Goal: Task Accomplishment & Management: Use online tool/utility

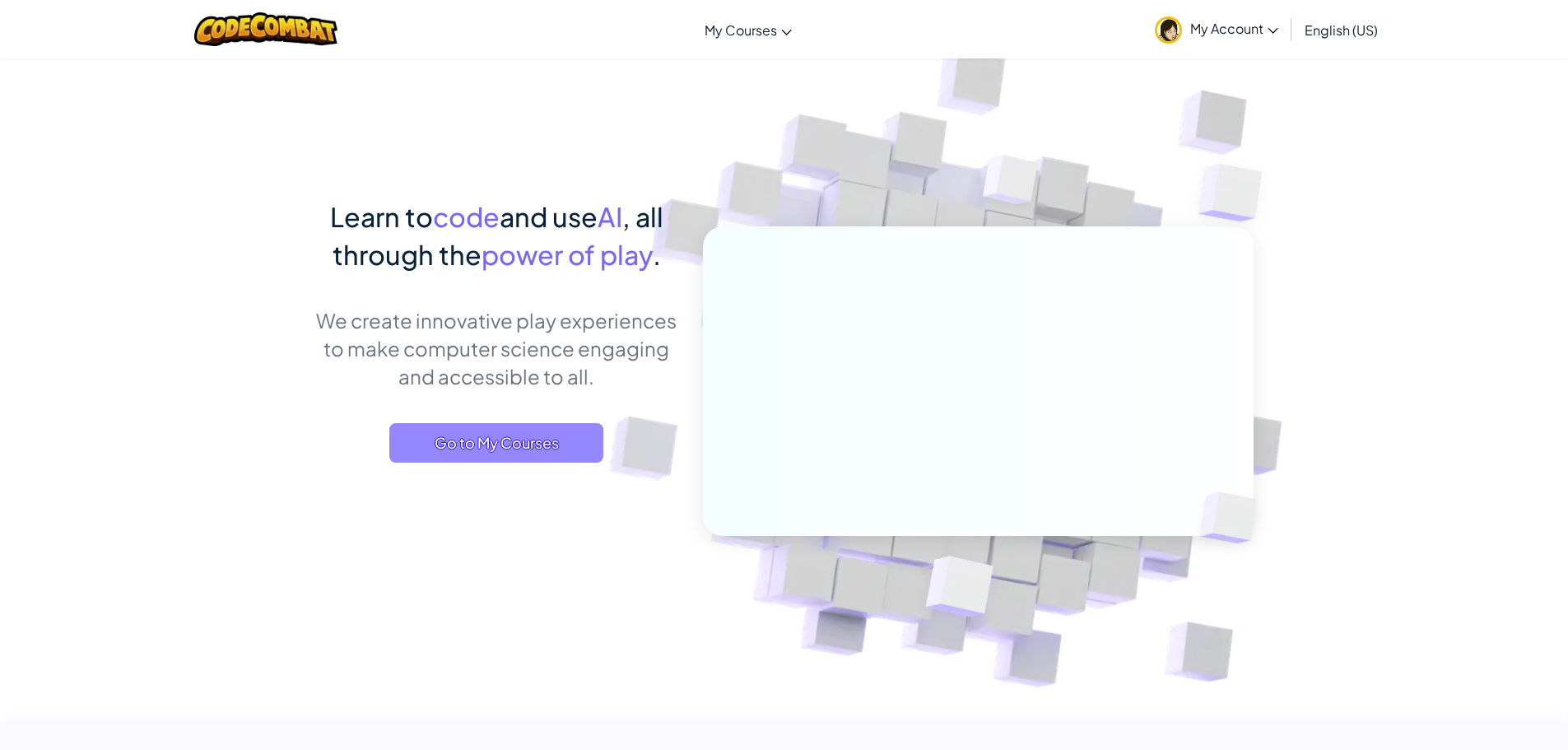
click at [582, 446] on span "Go to My Courses" at bounding box center [496, 443] width 214 height 40
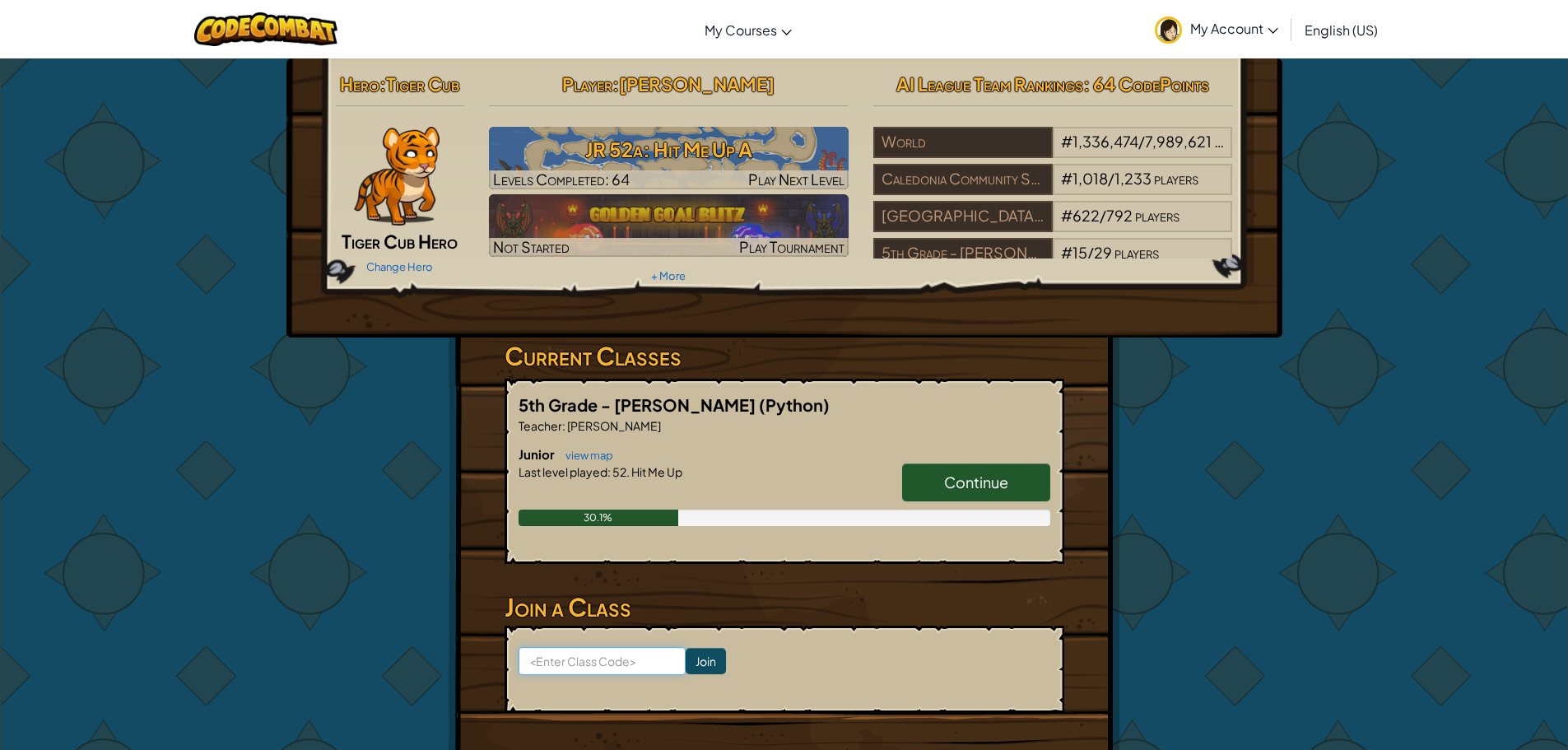
click at [622, 658] on input at bounding box center [602, 661] width 167 height 28
type input "h"
type input "HorseDeskGoat"
click at [687, 662] on input "Join" at bounding box center [705, 661] width 40 height 27
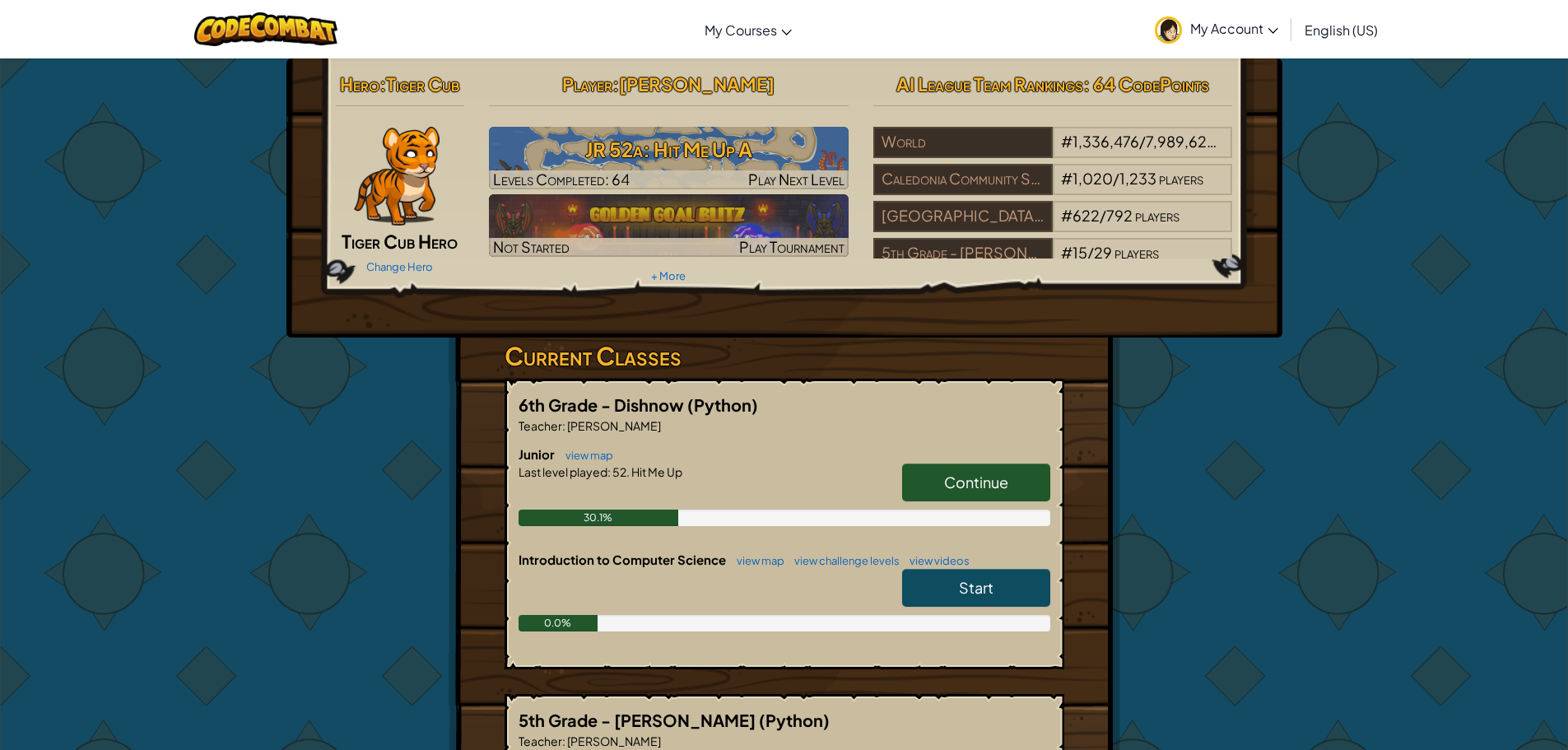
click at [985, 587] on span "Start" at bounding box center [976, 587] width 34 height 19
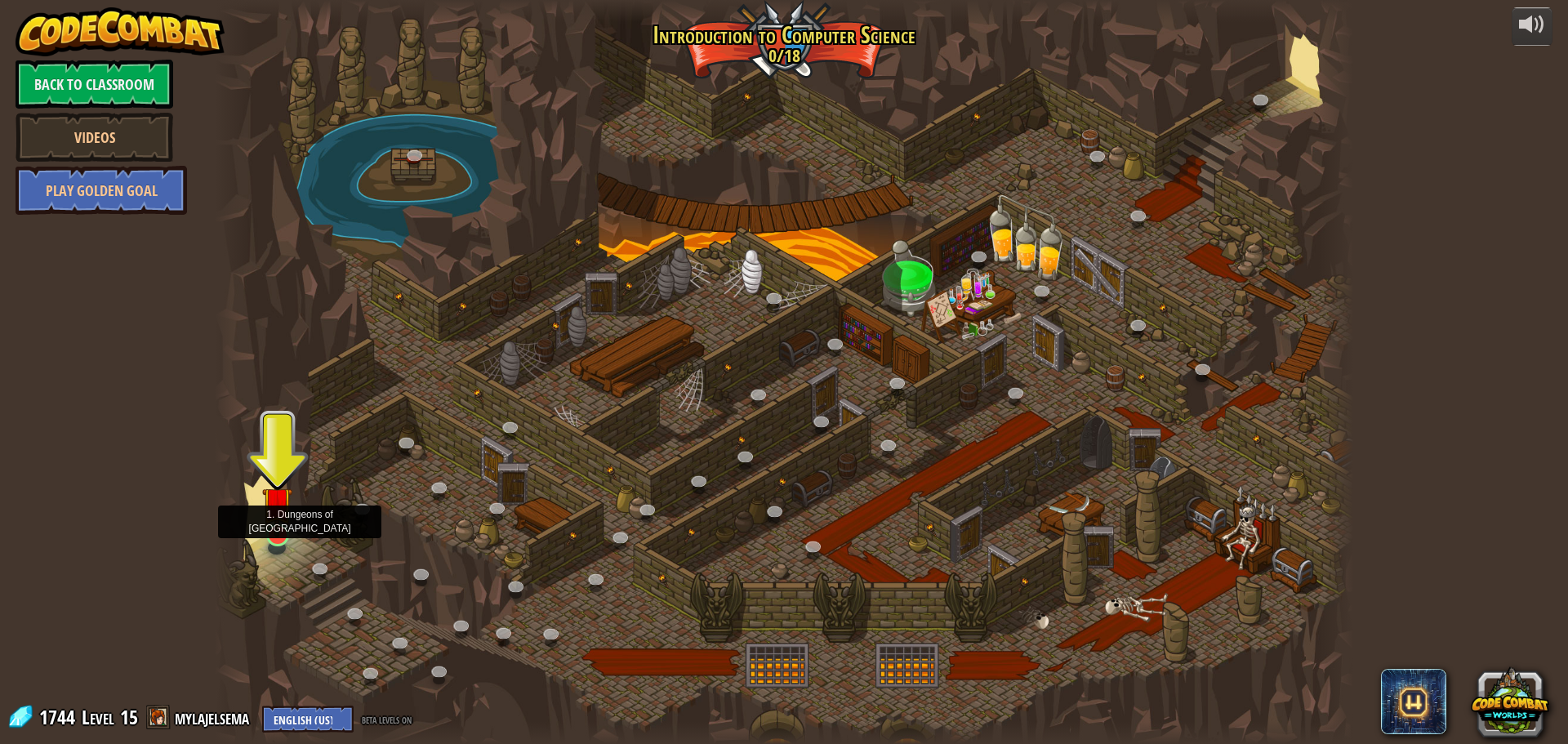
click at [276, 530] on img at bounding box center [276, 502] width 30 height 69
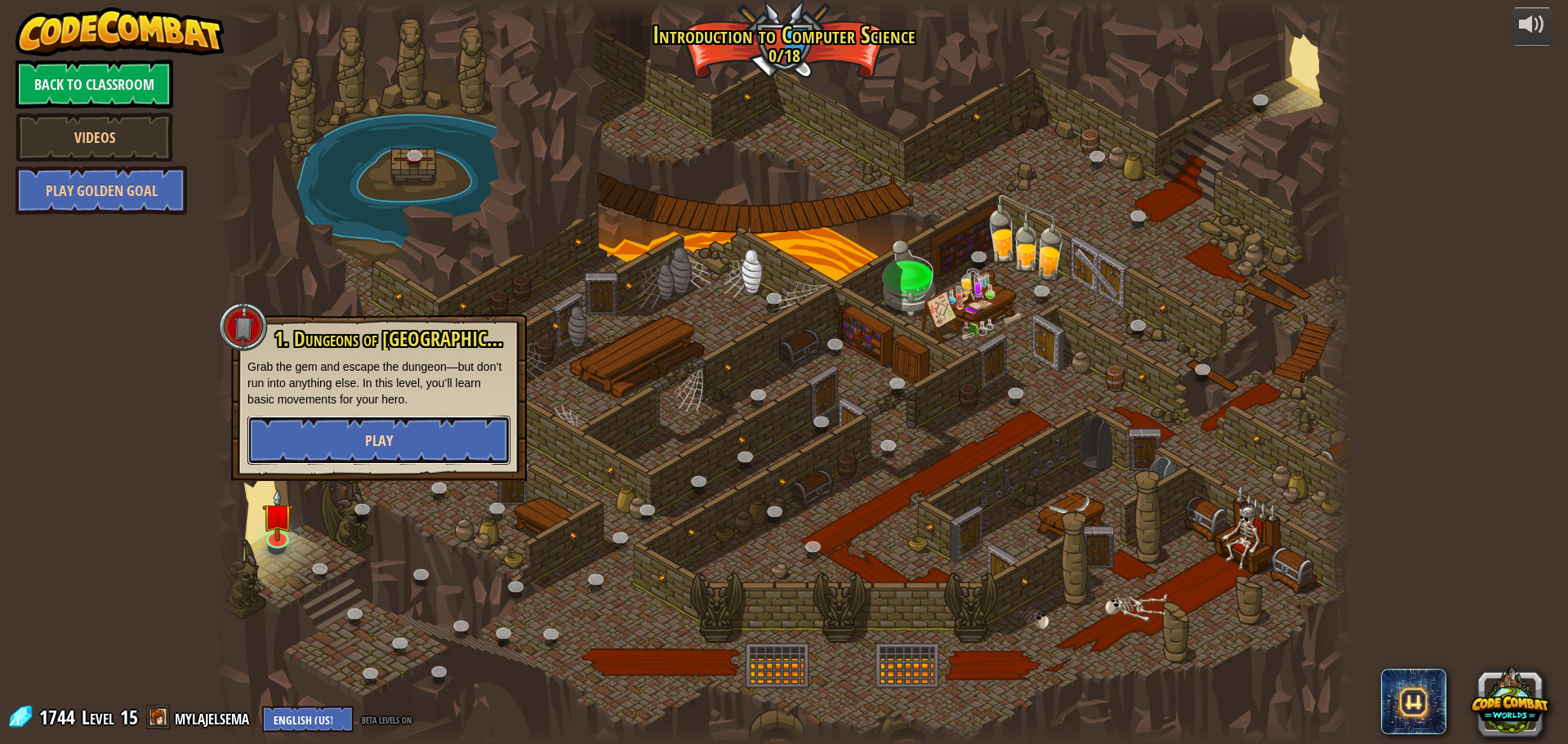
click at [369, 438] on span "Play" at bounding box center [379, 440] width 28 height 20
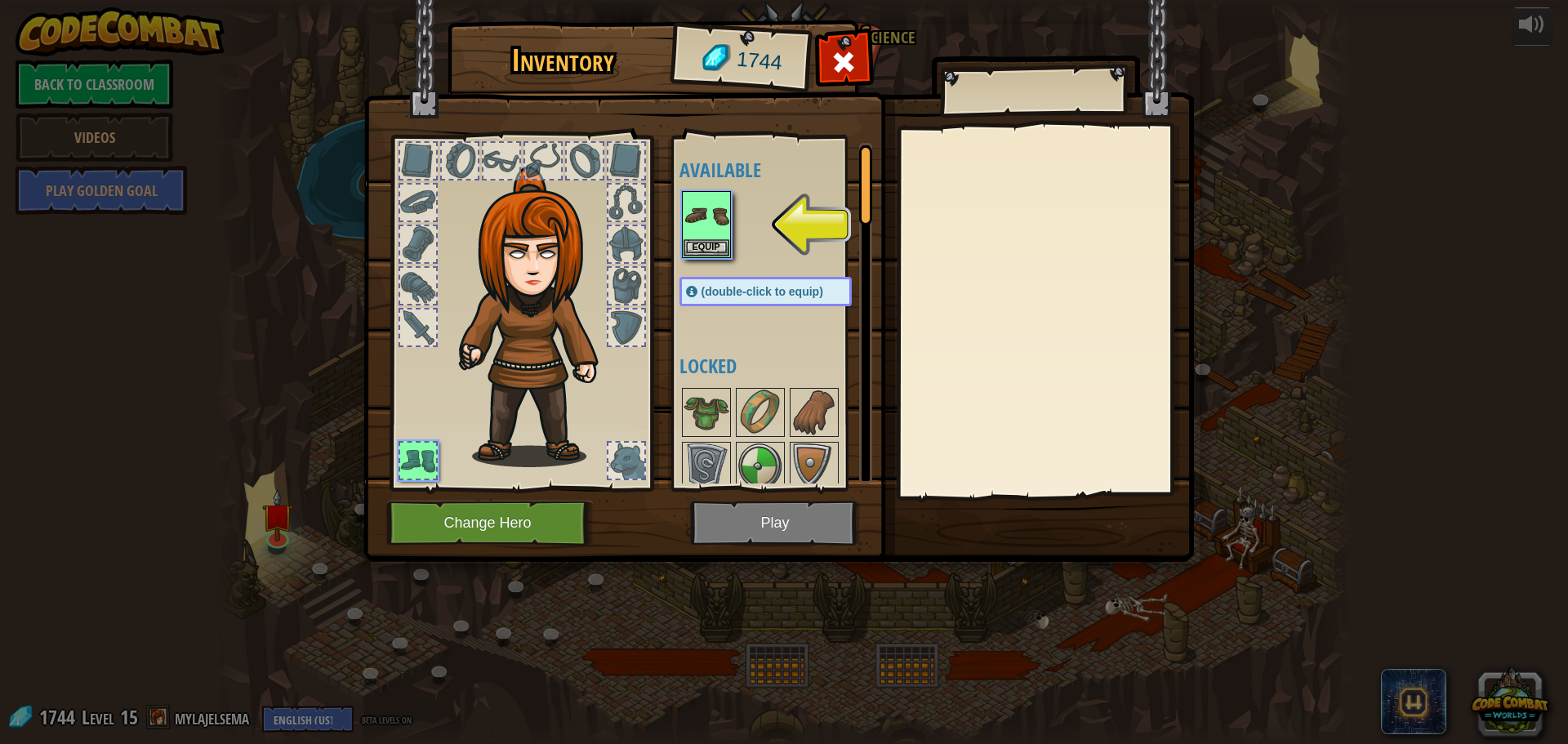
drag, startPoint x: 717, startPoint y: 418, endPoint x: 634, endPoint y: 387, distance: 88.6
click at [634, 387] on div "Inventory 1744 Available Equip (double-click to equip) Locked Equip Unequip Sub…" at bounding box center [785, 294] width 831 height 539
click at [701, 396] on img at bounding box center [706, 413] width 46 height 46
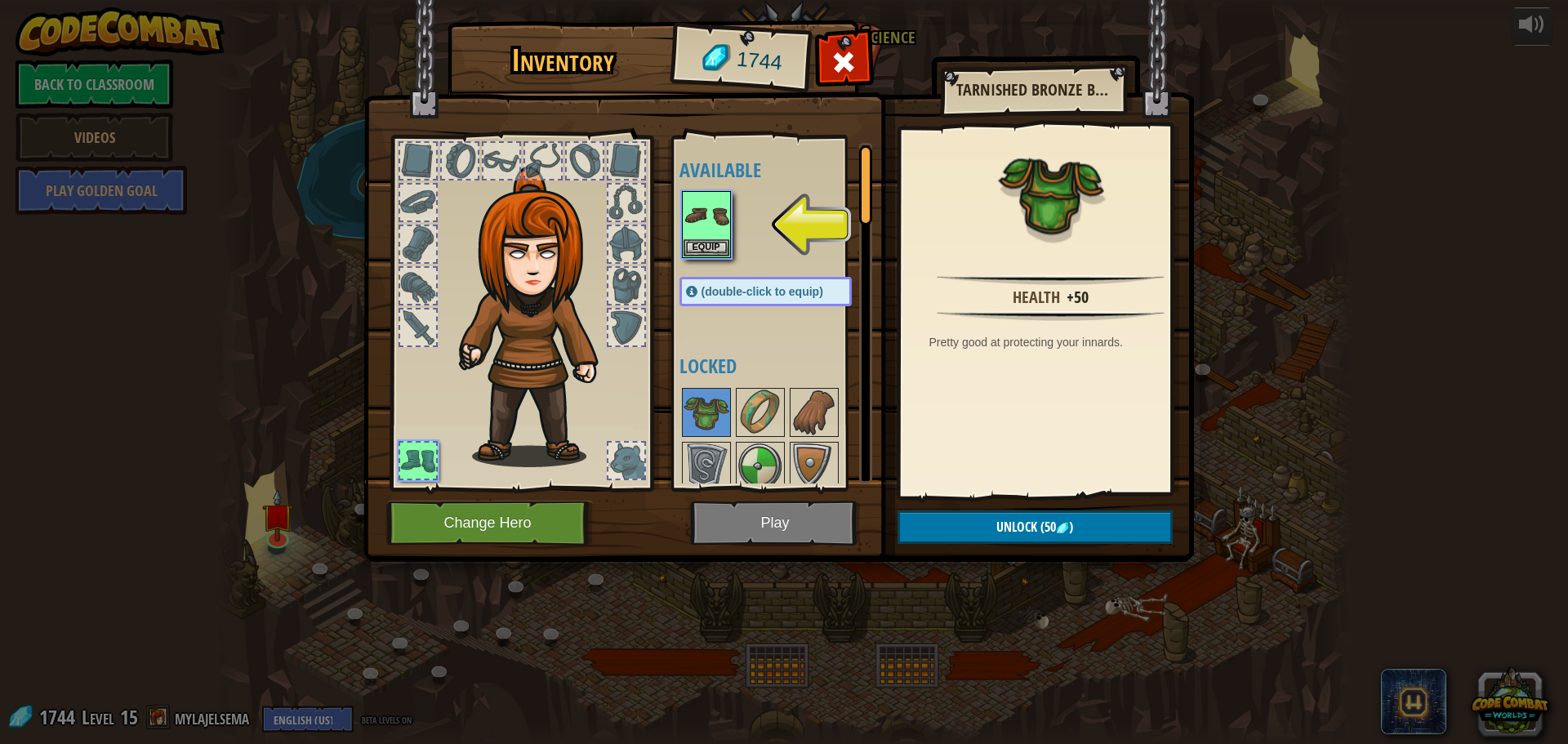
click at [404, 322] on div at bounding box center [418, 328] width 36 height 36
click at [541, 519] on button "Change Hero" at bounding box center [490, 523] width 207 height 45
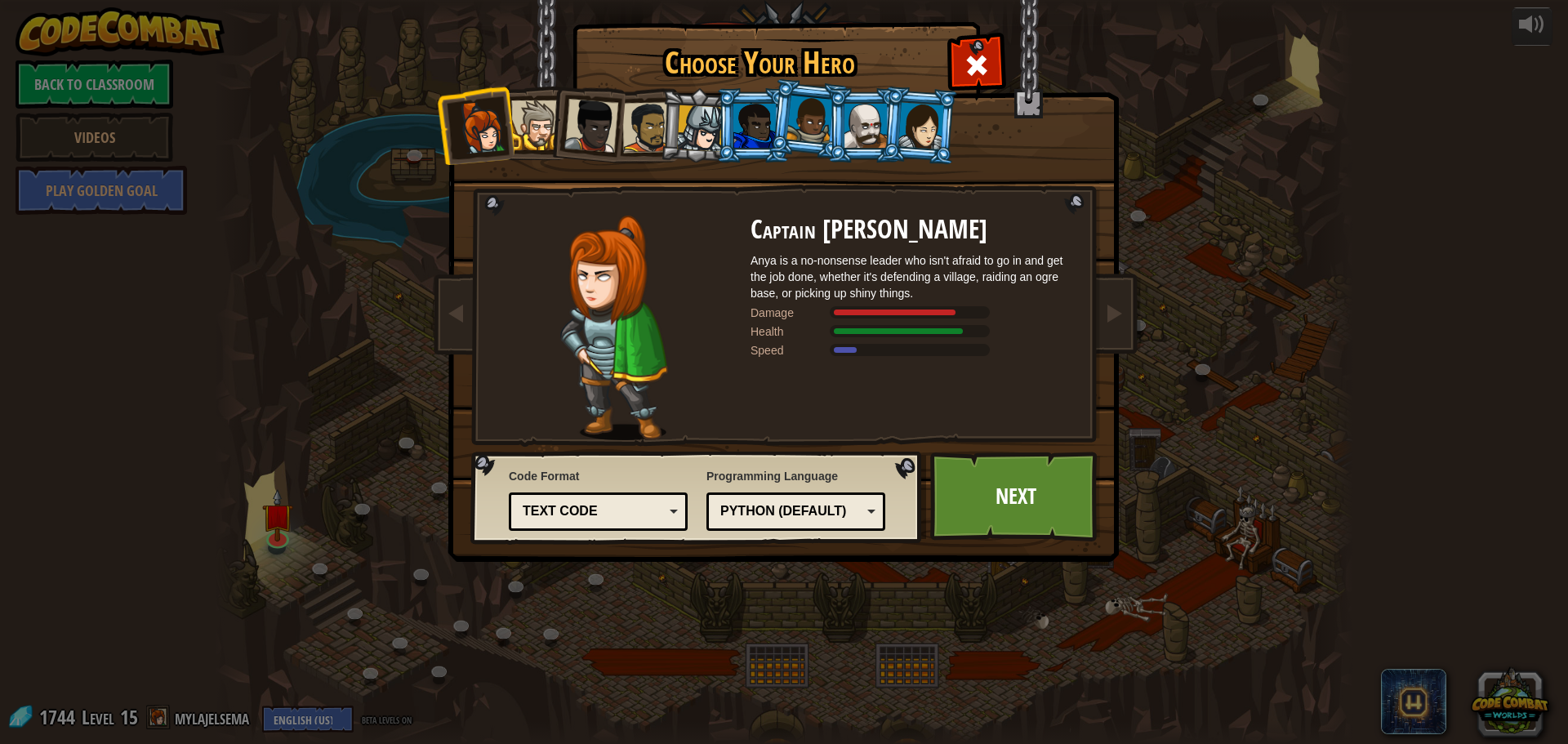
click at [667, 508] on div "Text code" at bounding box center [598, 512] width 158 height 26
click at [553, 131] on li at bounding box center [586, 123] width 80 height 80
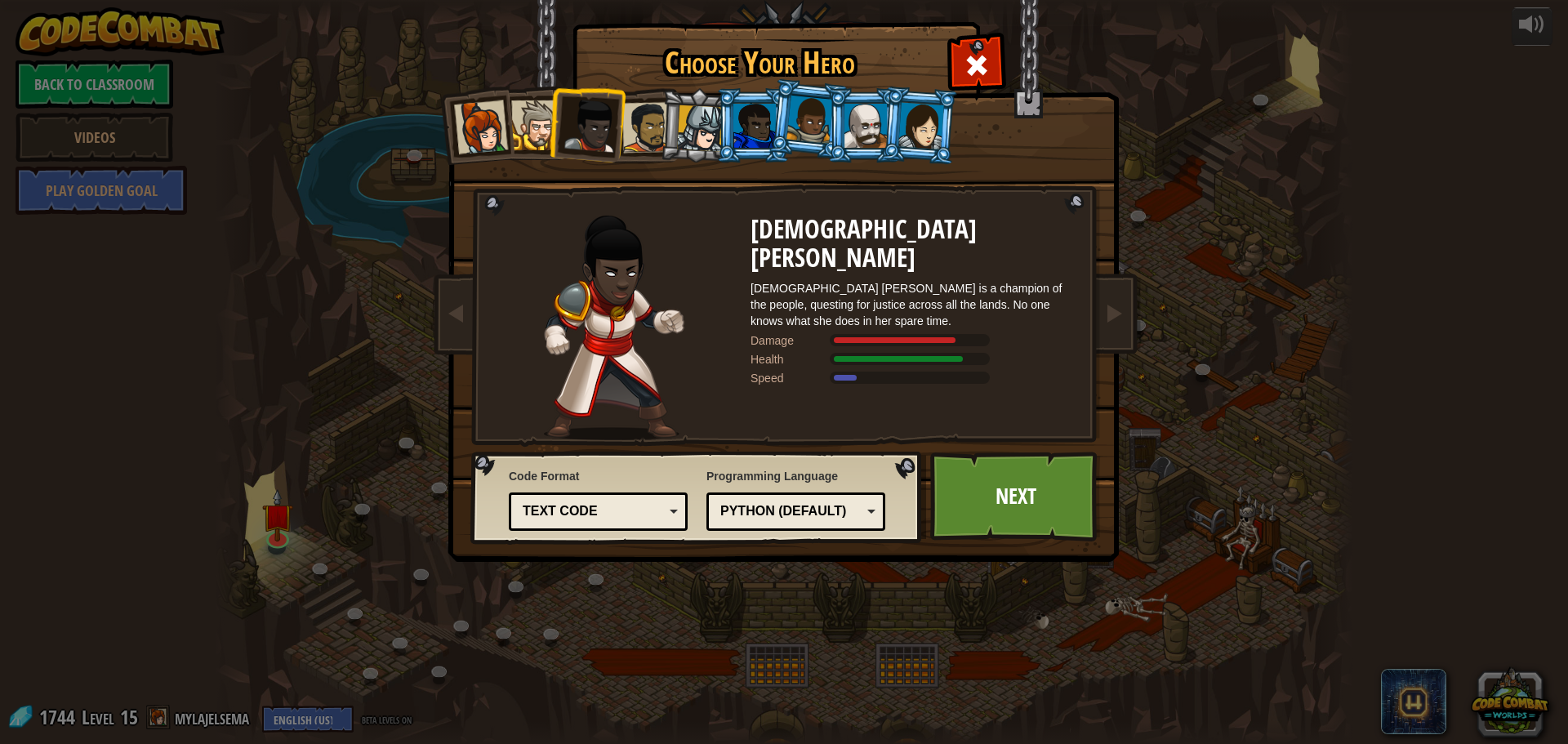
click at [621, 137] on li at bounding box center [586, 123] width 80 height 80
click at [703, 142] on div at bounding box center [700, 128] width 47 height 47
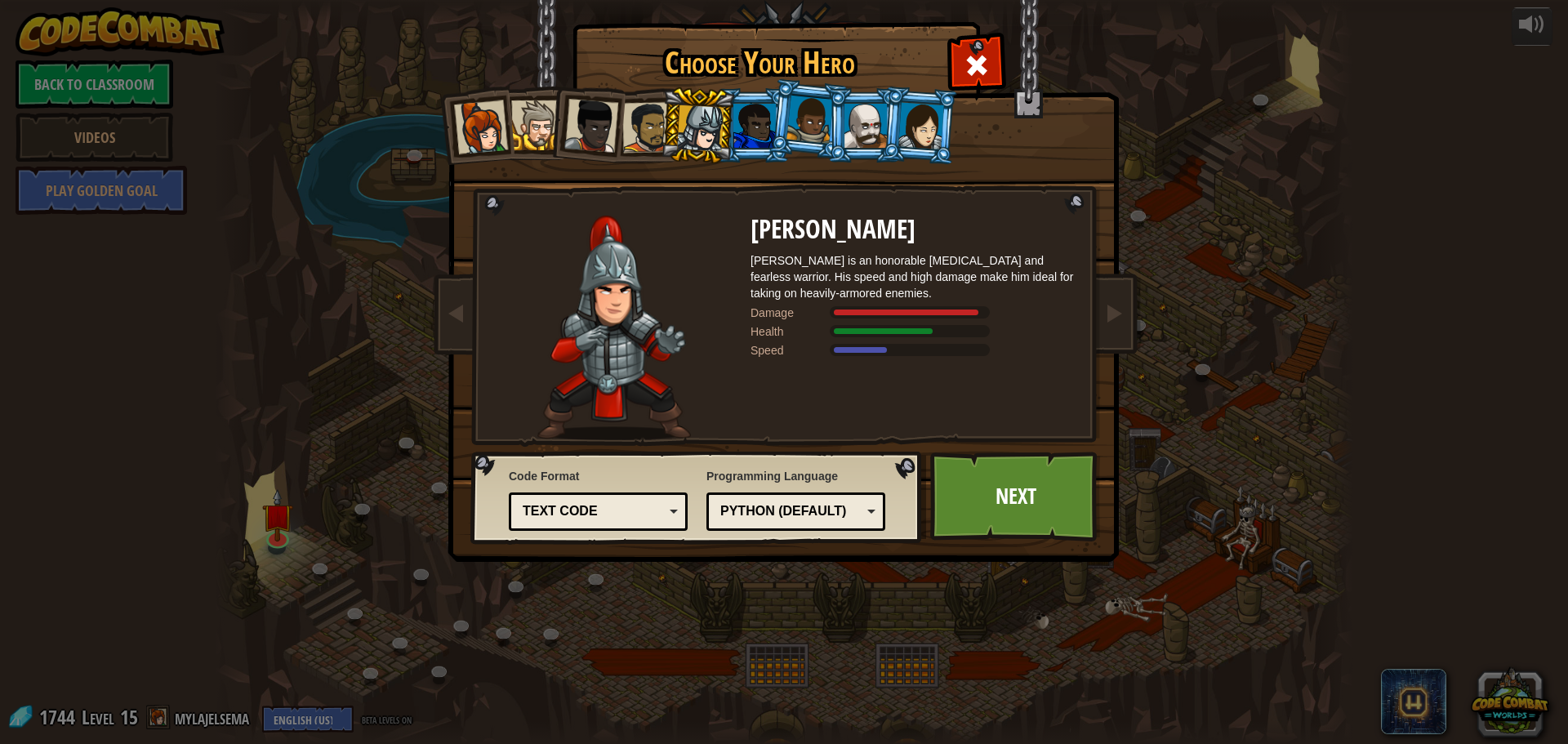
click at [904, 120] on div at bounding box center [921, 125] width 46 height 47
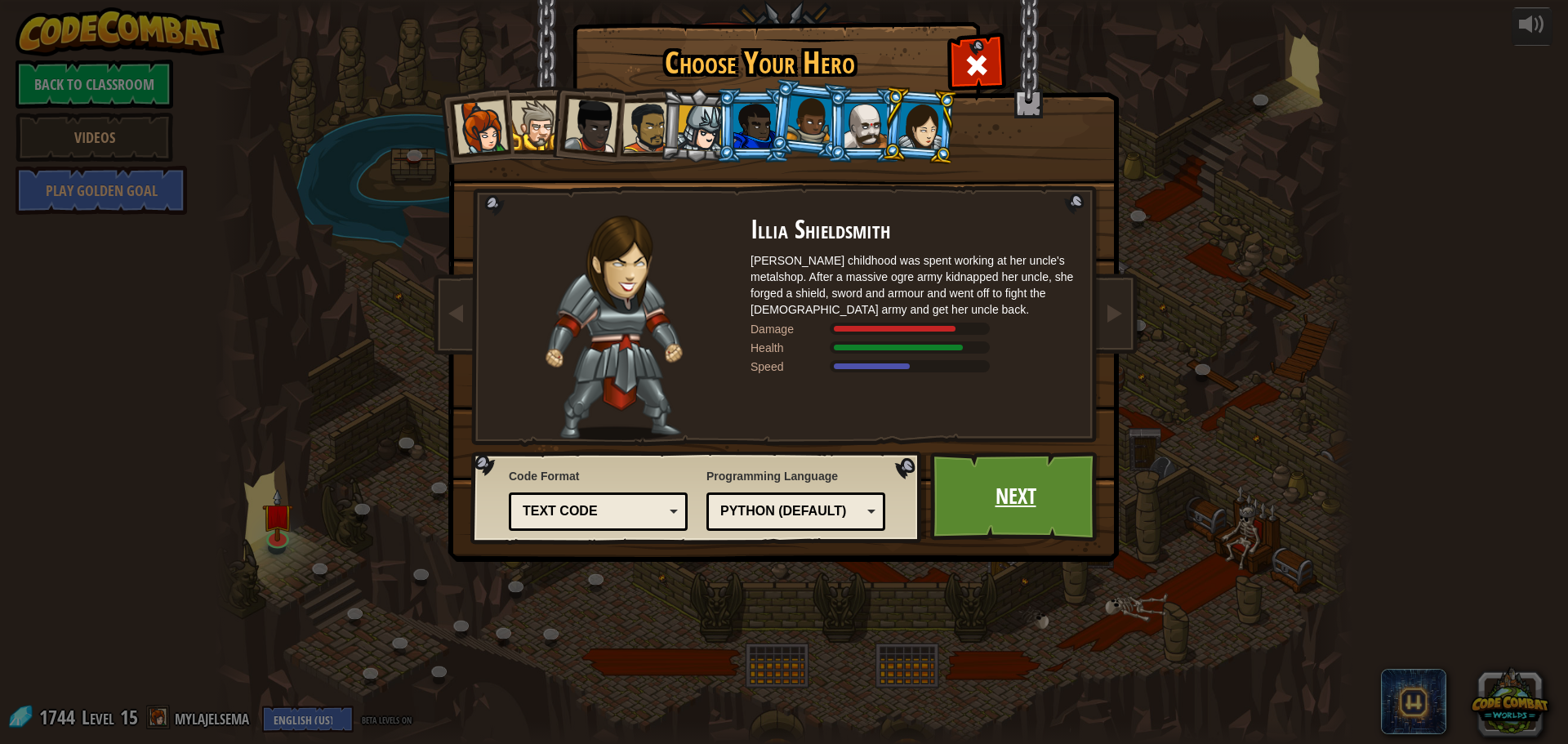
click at [1066, 500] on link "Next" at bounding box center [1015, 496] width 171 height 90
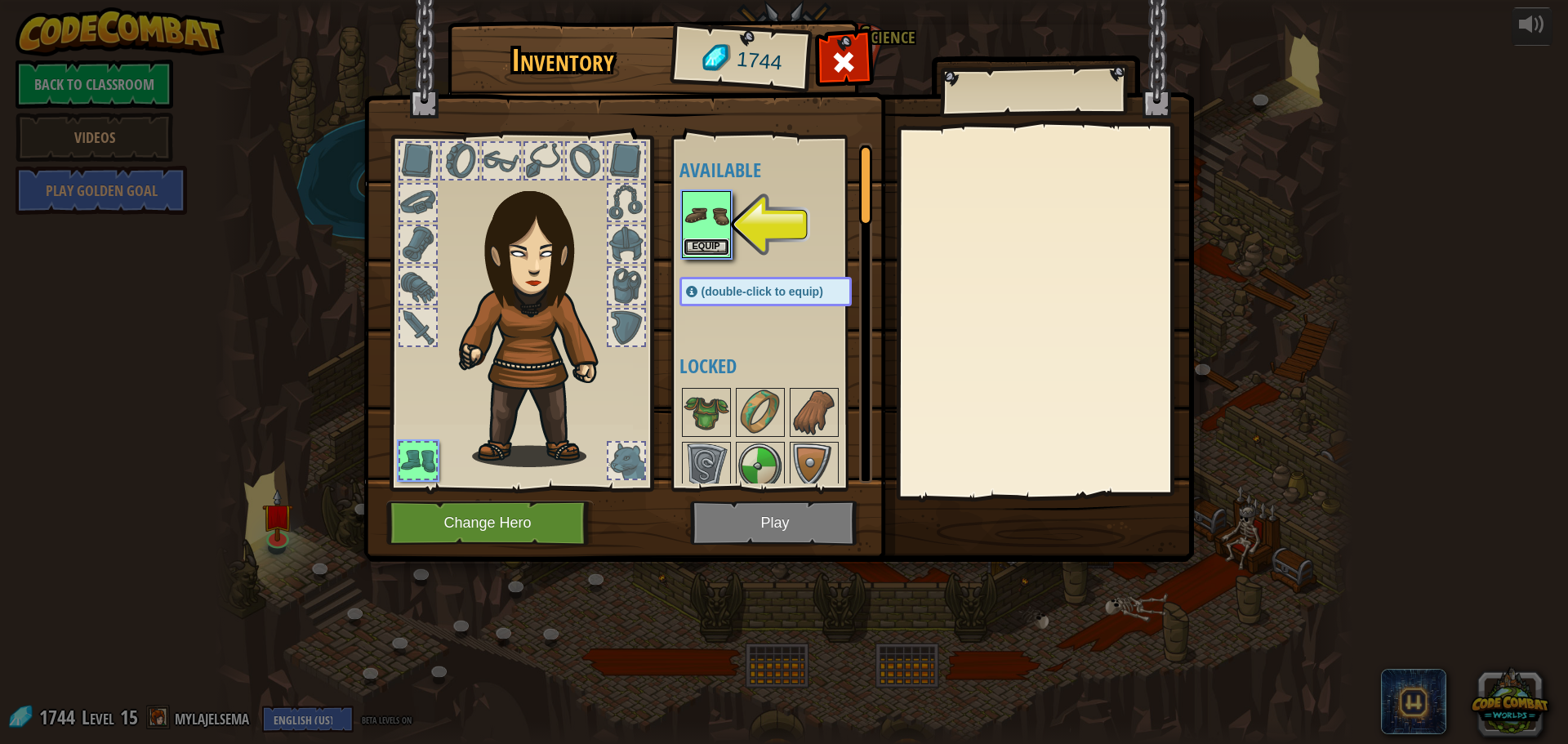
click at [717, 248] on button "Equip" at bounding box center [706, 247] width 46 height 17
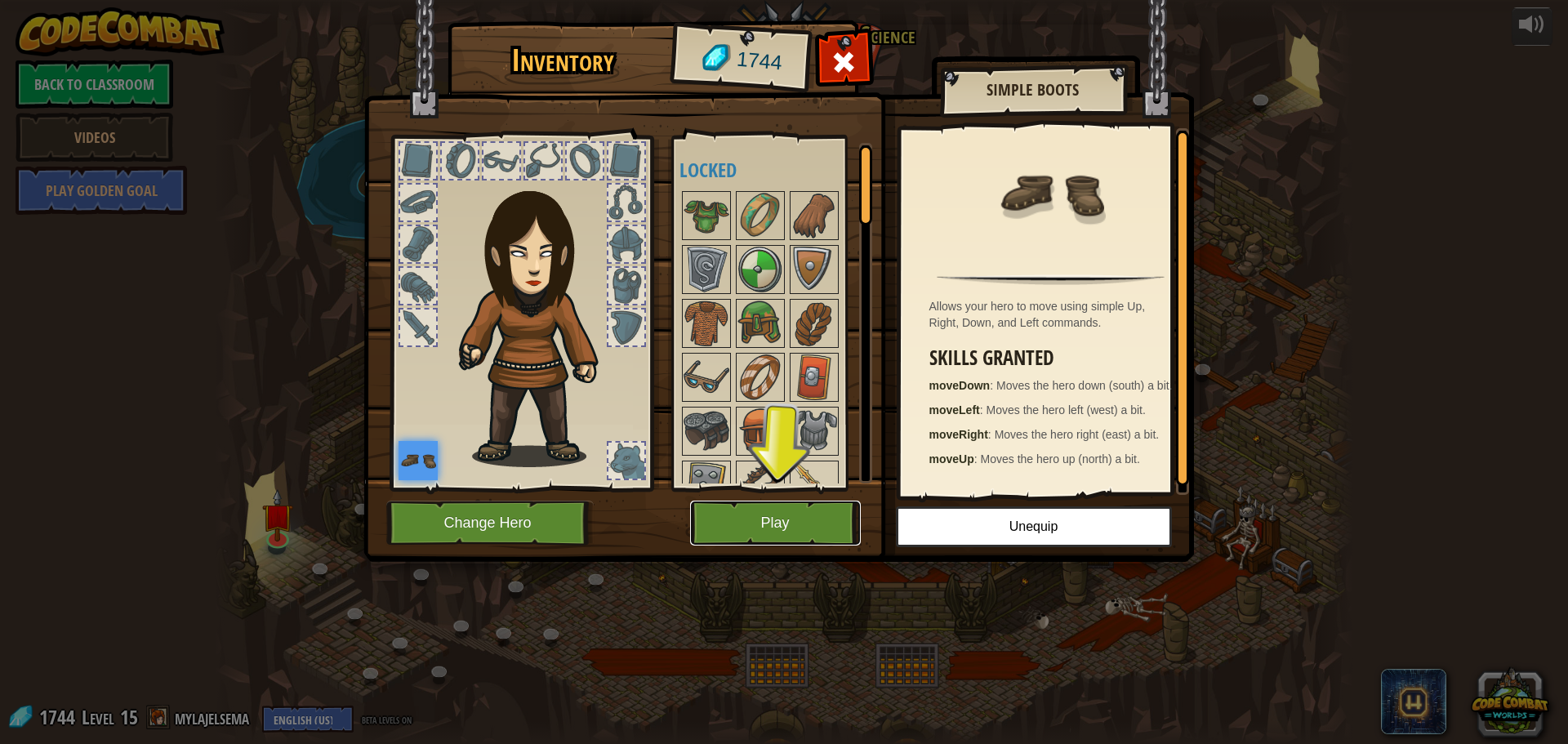
click at [793, 507] on button "Play" at bounding box center [775, 523] width 171 height 45
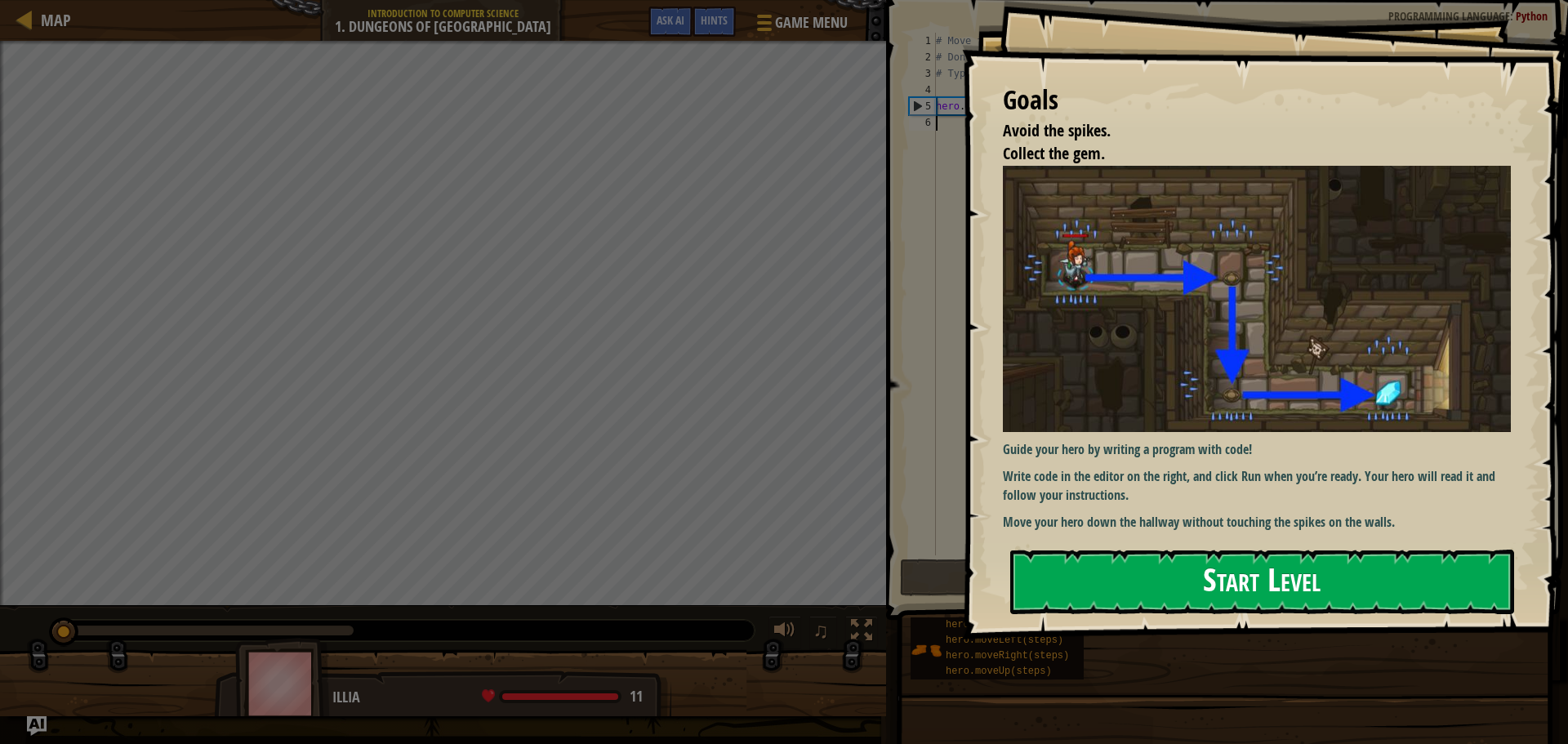
click at [1101, 584] on button "Start Level" at bounding box center [1262, 582] width 504 height 65
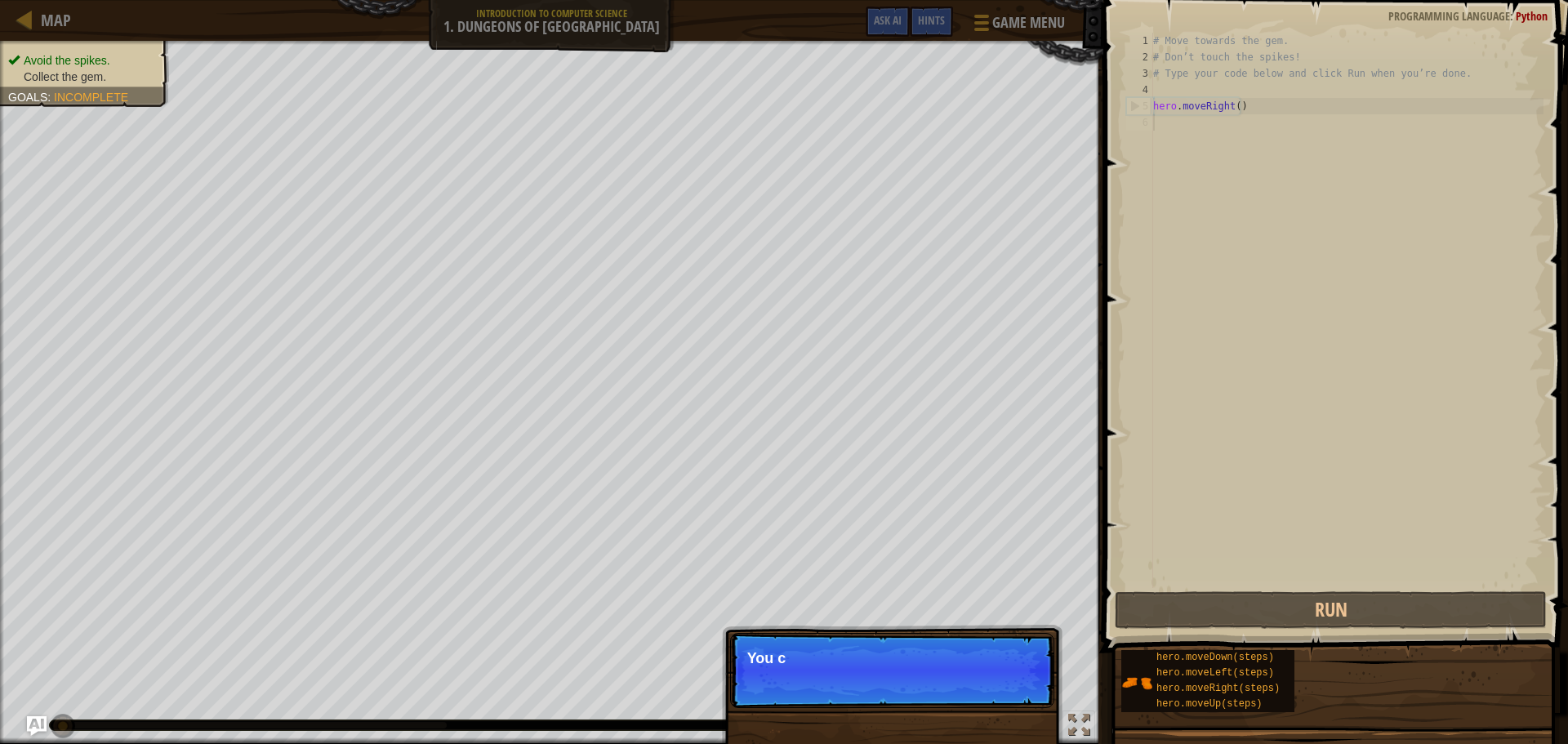
click at [1016, 677] on p "Skip (esc) Continue You c" at bounding box center [892, 671] width 324 height 75
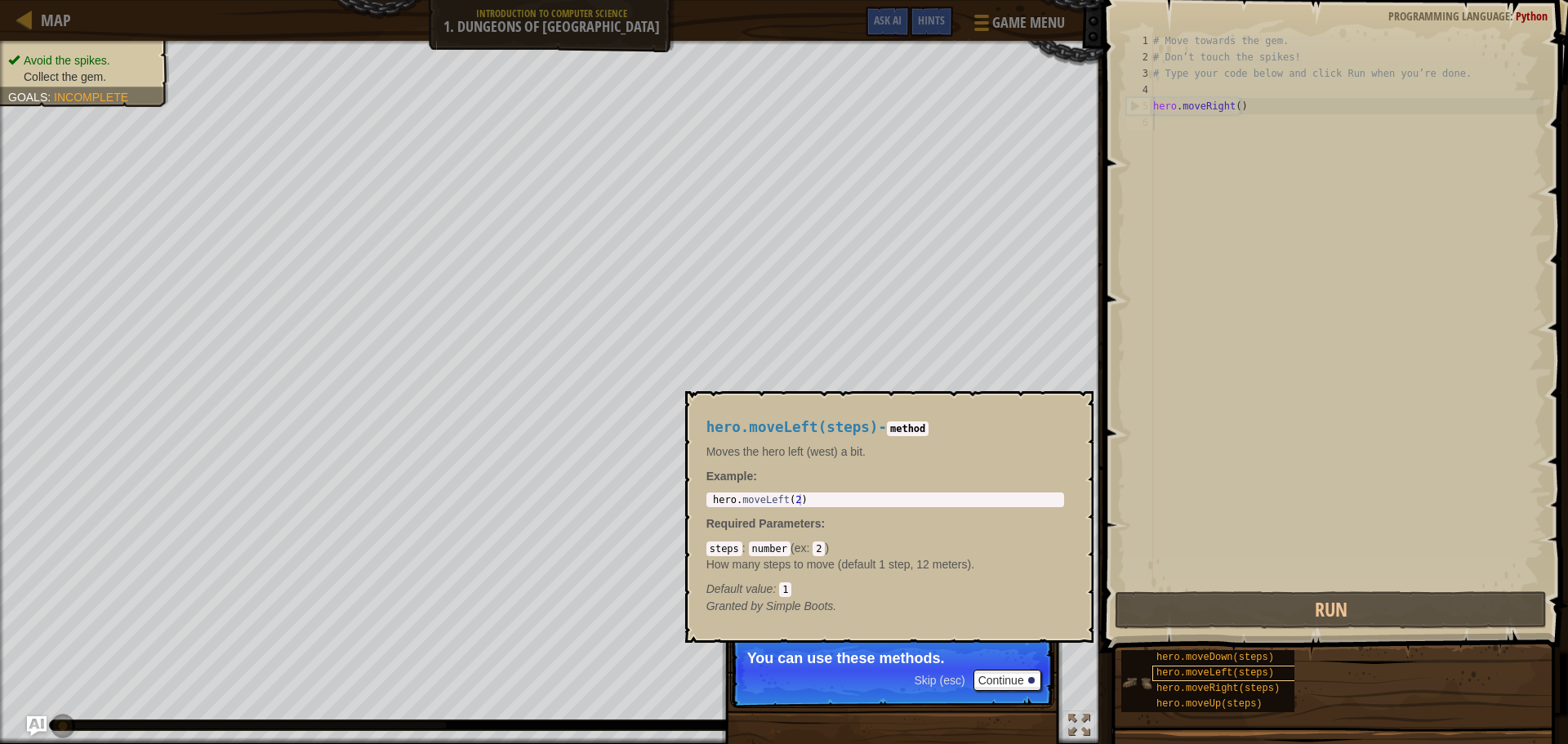
scroll to position [8, 0]
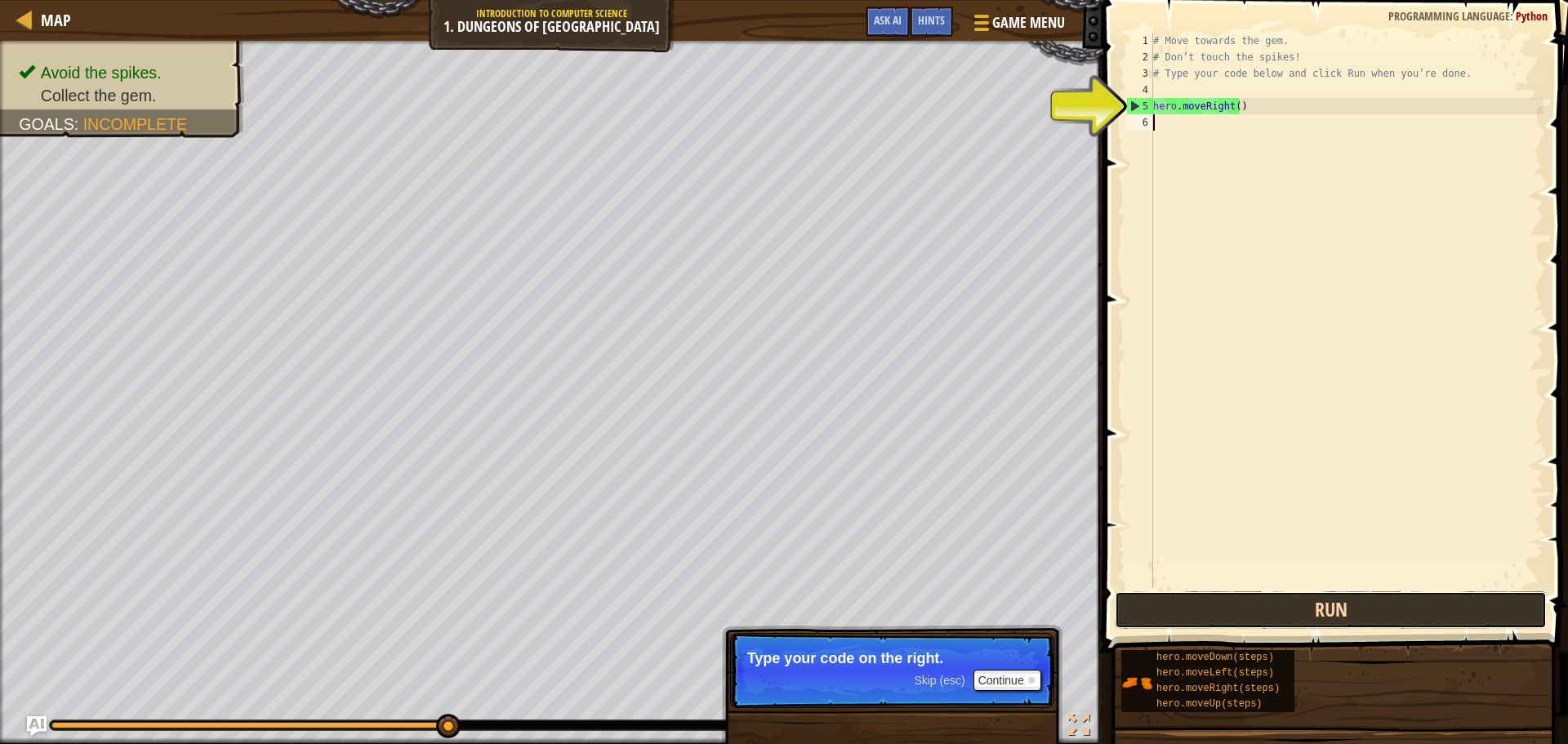
drag, startPoint x: 1205, startPoint y: 613, endPoint x: 1211, endPoint y: 598, distance: 16.2
click at [1211, 598] on button "Run" at bounding box center [1331, 610] width 432 height 38
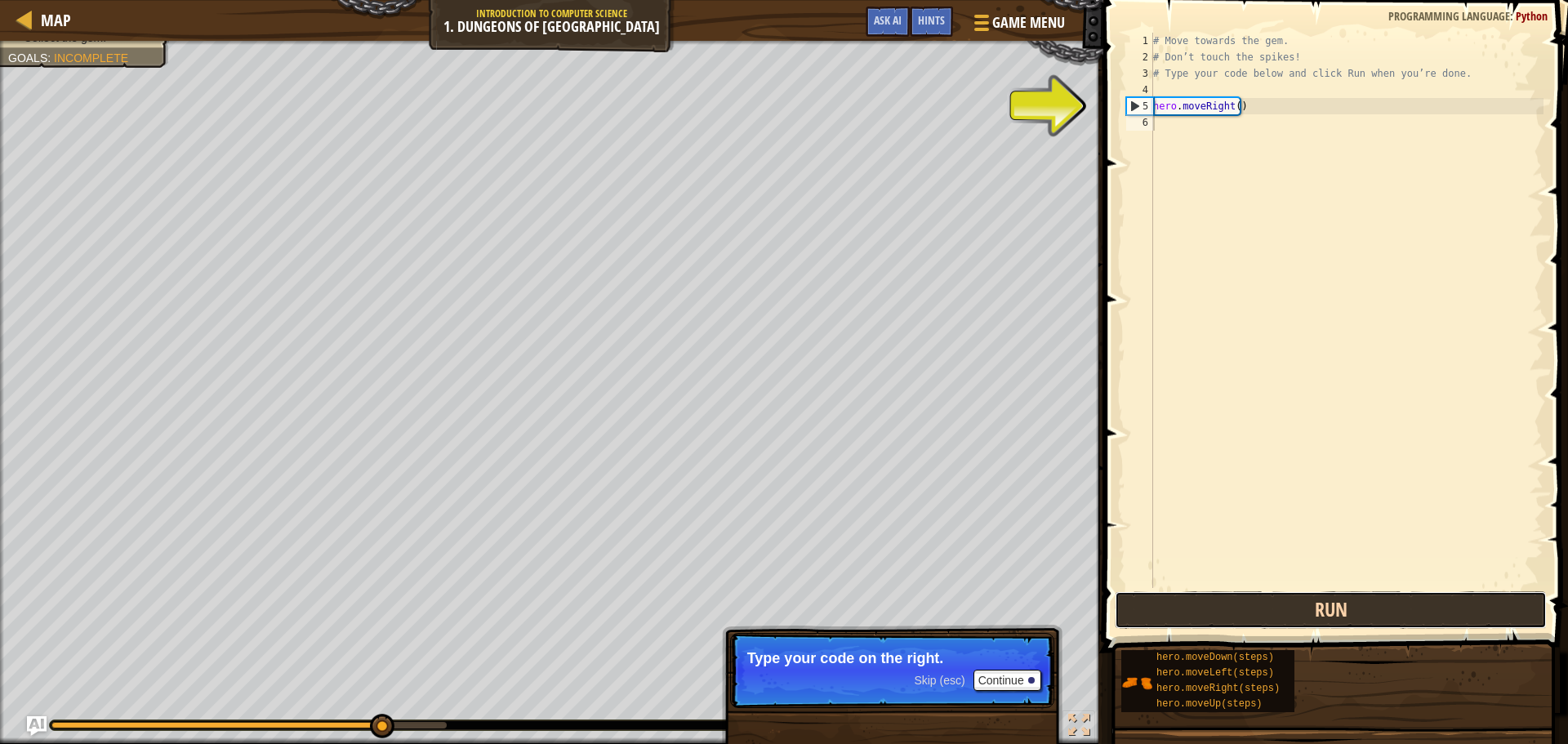
drag, startPoint x: 1207, startPoint y: 604, endPoint x: 1199, endPoint y: 611, distance: 10.6
click at [1199, 611] on button "Run" at bounding box center [1331, 610] width 432 height 38
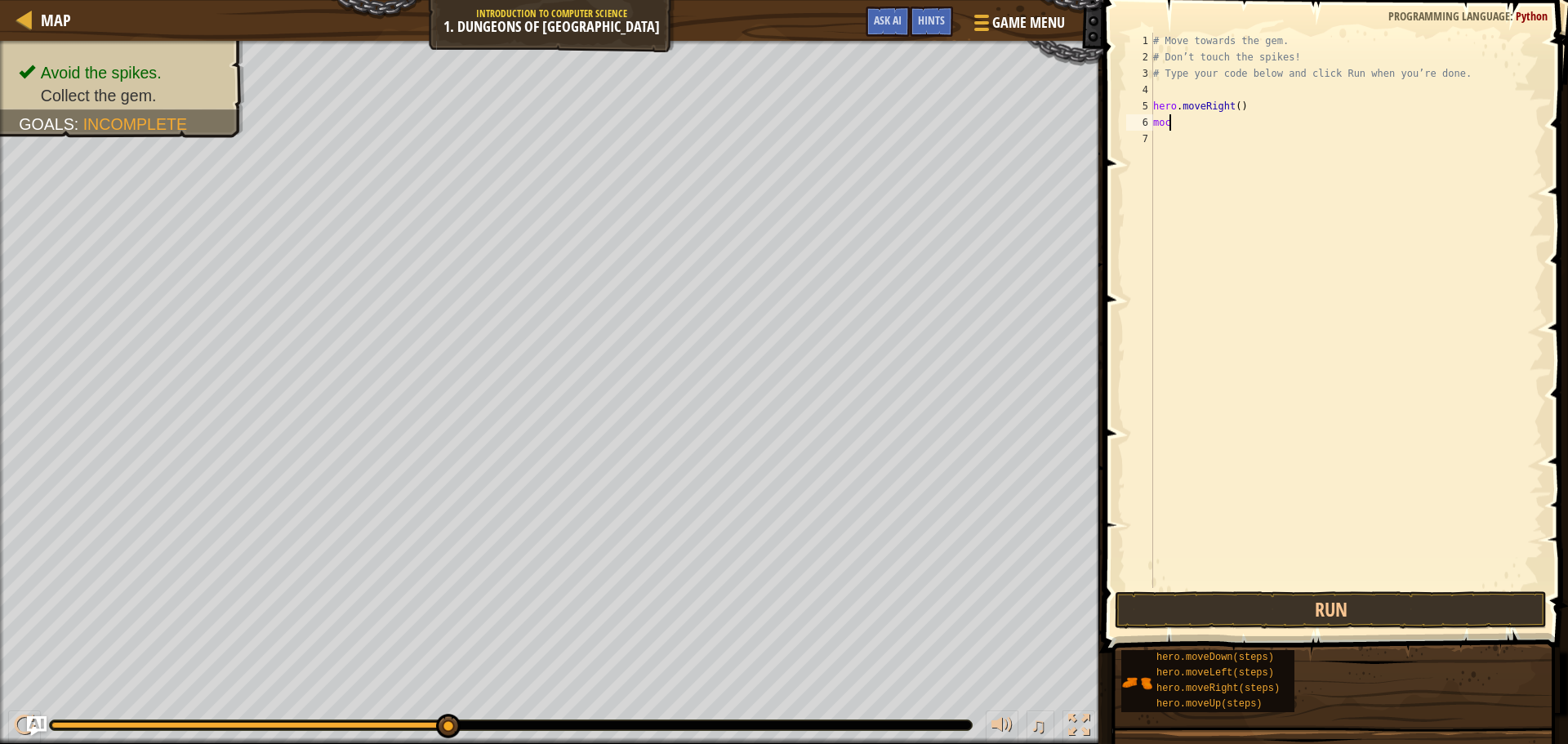
scroll to position [8, 1]
type textarea "m"
type textarea "d"
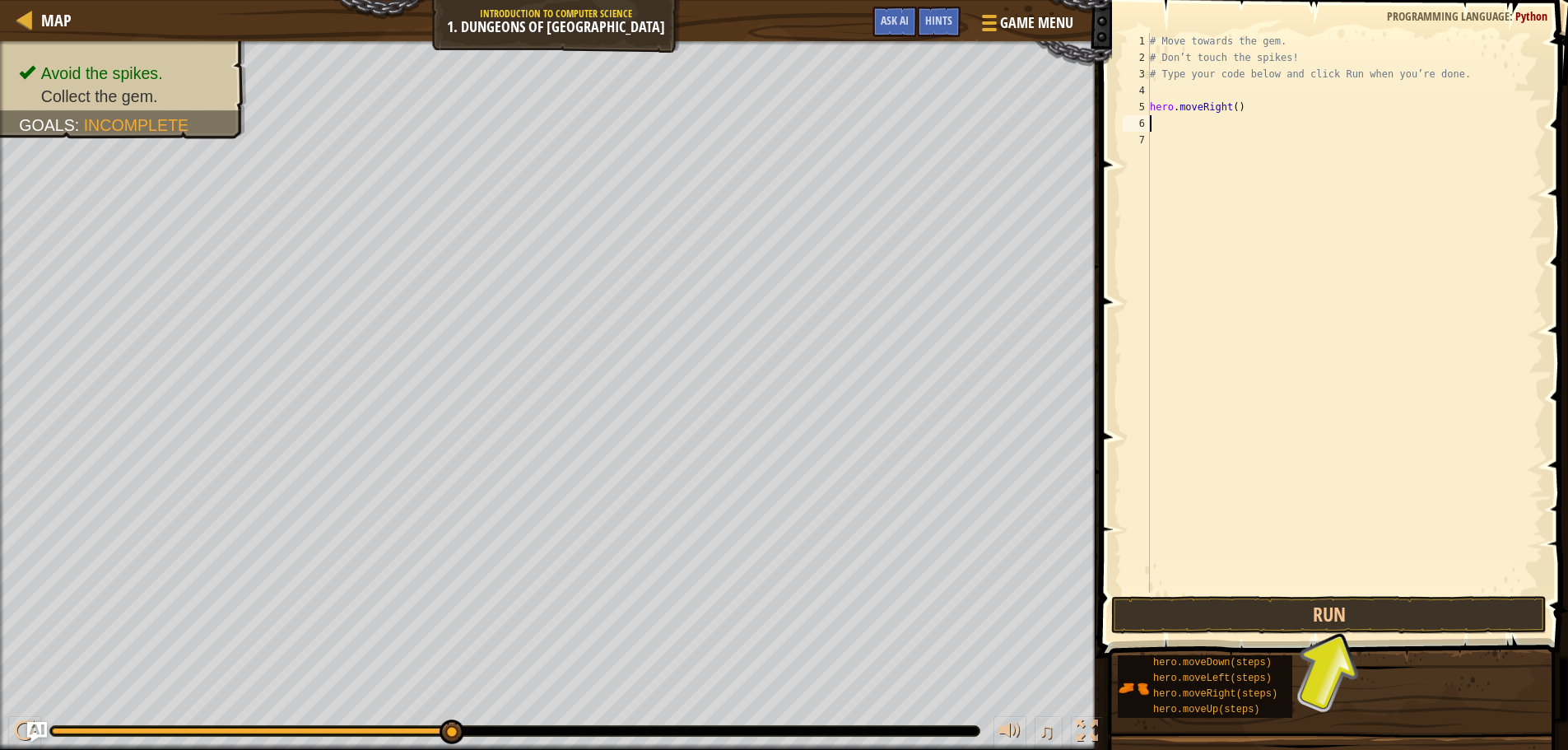
type textarea "d"
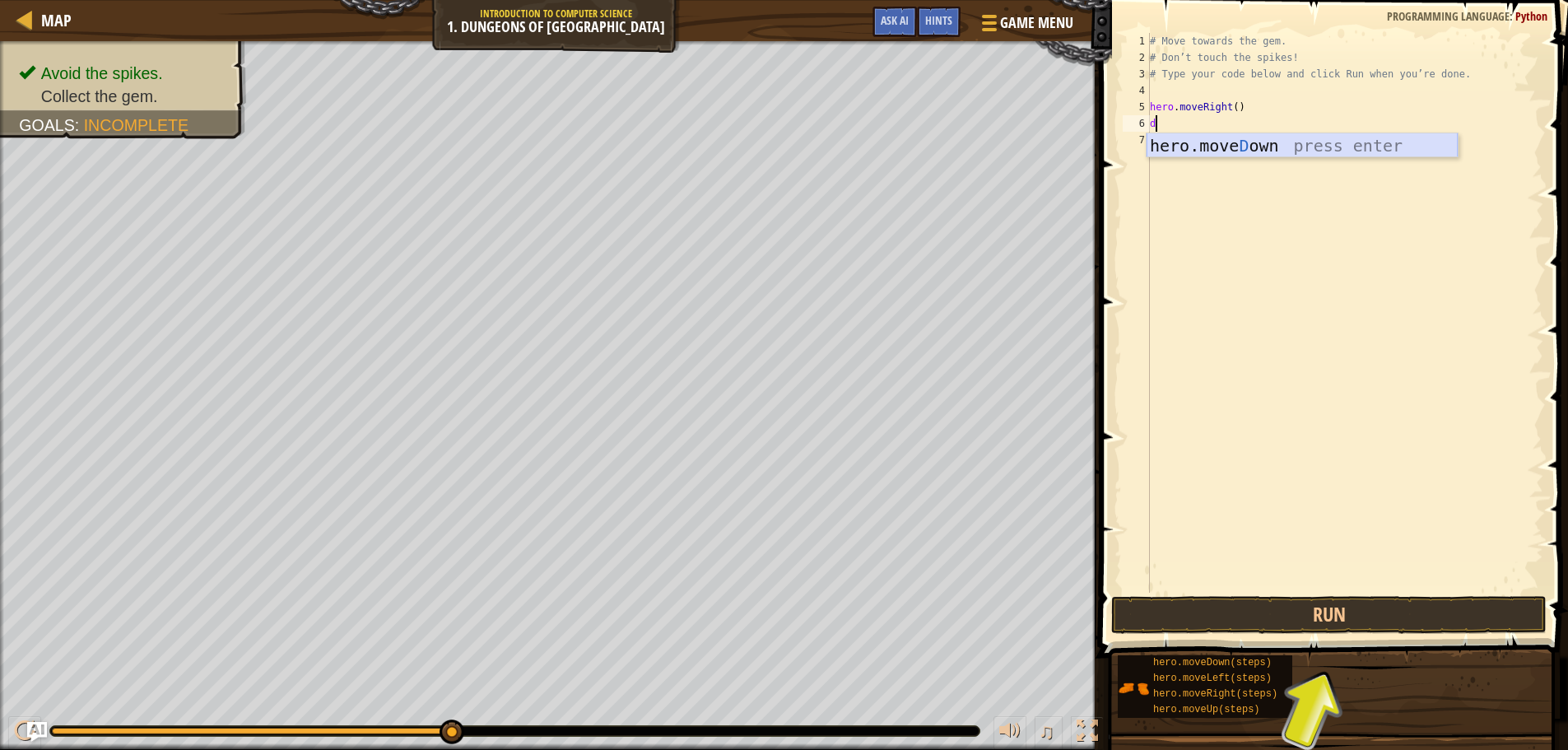
click at [1273, 146] on div "hero.[PERSON_NAME] own press enter" at bounding box center [1302, 170] width 311 height 74
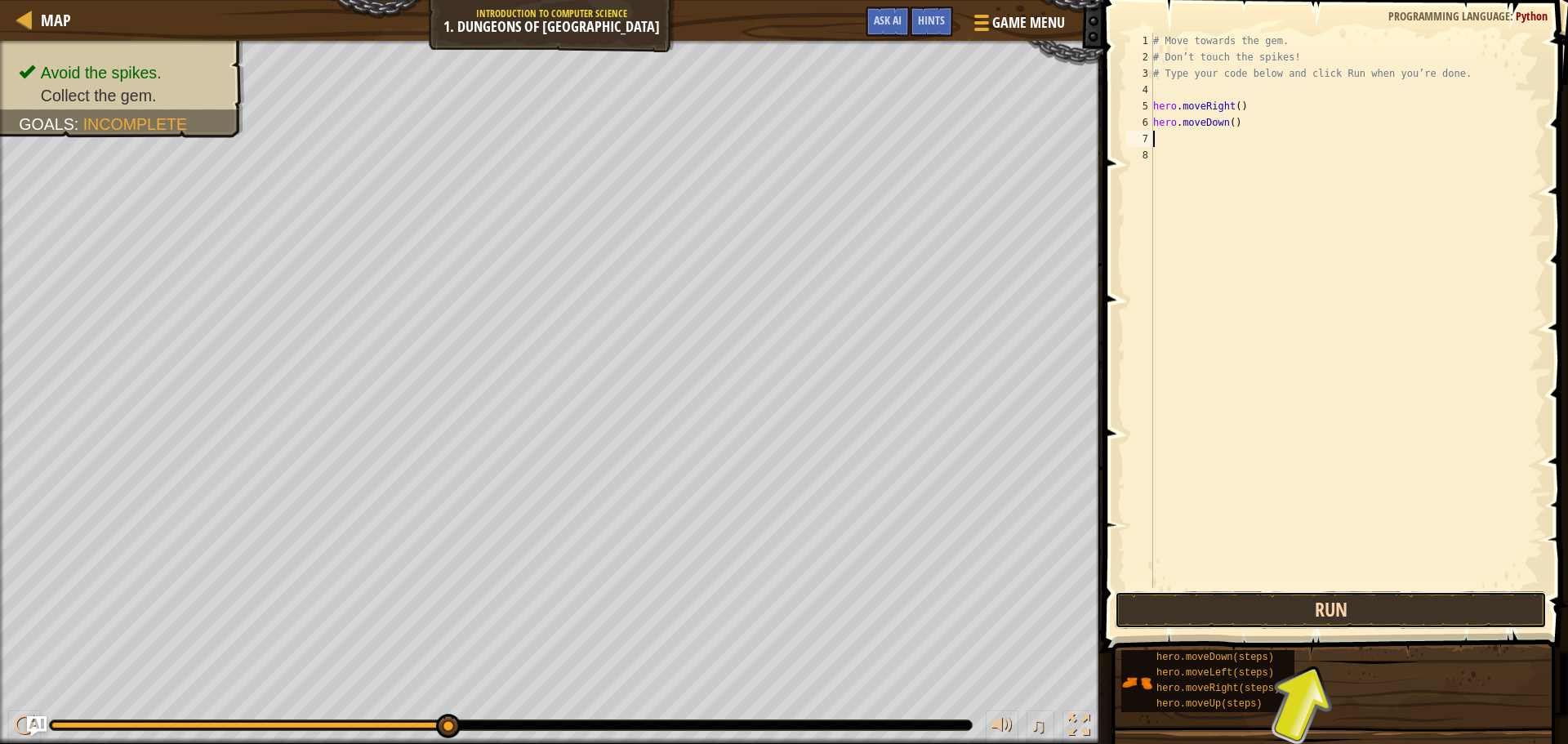
click at [1407, 602] on button "Run" at bounding box center [1331, 610] width 432 height 38
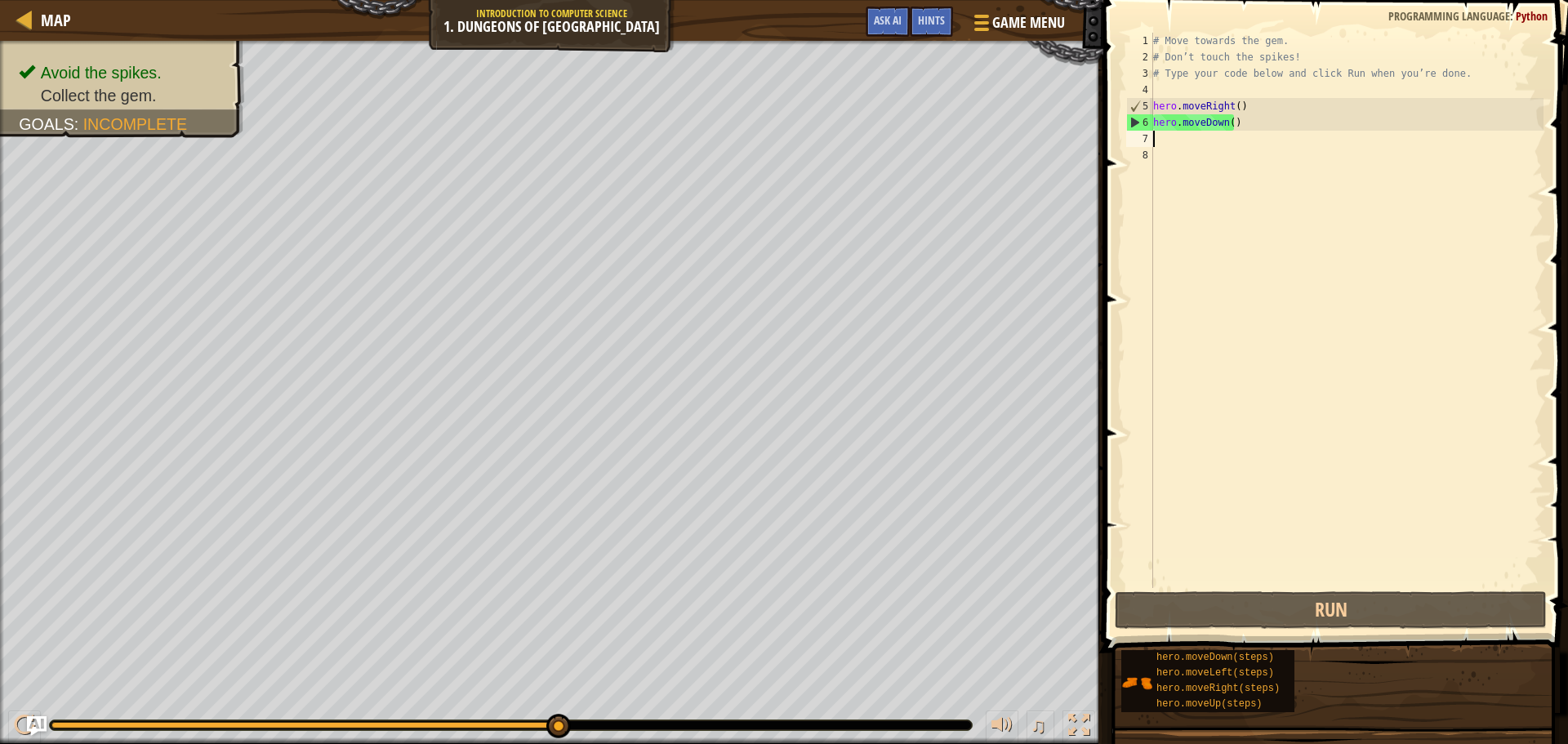
type textarea "r"
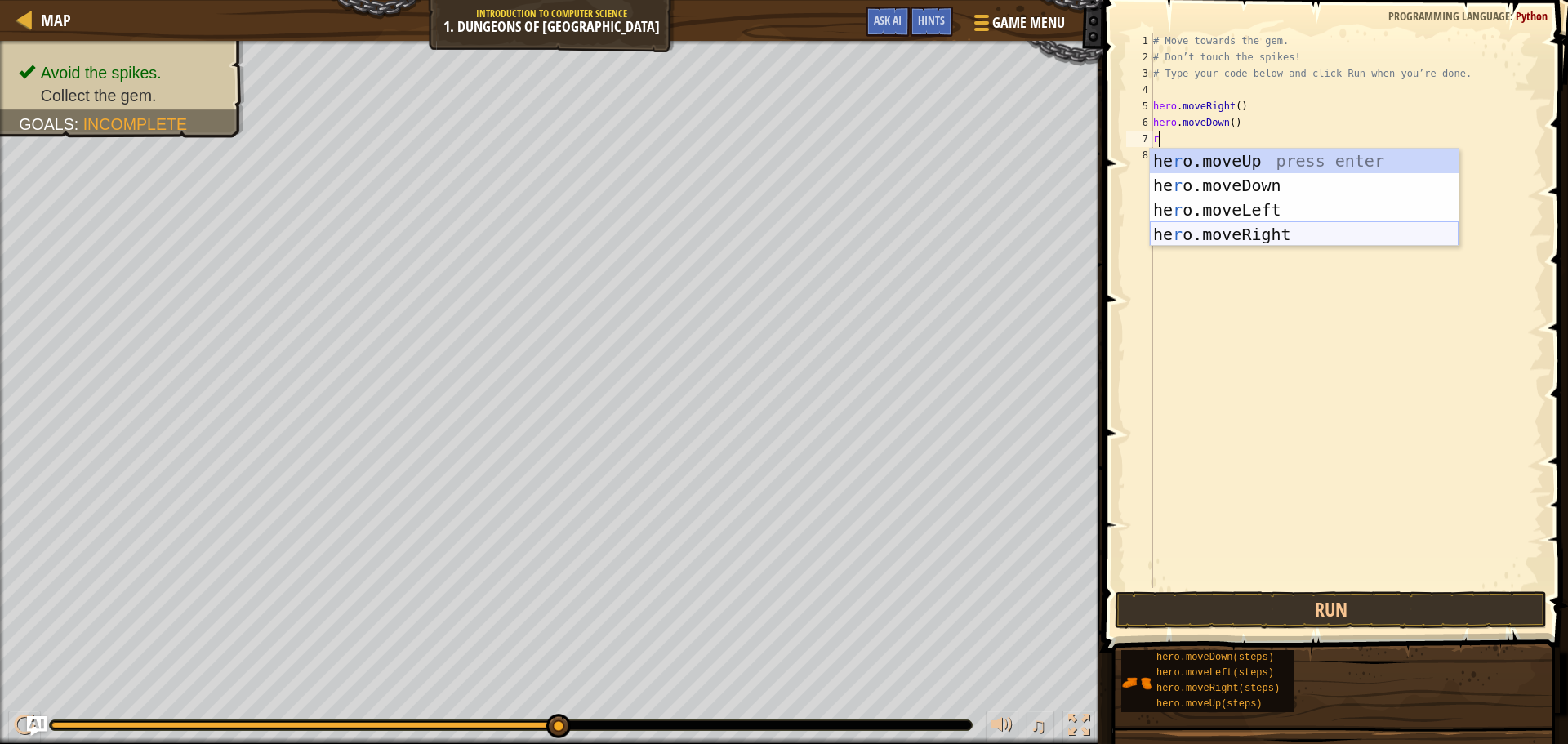
click at [1282, 235] on div "he r o.moveUp press enter he r o.moveDown press enter he r o.moveLeft press ent…" at bounding box center [1304, 222] width 309 height 147
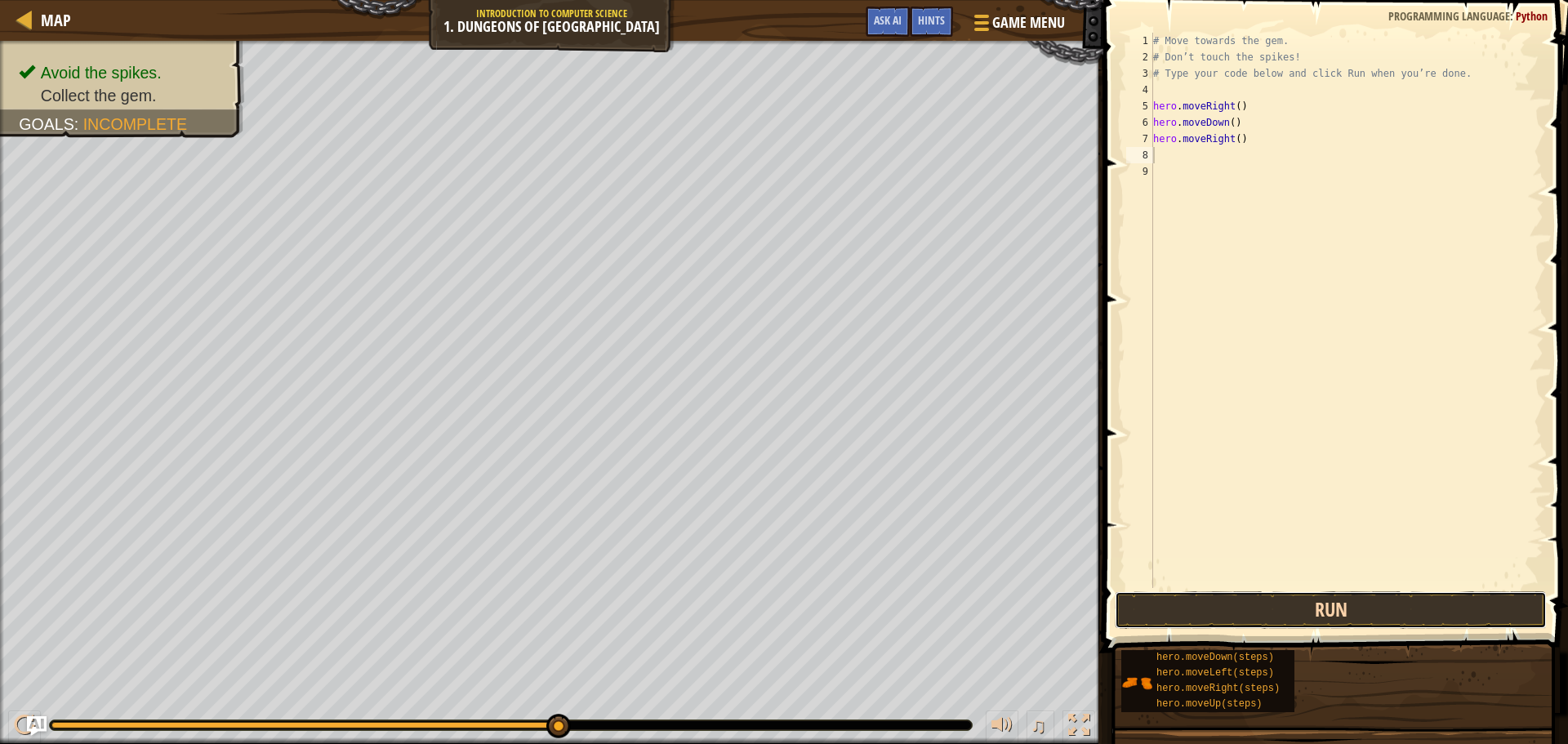
click at [1238, 600] on button "Run" at bounding box center [1331, 610] width 432 height 38
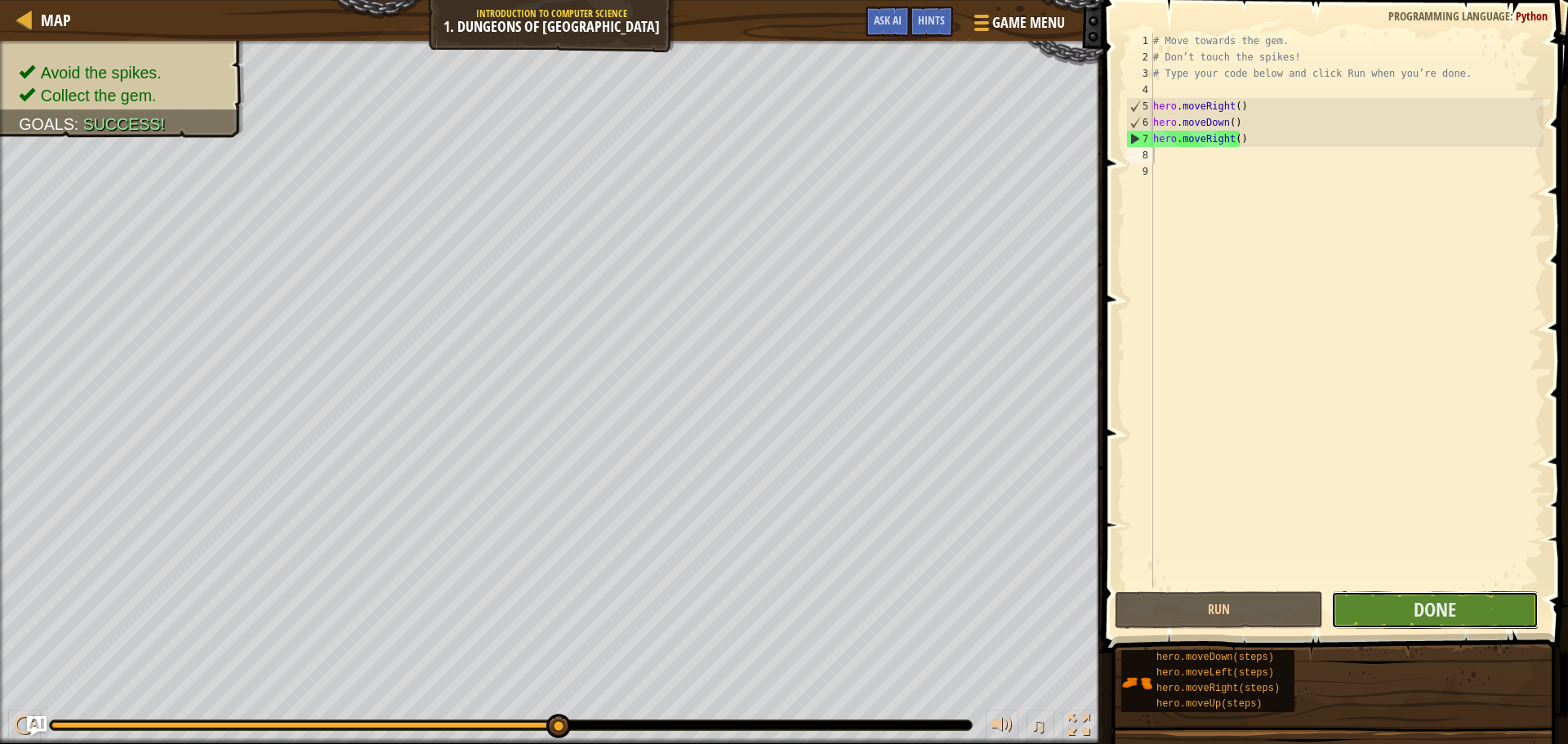
click at [1527, 602] on button "Done" at bounding box center [1434, 610] width 207 height 38
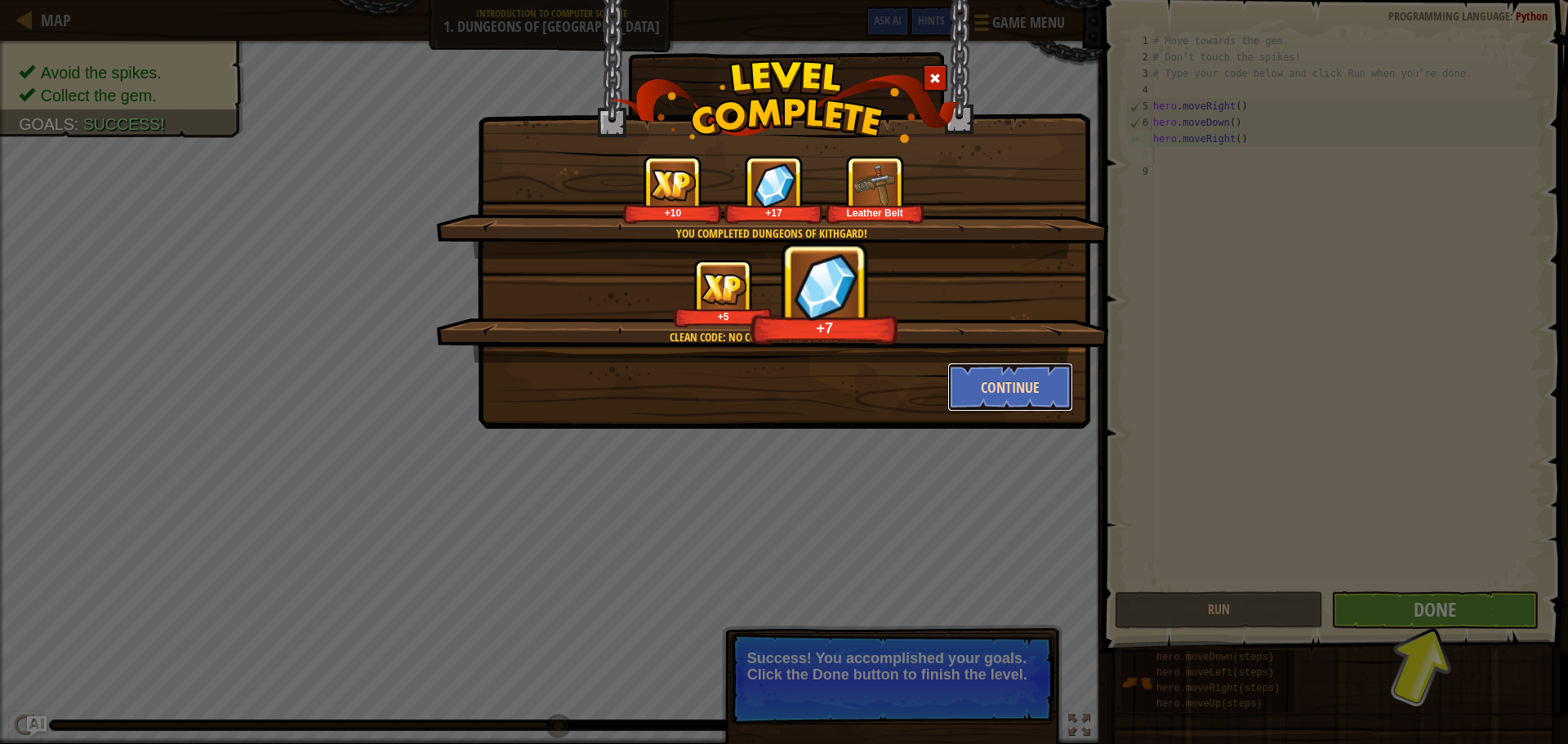
click at [1013, 398] on button "Continue" at bounding box center [1010, 387] width 126 height 49
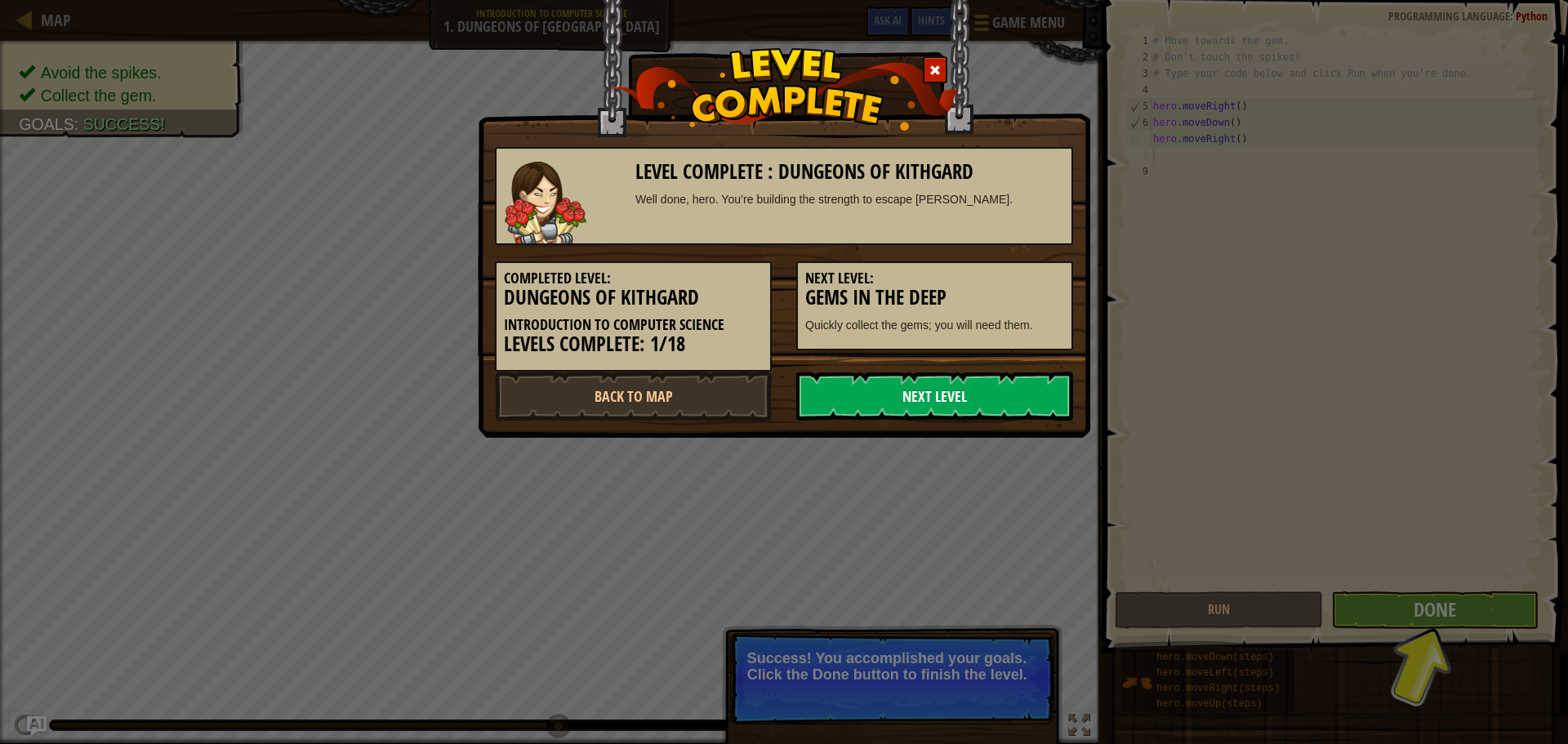
click at [1013, 375] on link "Next Level" at bounding box center [934, 396] width 277 height 49
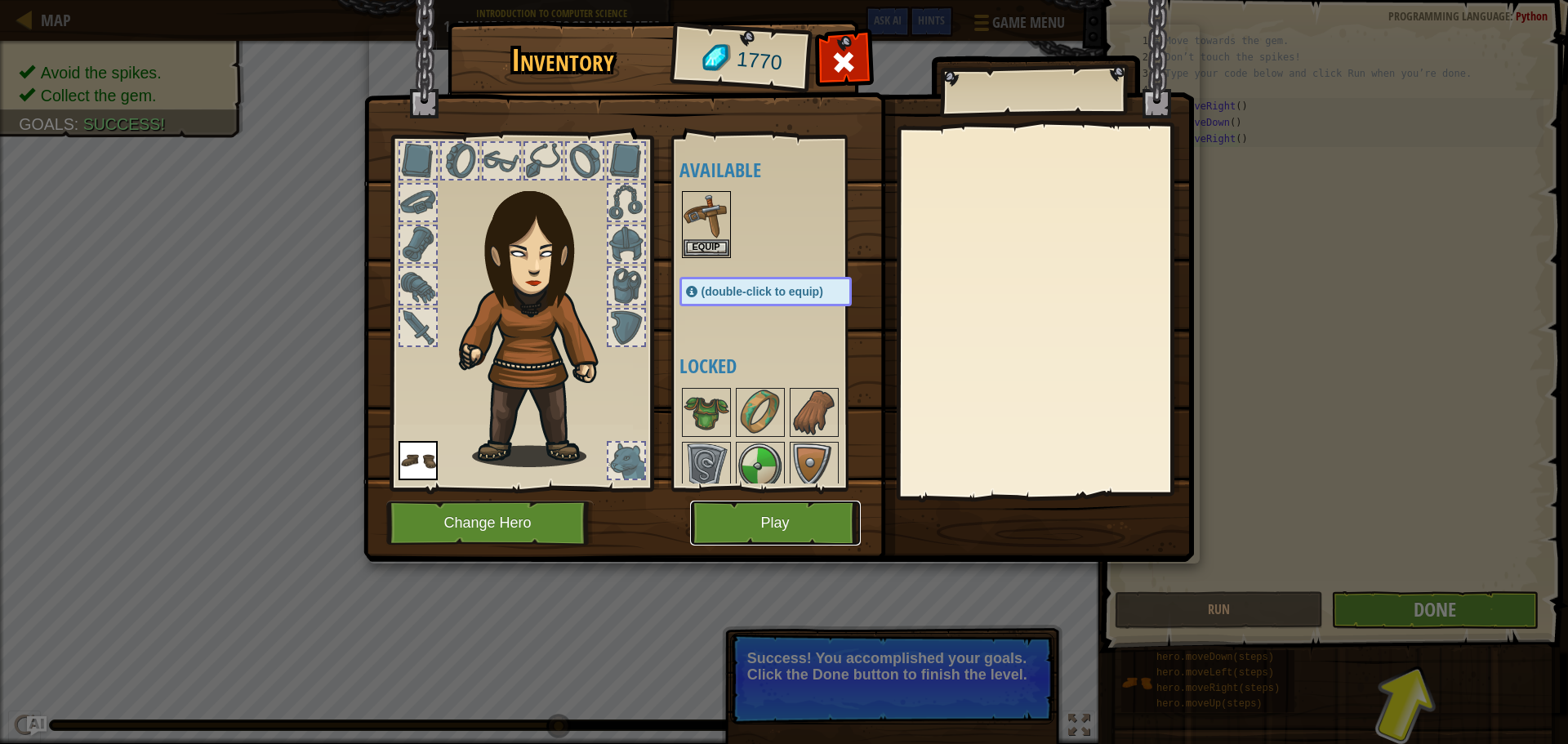
click at [758, 502] on button "Play" at bounding box center [775, 523] width 171 height 45
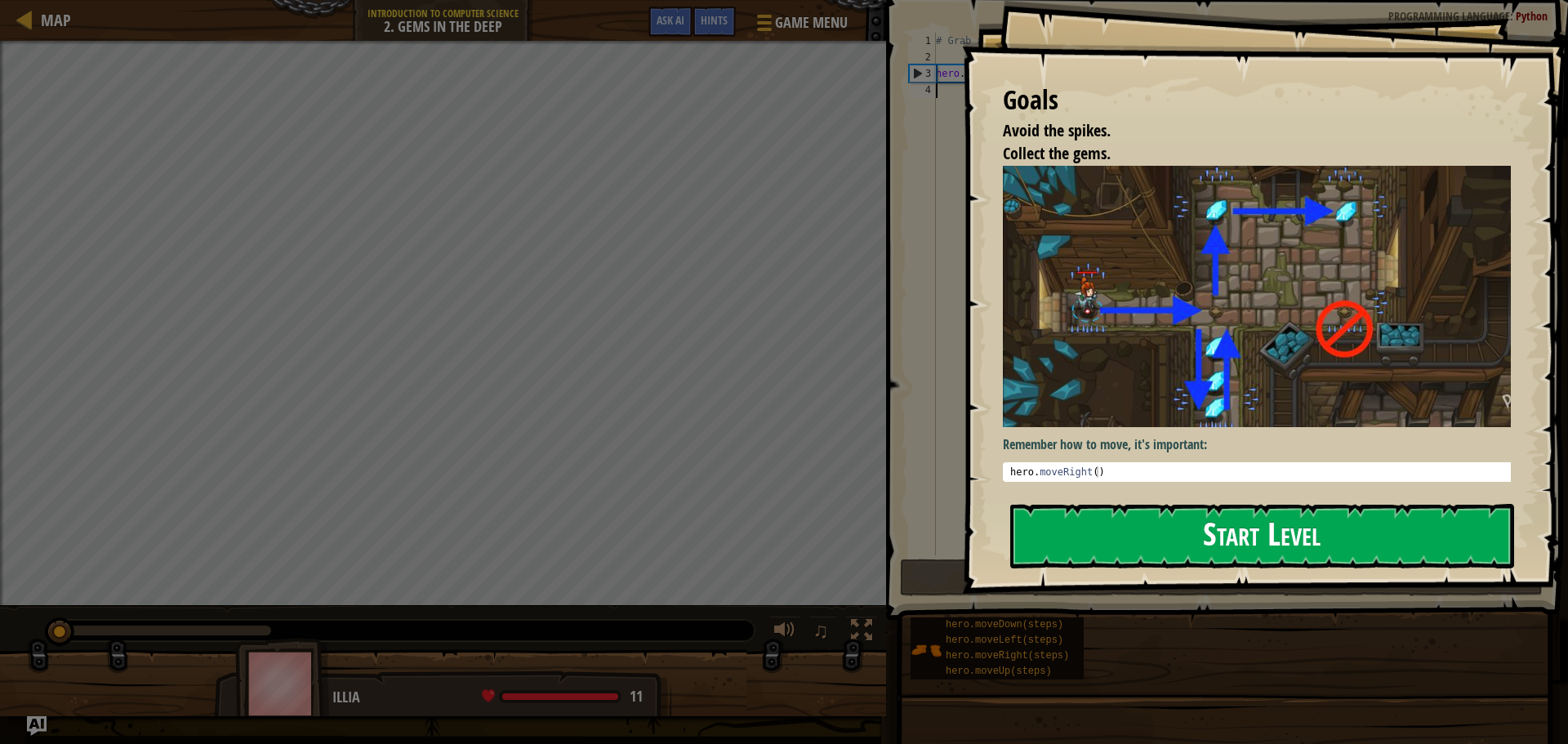
click at [1135, 520] on button "Start Level" at bounding box center [1262, 537] width 504 height 65
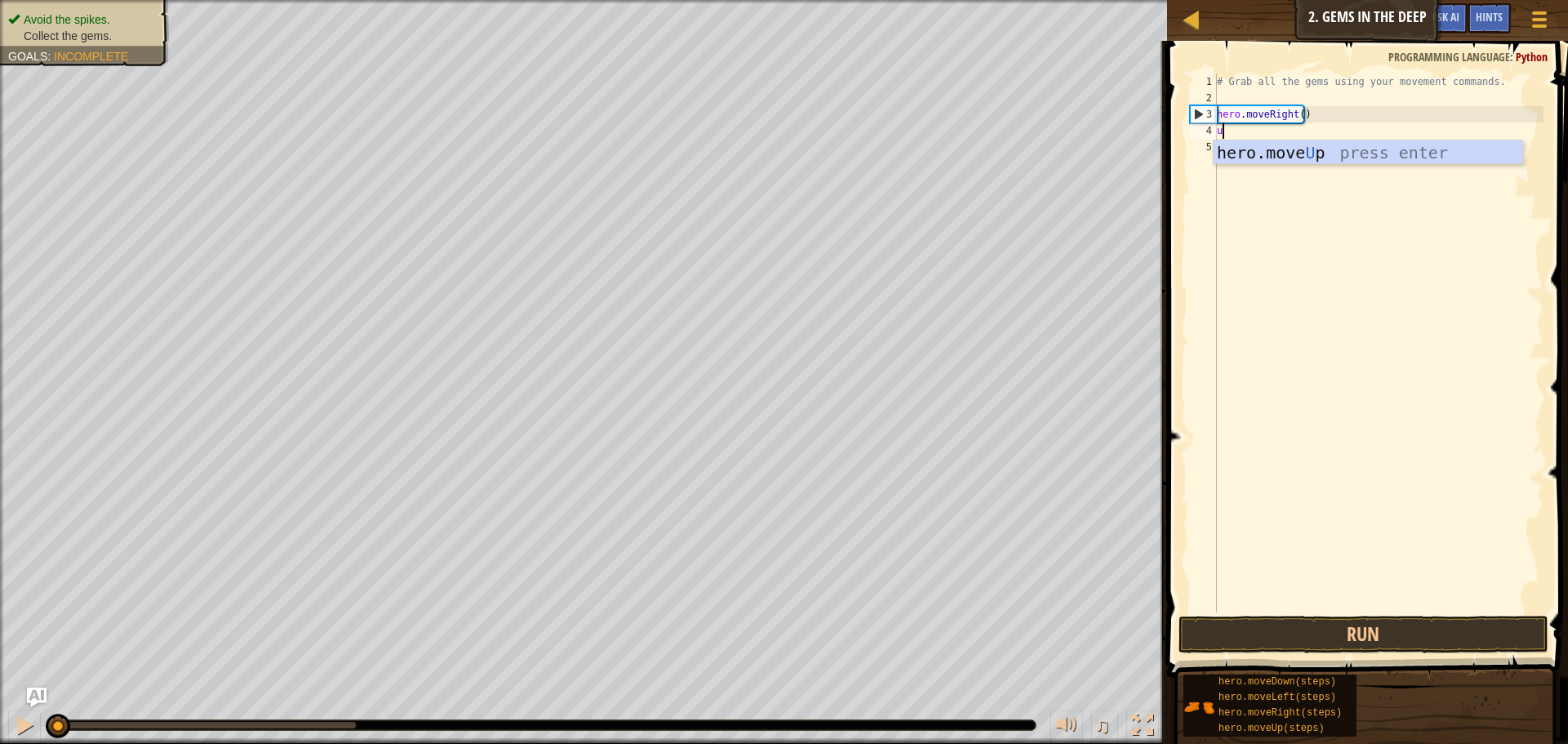
scroll to position [8, 0]
type textarea "up"
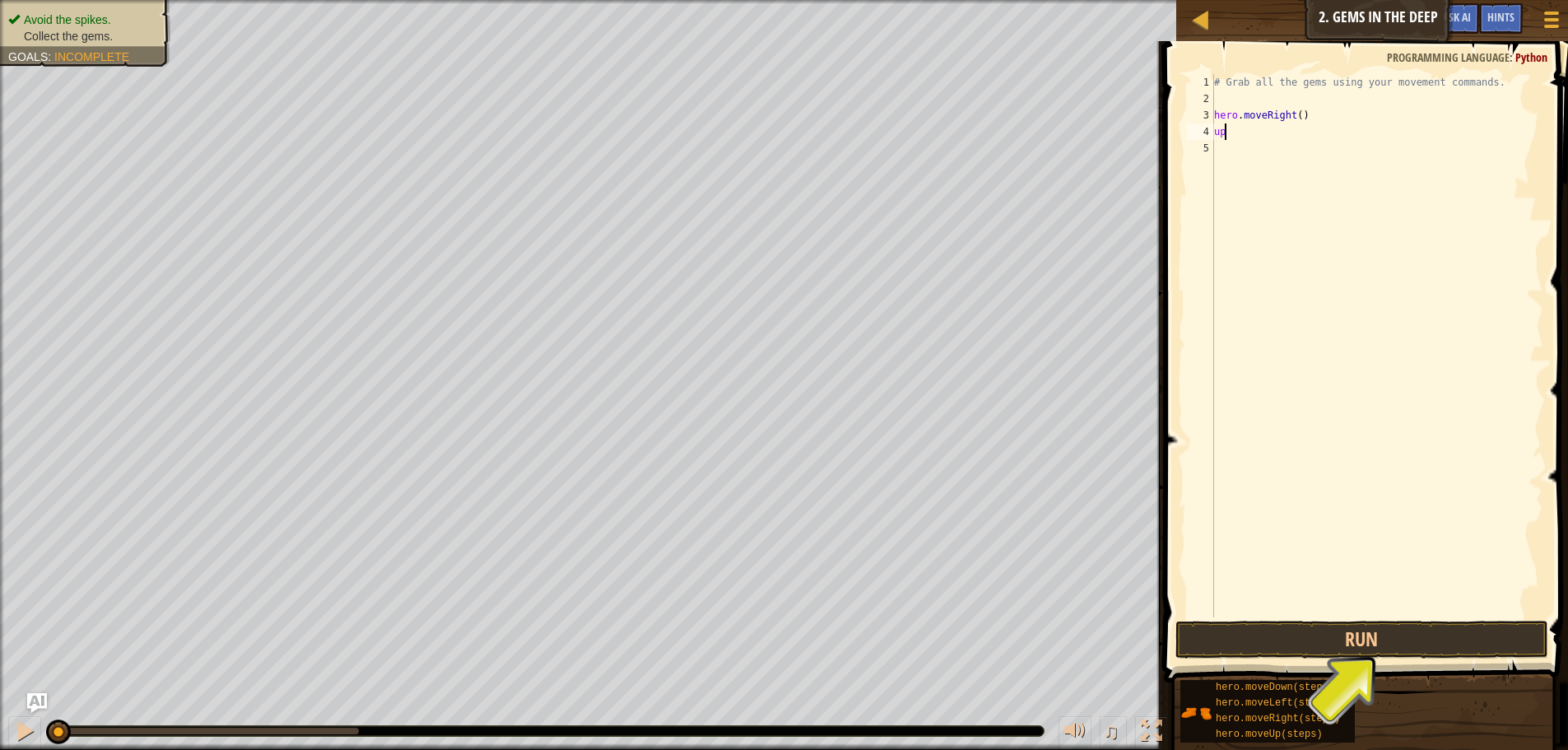
type textarea "u"
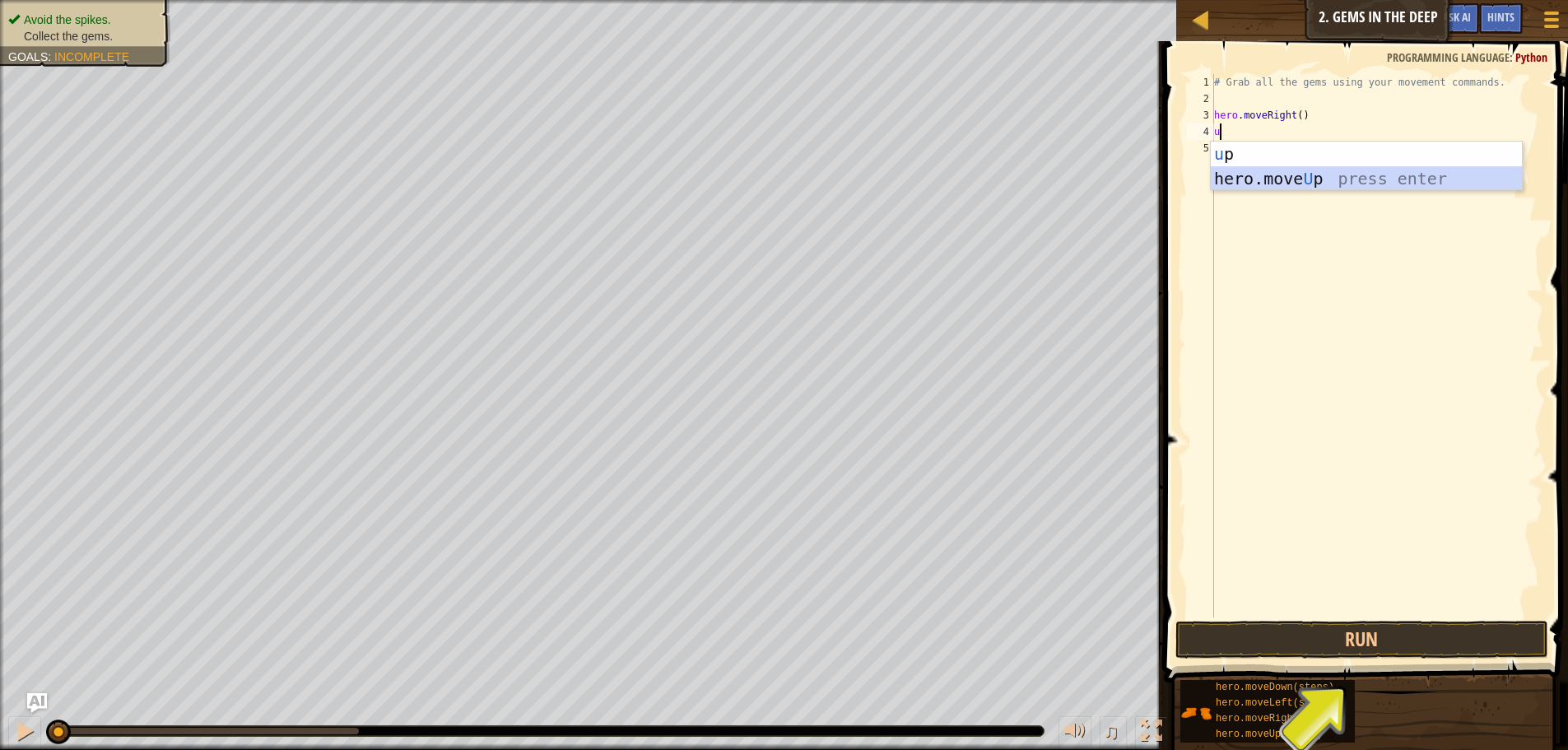
click at [1299, 174] on div "u p press enter hero.move U p press enter" at bounding box center [1366, 191] width 311 height 99
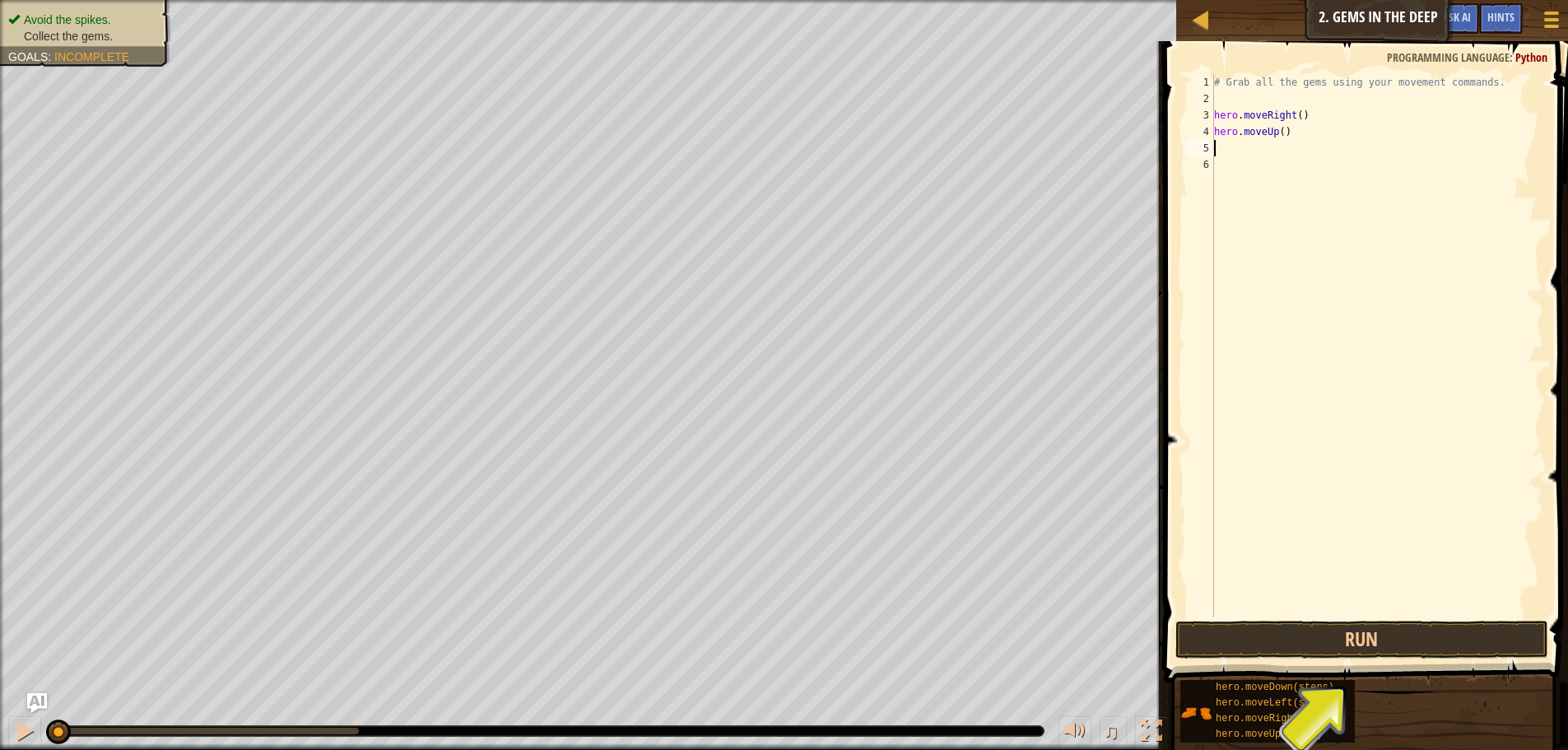
type textarea "r"
click at [1302, 152] on div "# Grab all the gems using your movement commands. hero . moveRight ( ) hero . m…" at bounding box center [1376, 362] width 333 height 576
type textarea "h"
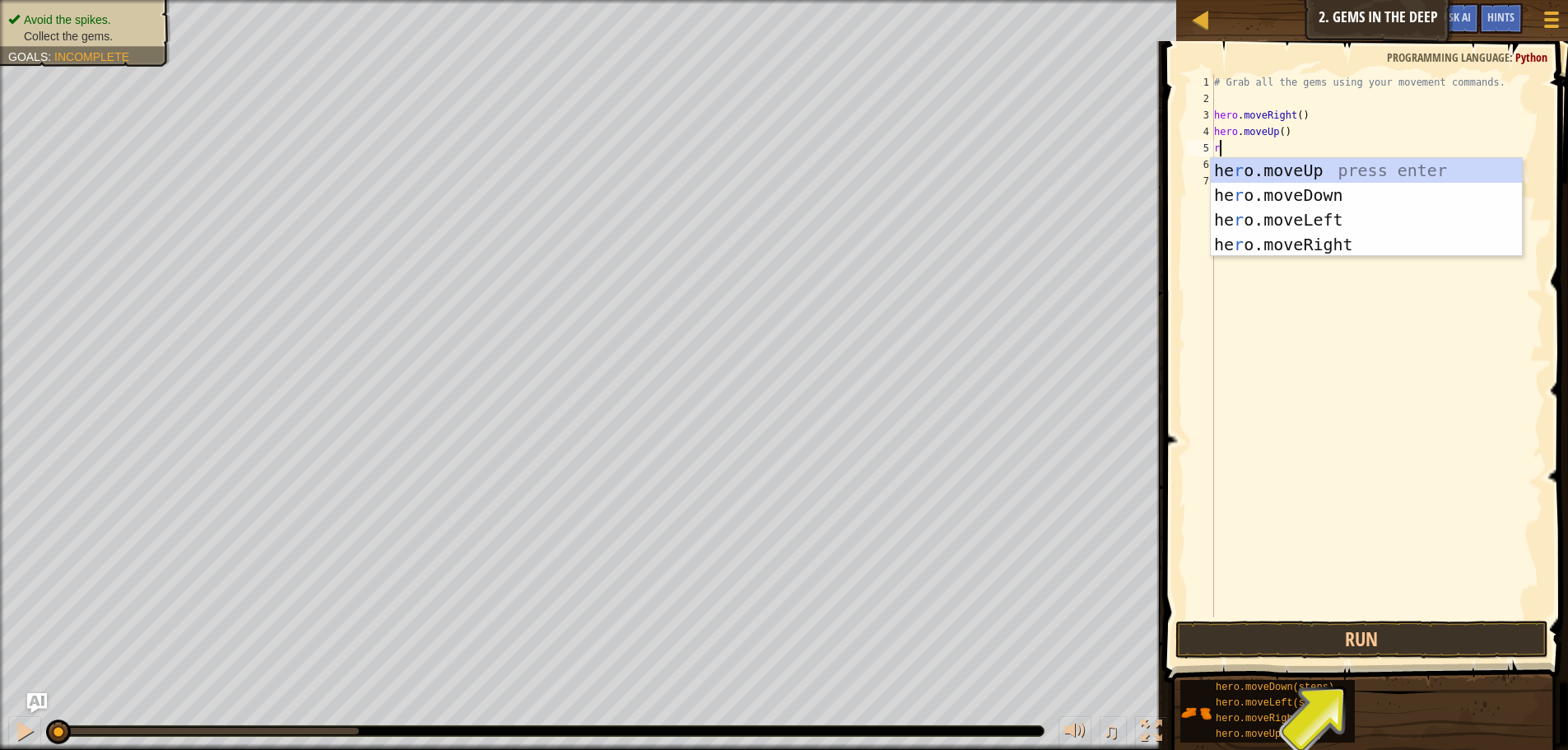
type textarea "ri"
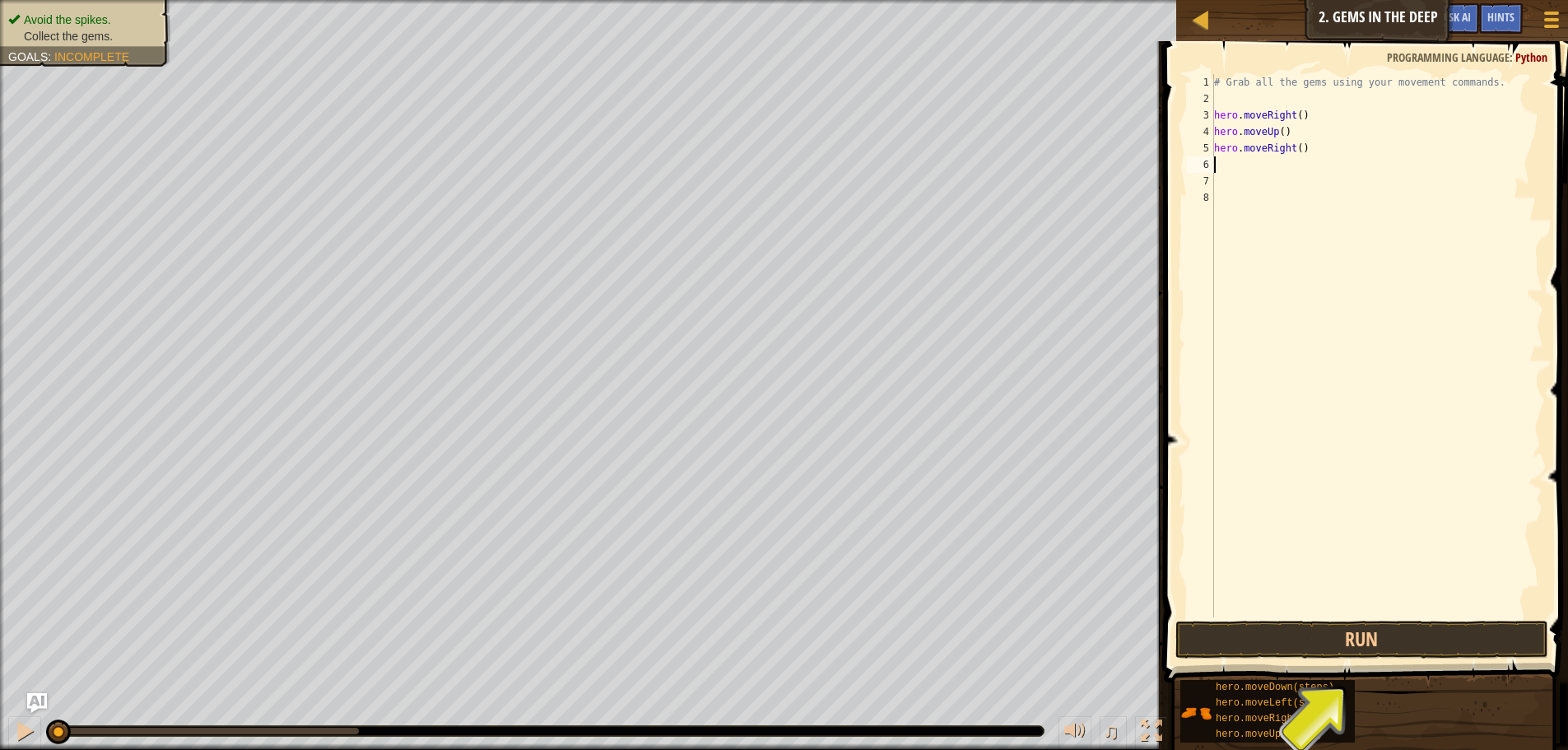
type textarea "d"
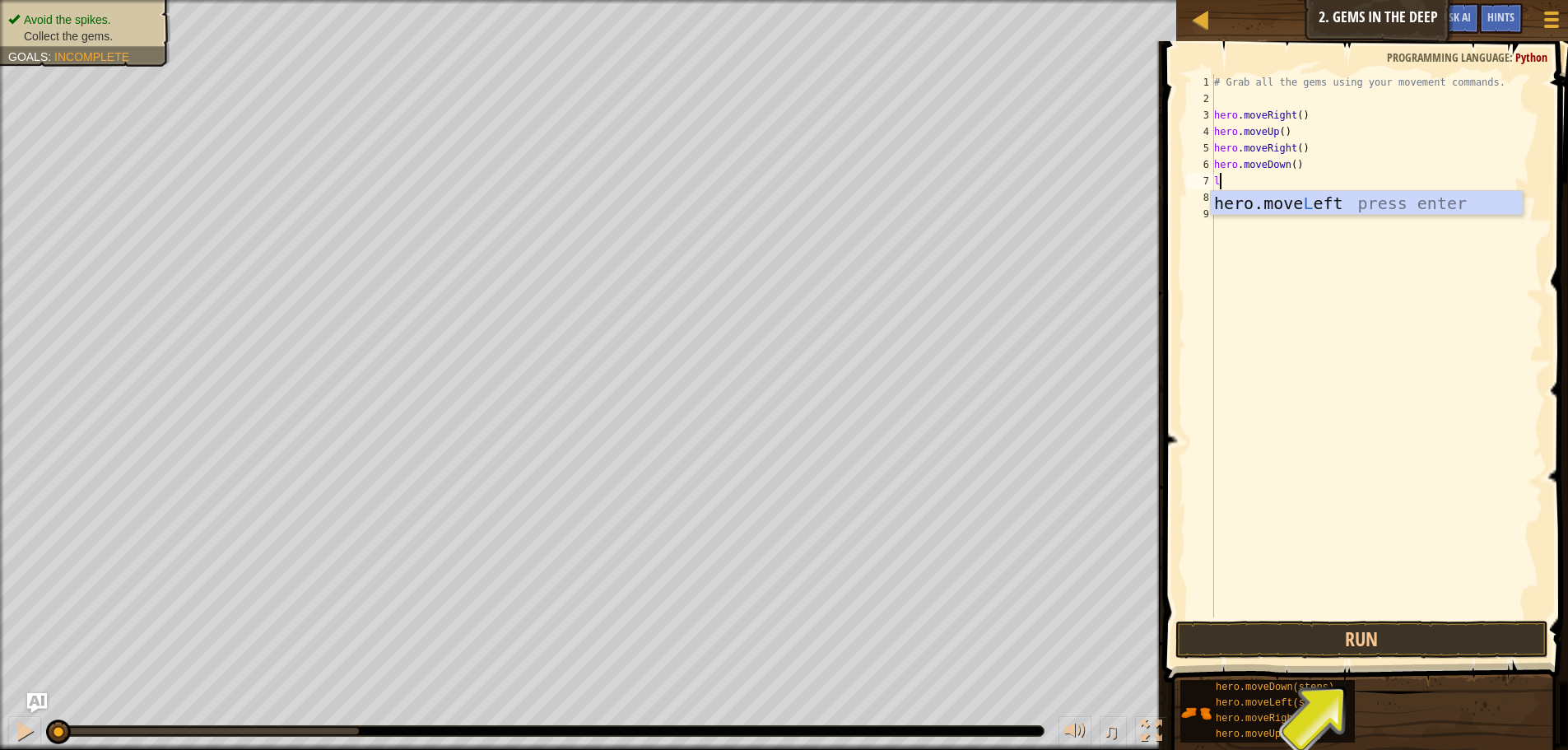
type textarea "le"
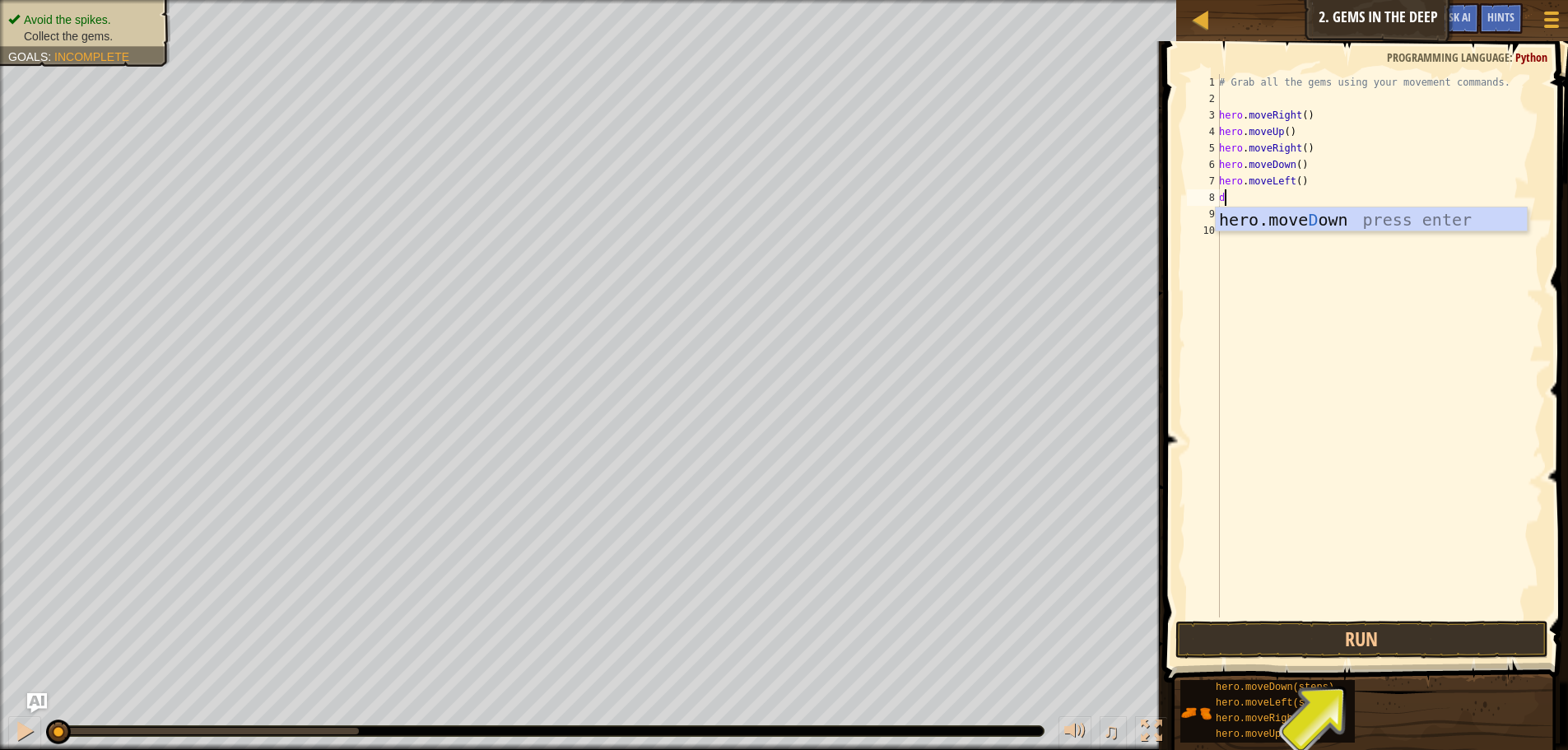
type textarea "do"
click at [1458, 638] on button "Run" at bounding box center [1362, 640] width 373 height 38
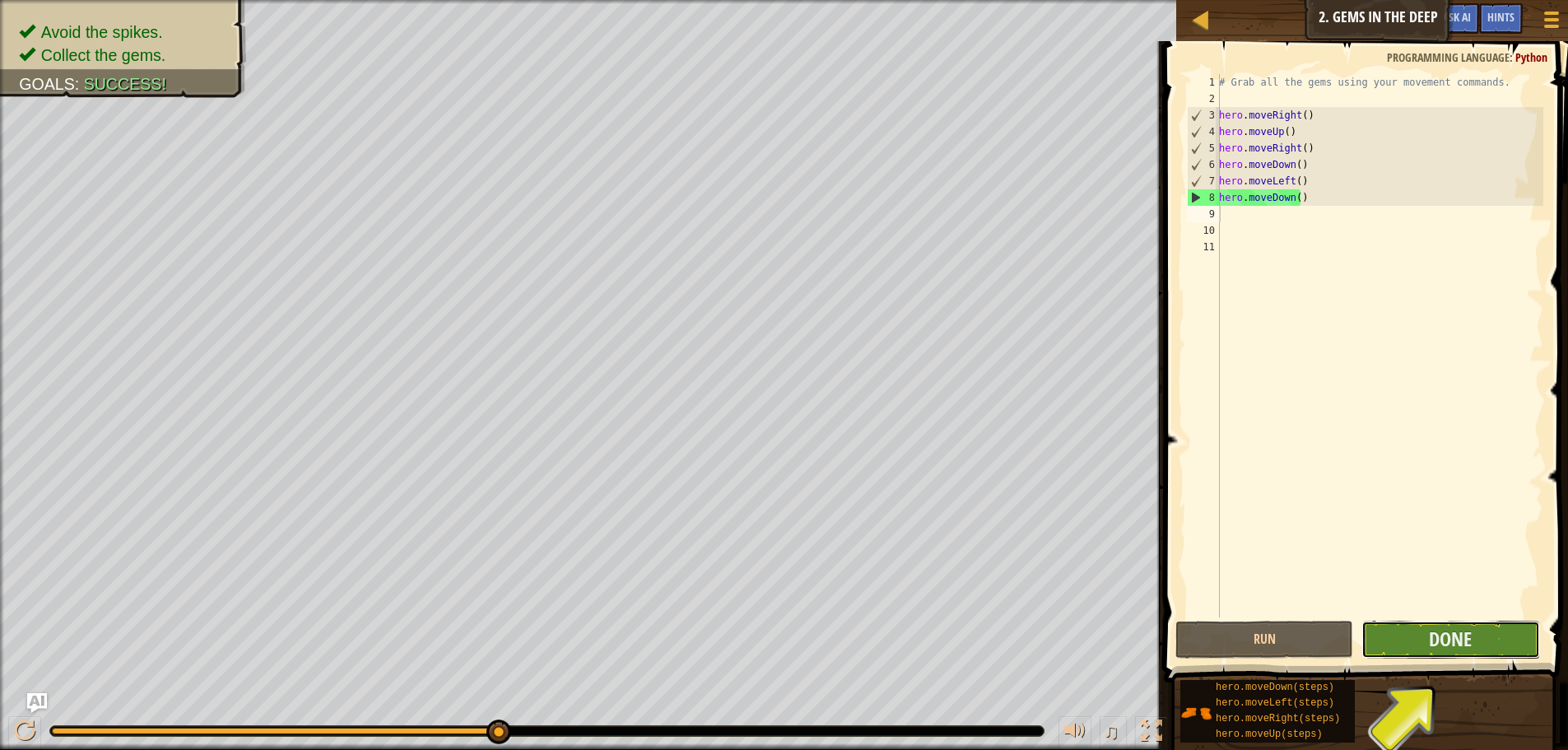
click at [1487, 636] on button "Done" at bounding box center [1449, 640] width 178 height 38
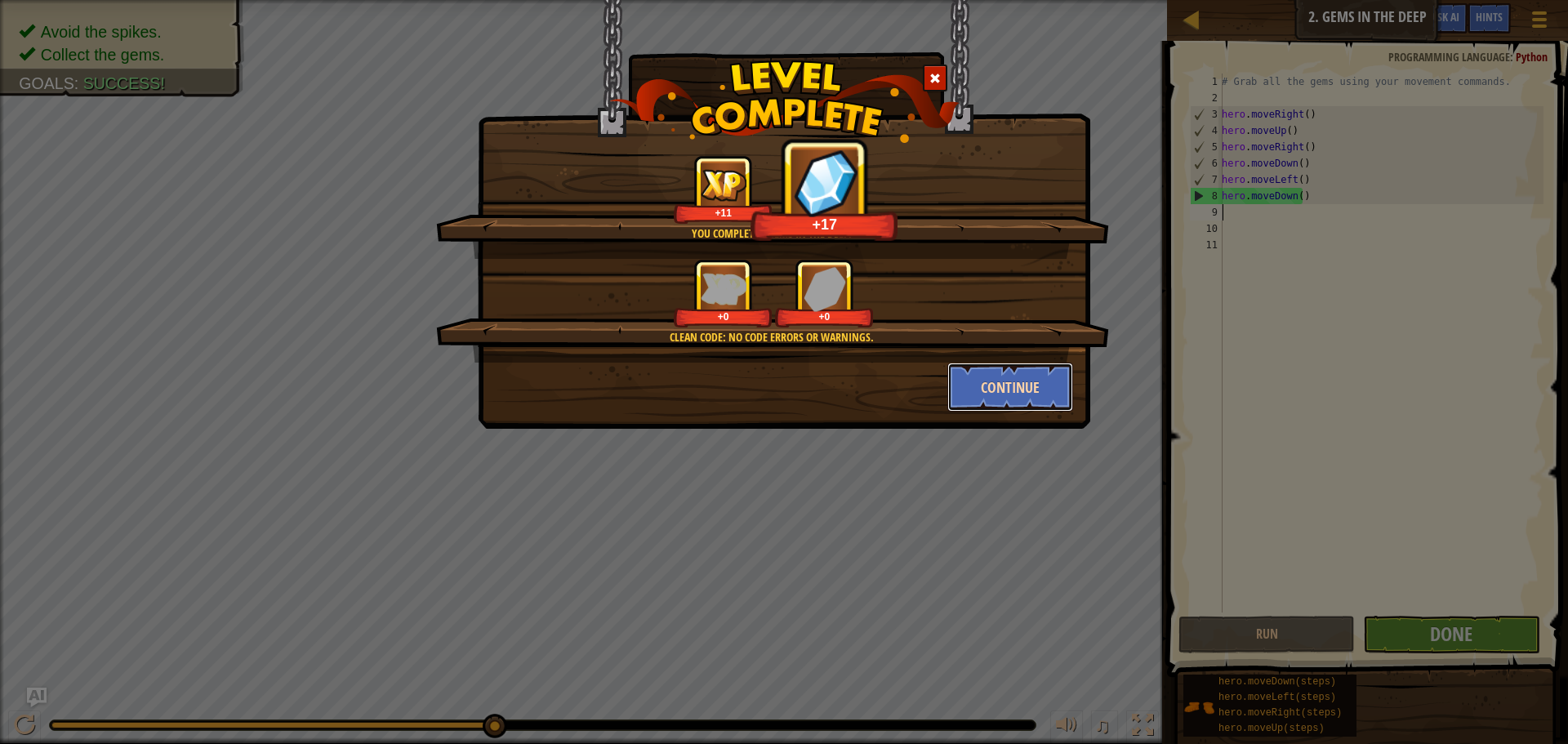
click at [1025, 387] on button "Continue" at bounding box center [1010, 387] width 126 height 49
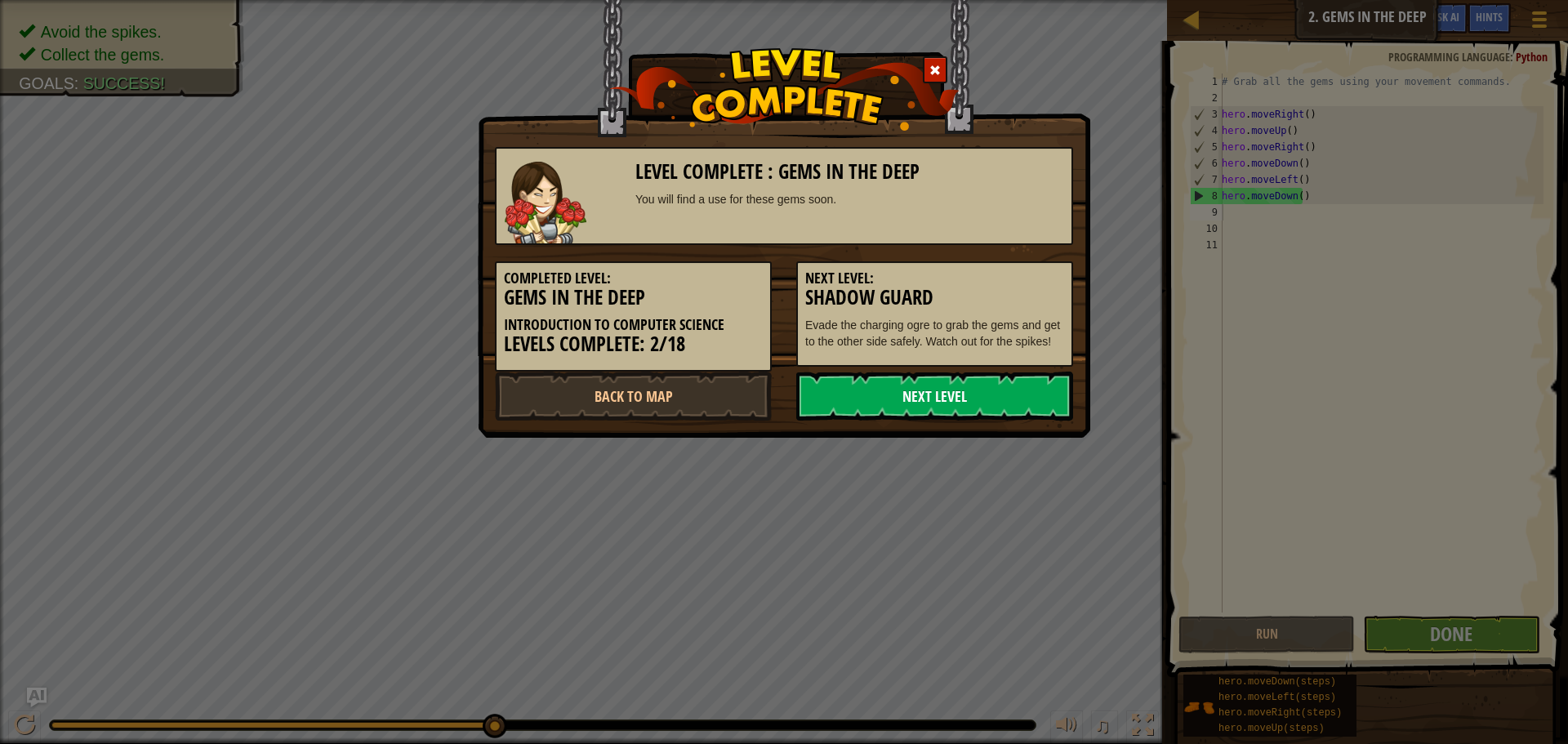
click at [997, 398] on link "Next Level" at bounding box center [934, 396] width 277 height 49
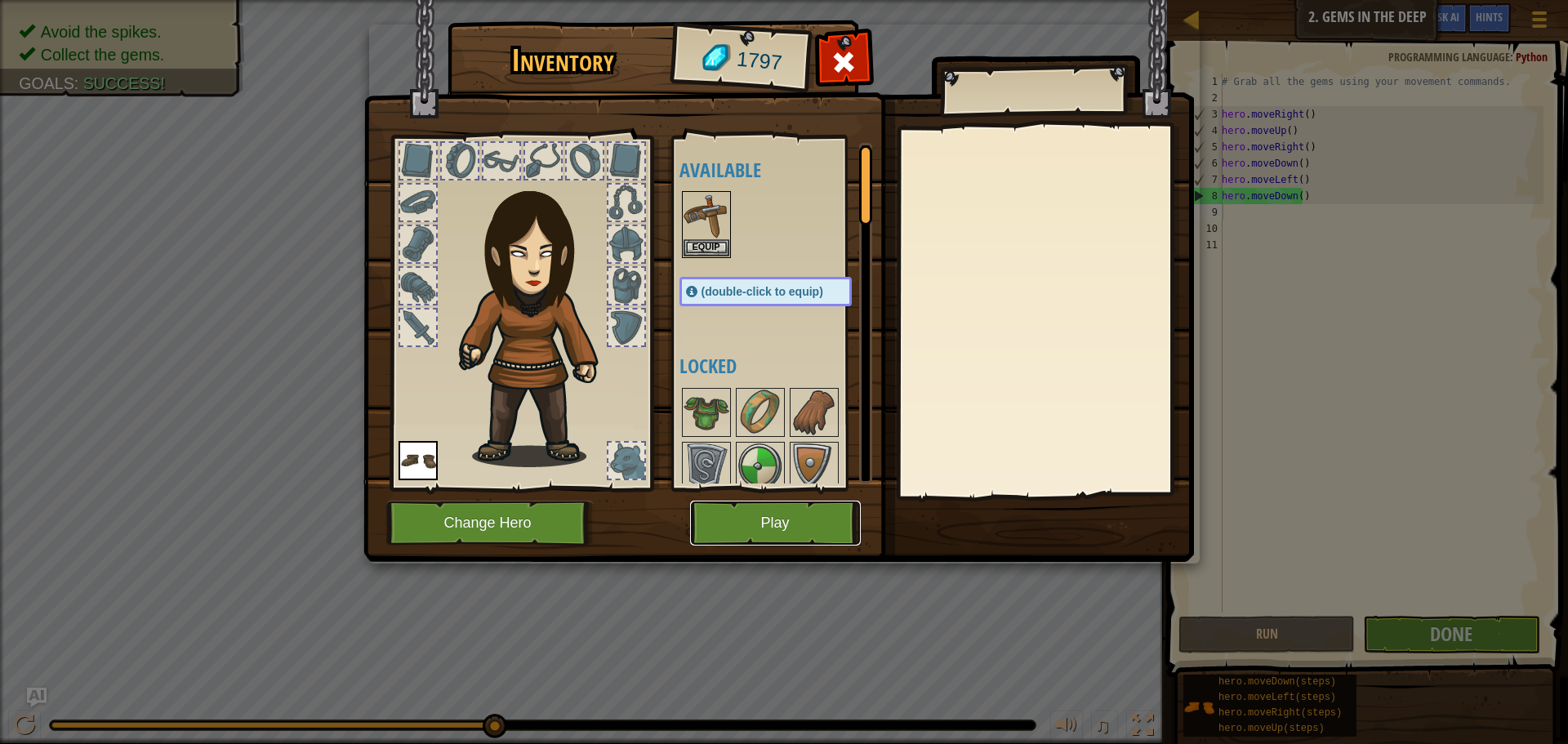
click at [764, 532] on button "Play" at bounding box center [775, 523] width 171 height 45
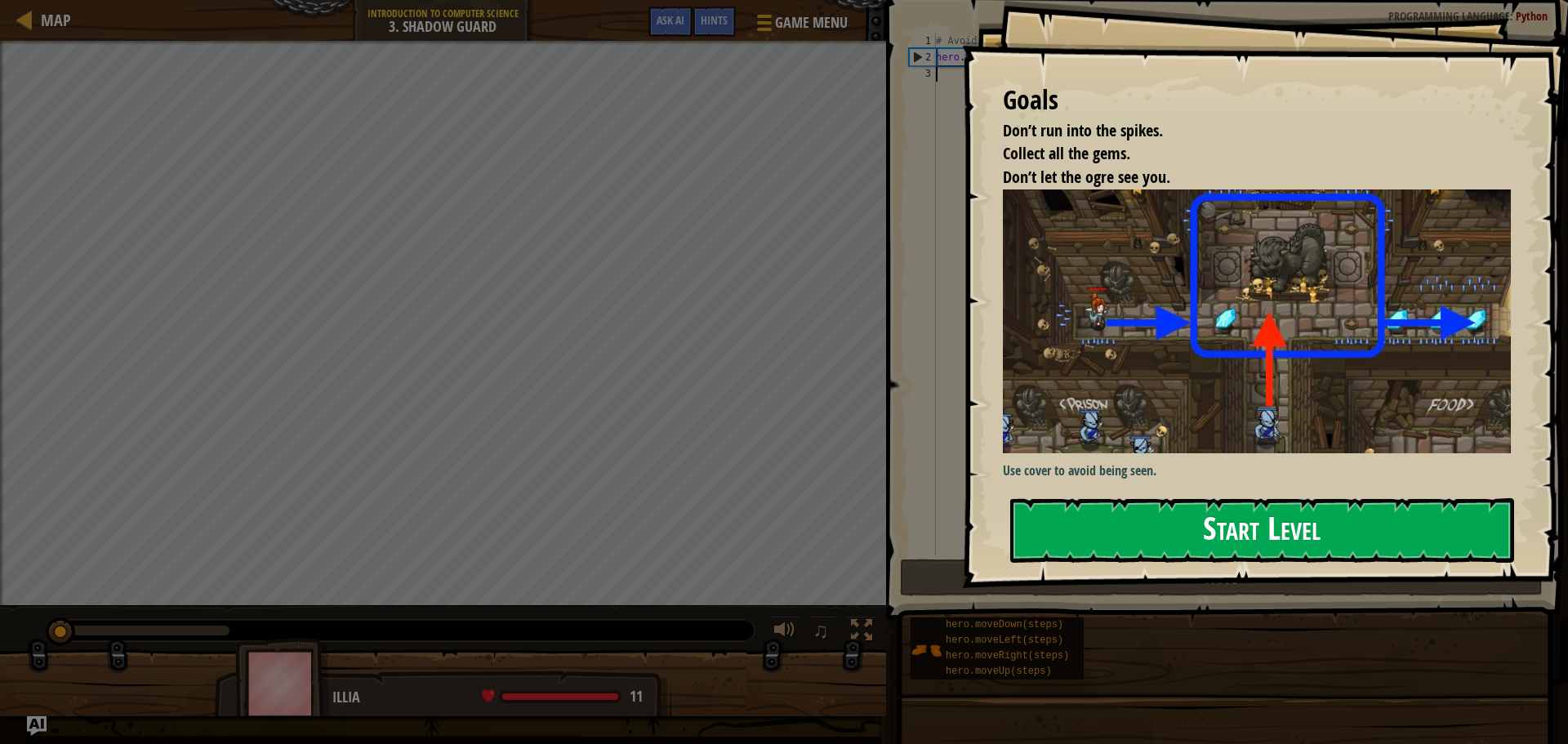
click at [1335, 518] on button "Start Level" at bounding box center [1262, 531] width 504 height 65
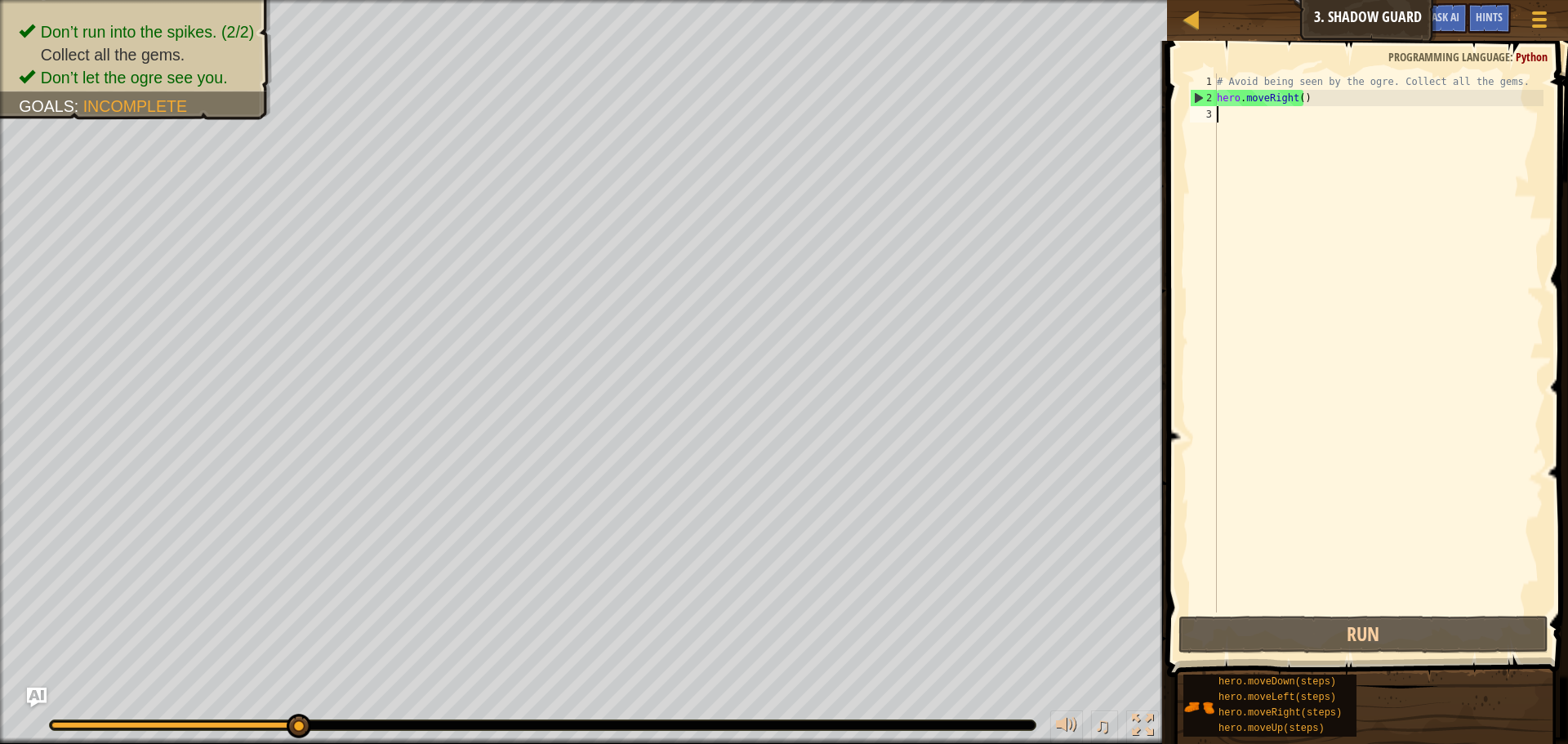
type textarea "u"
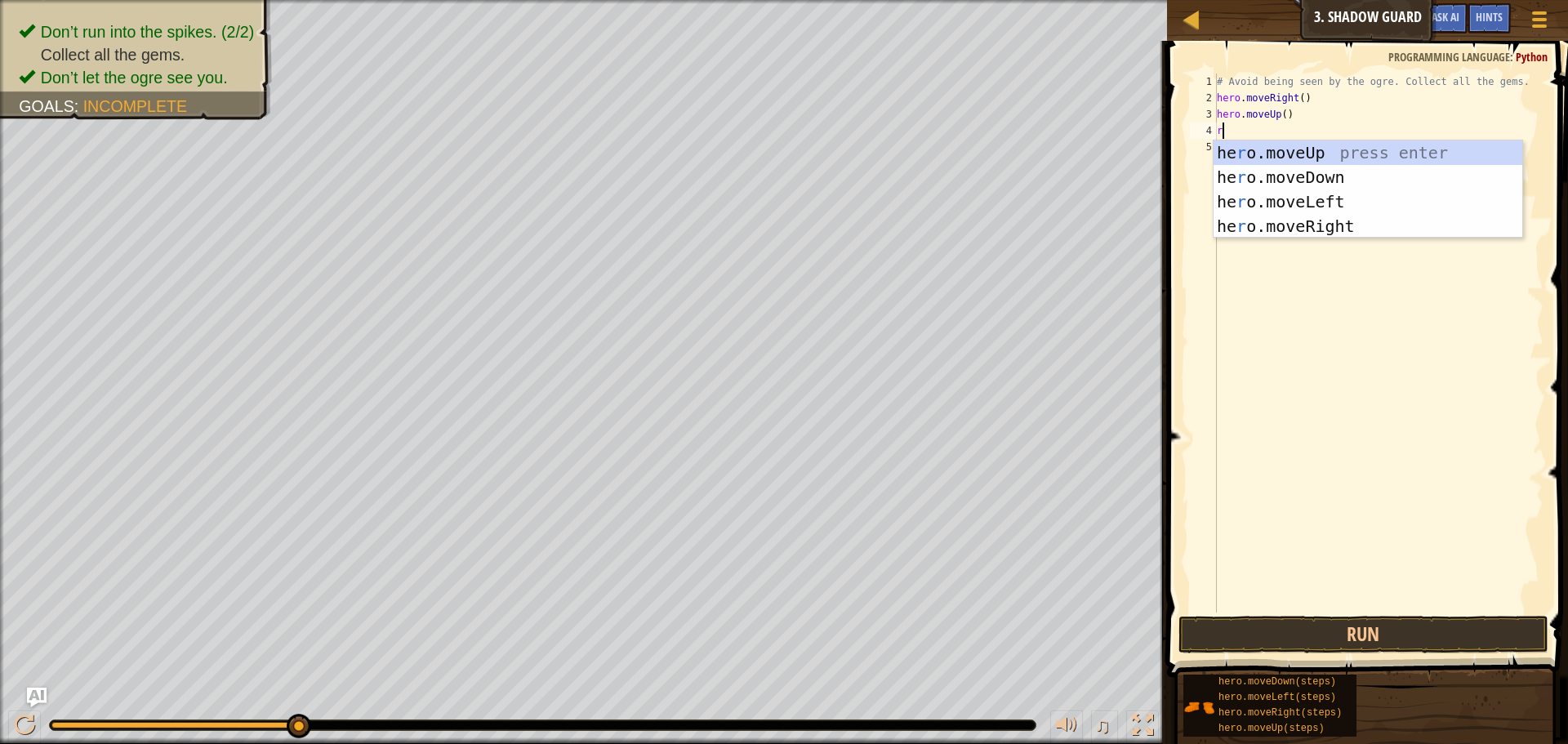
type textarea "ri"
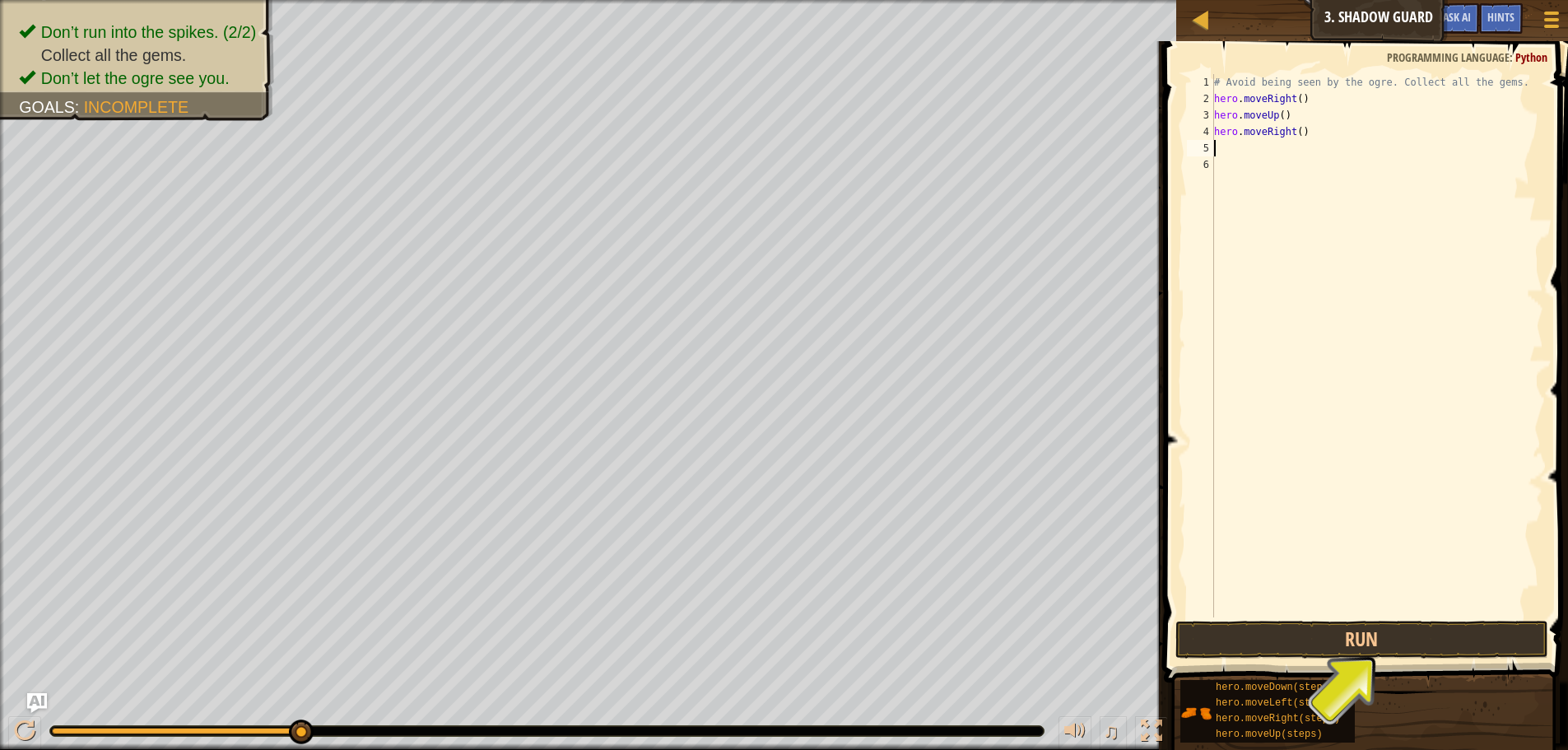
type textarea "d"
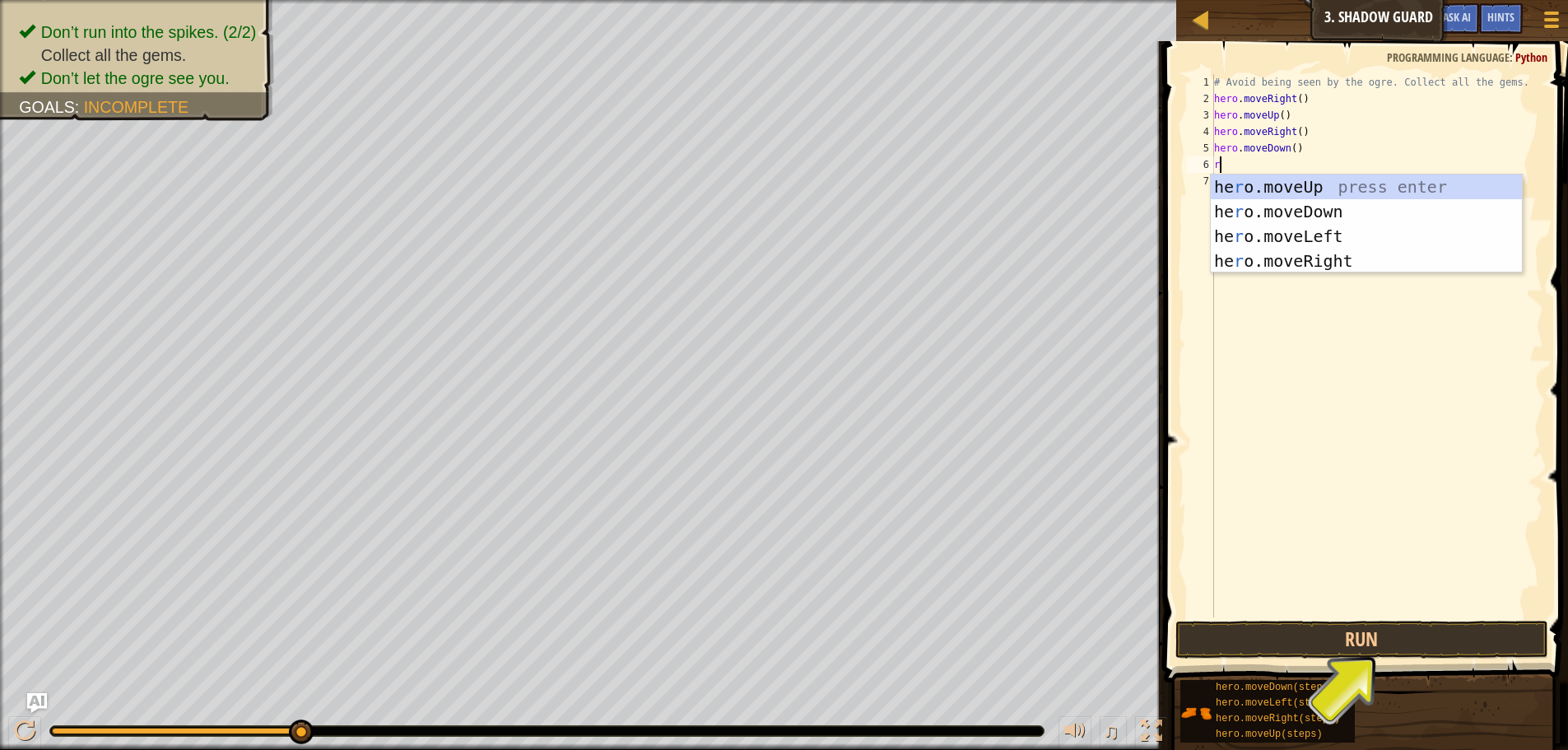
type textarea "ri"
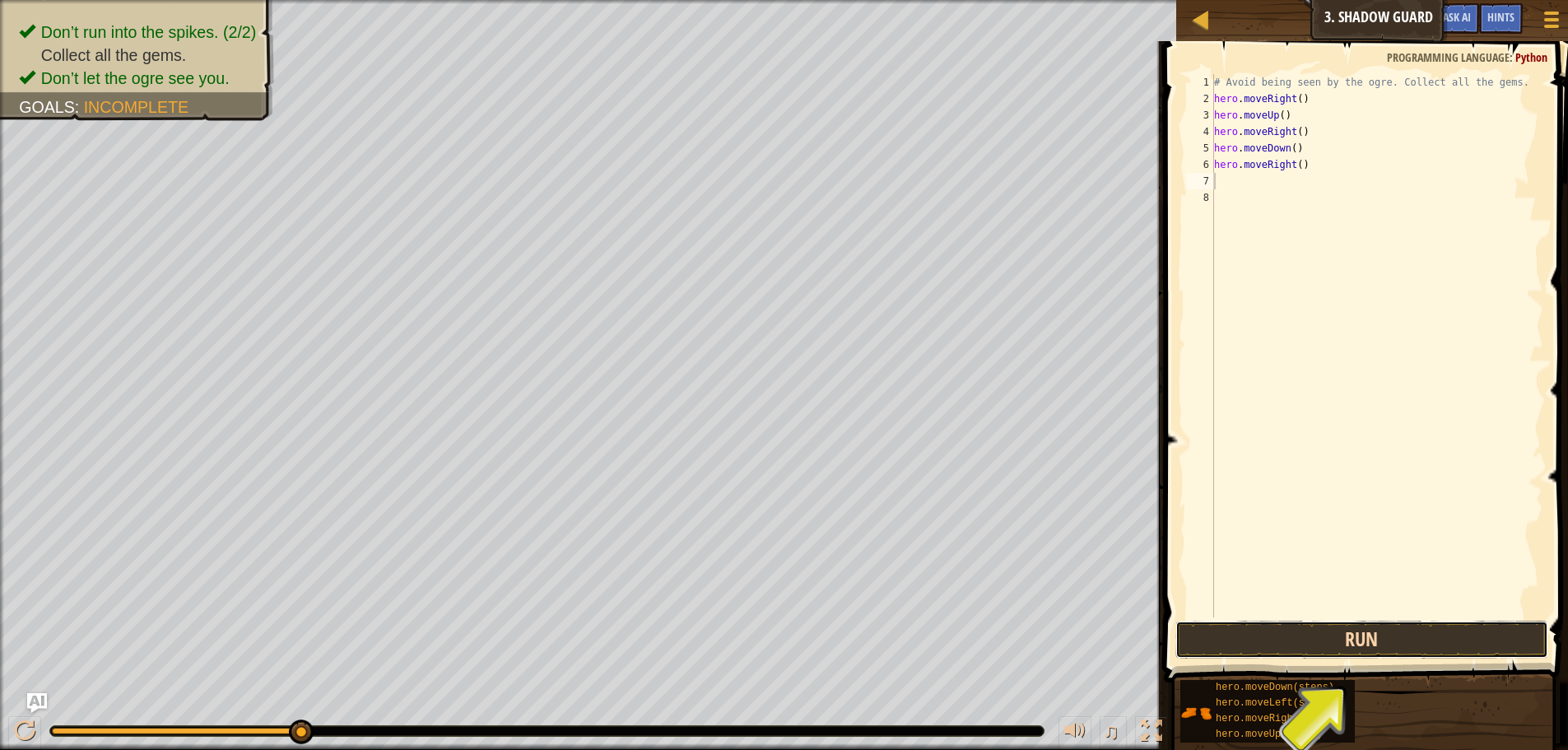
click at [1385, 645] on button "Run" at bounding box center [1362, 640] width 373 height 38
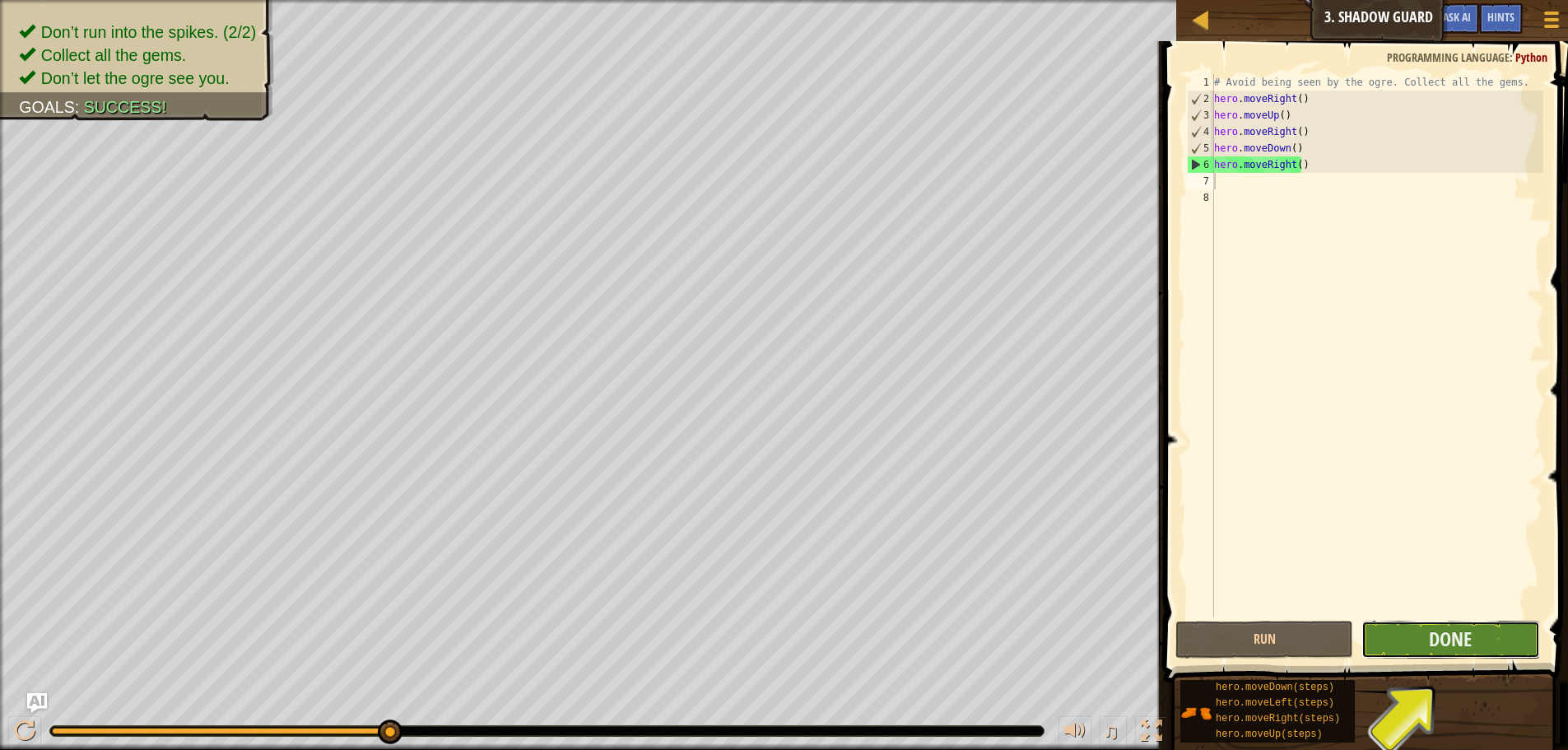
click at [1509, 633] on button "Done" at bounding box center [1449, 640] width 178 height 38
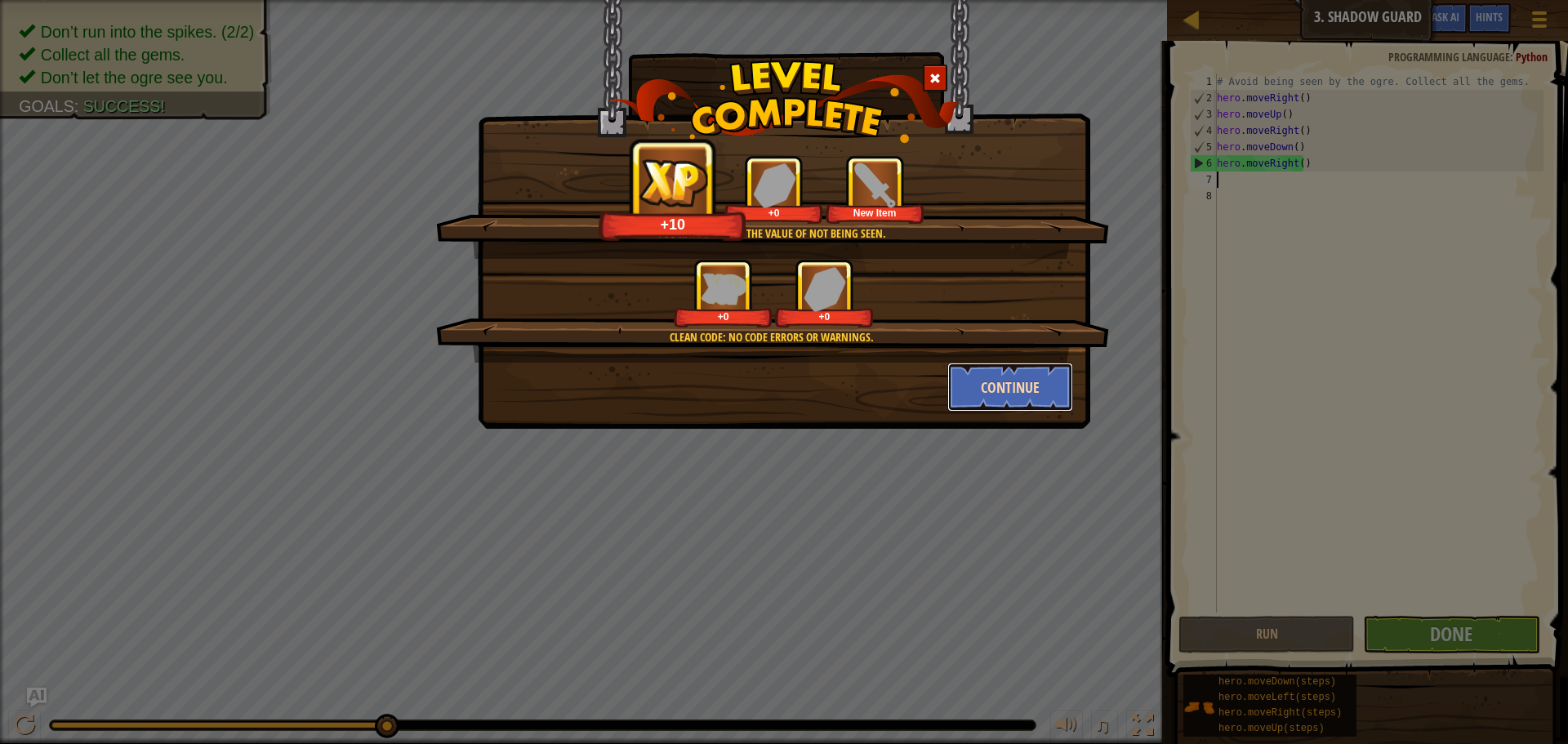
click at [992, 376] on button "Continue" at bounding box center [1010, 387] width 126 height 49
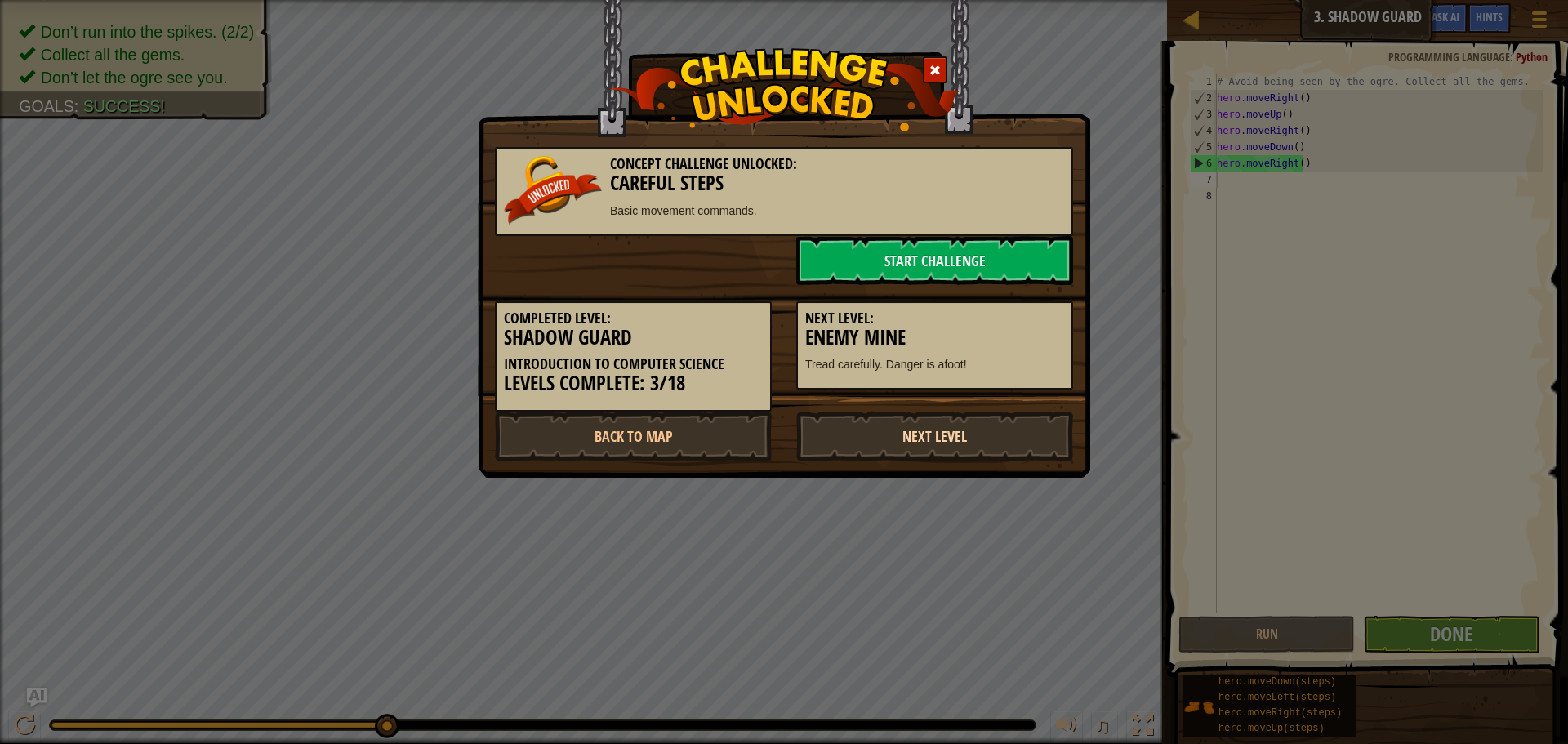
click at [971, 440] on link "Next Level" at bounding box center [934, 435] width 277 height 49
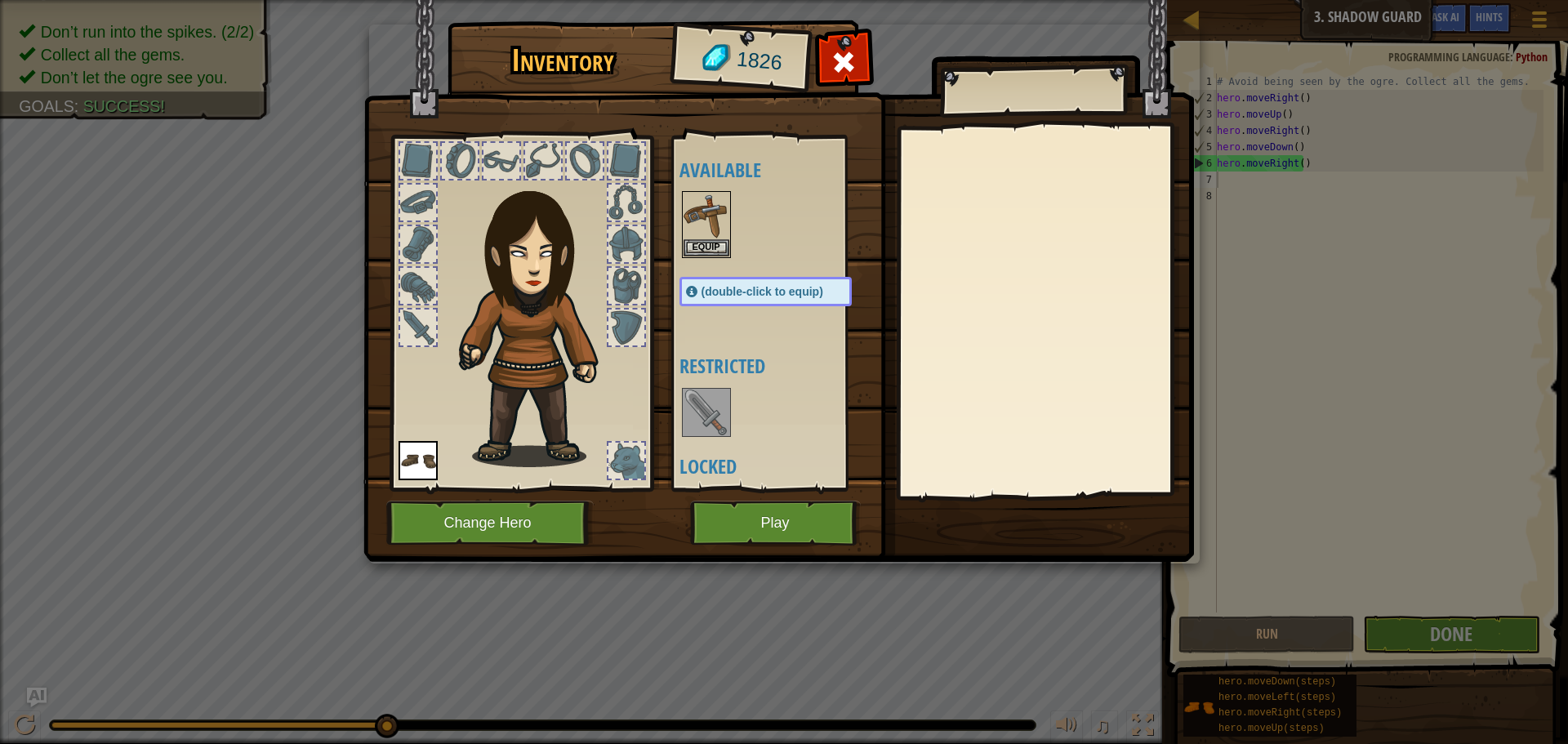
click at [846, 494] on img at bounding box center [779, 265] width 831 height 593
click at [816, 505] on button "Play" at bounding box center [775, 523] width 171 height 45
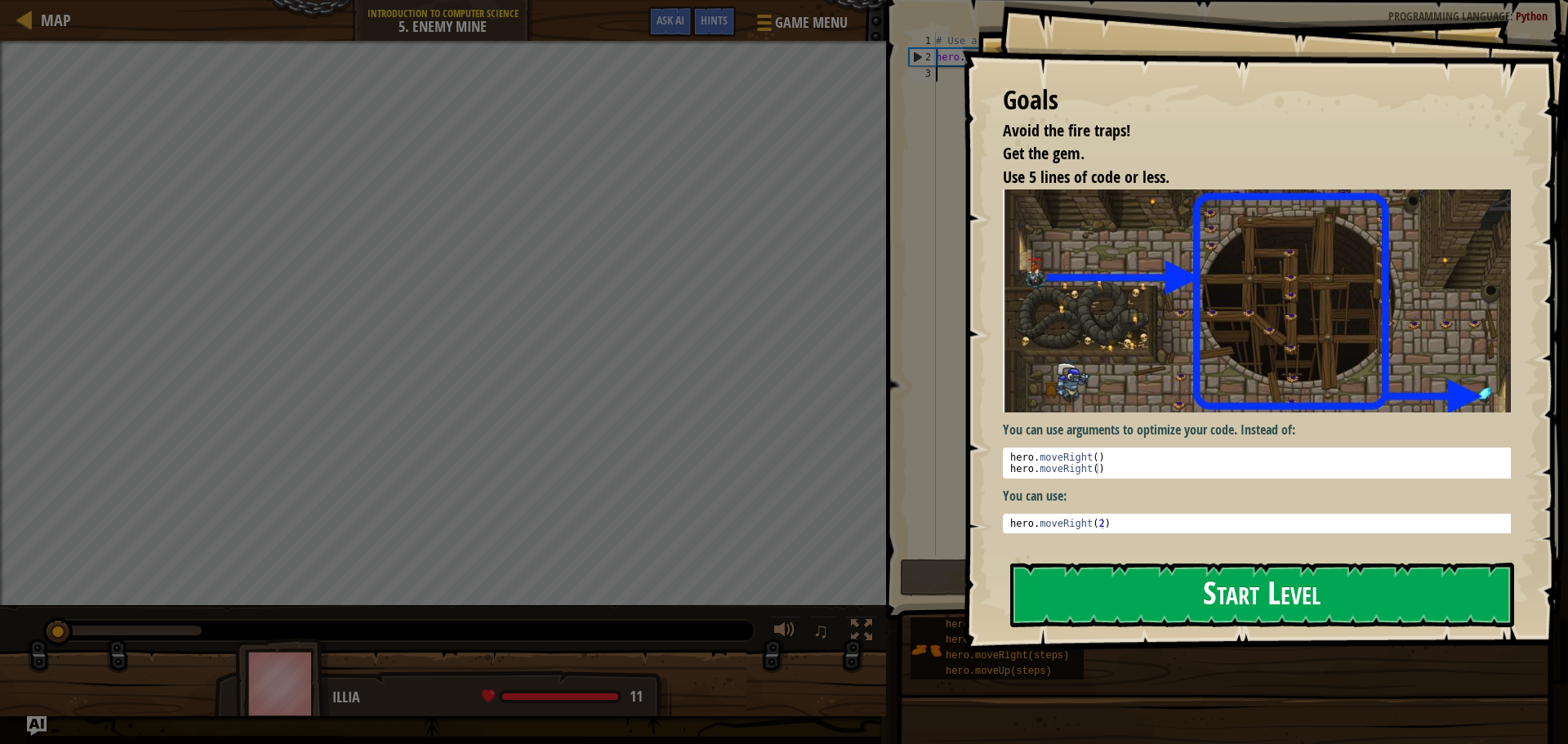
click at [1056, 591] on button "Start Level" at bounding box center [1262, 596] width 504 height 65
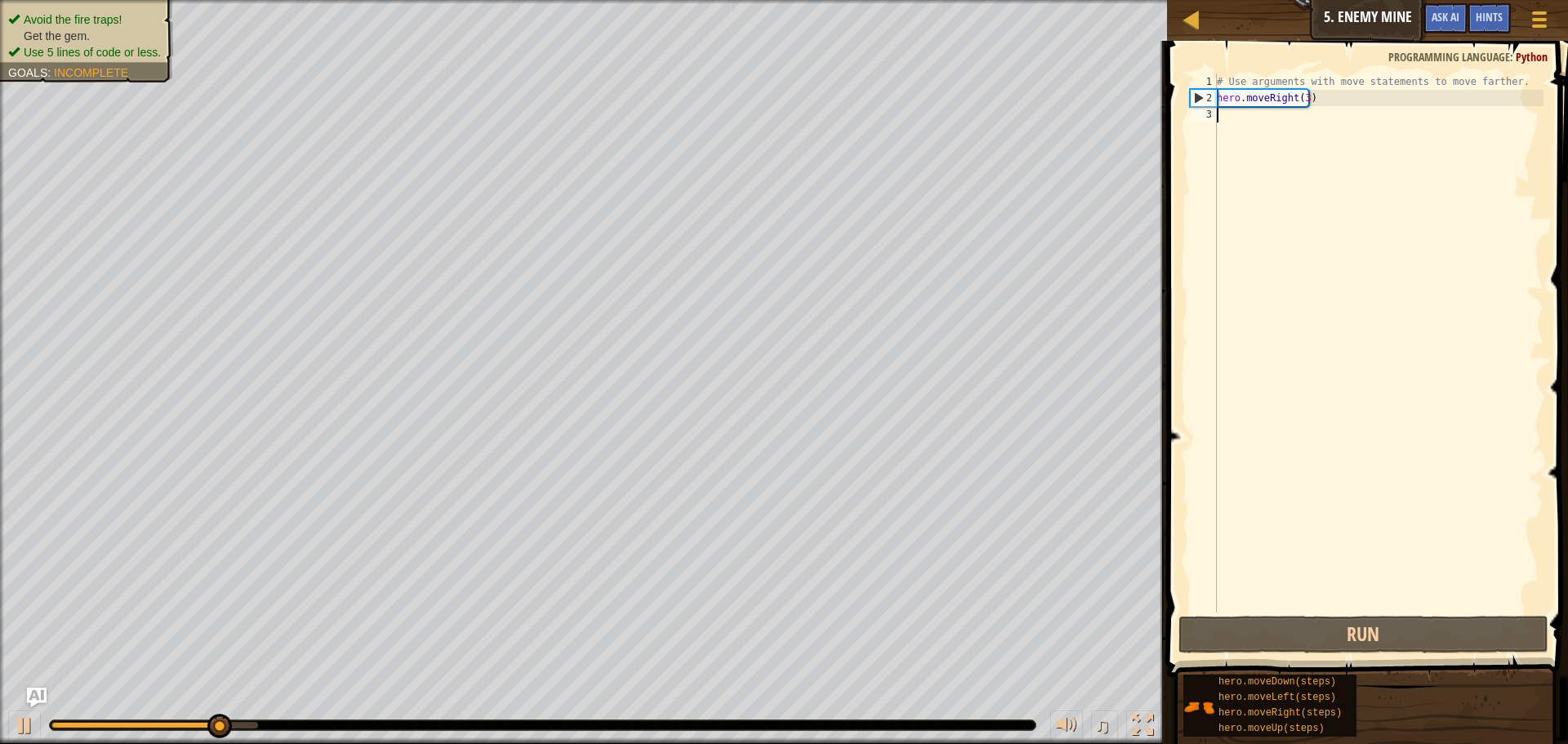
click at [145, 11] on ul "Avoid the fire traps! Get the gem. Use 5 lines of code or less." at bounding box center [87, 35] width 157 height 49
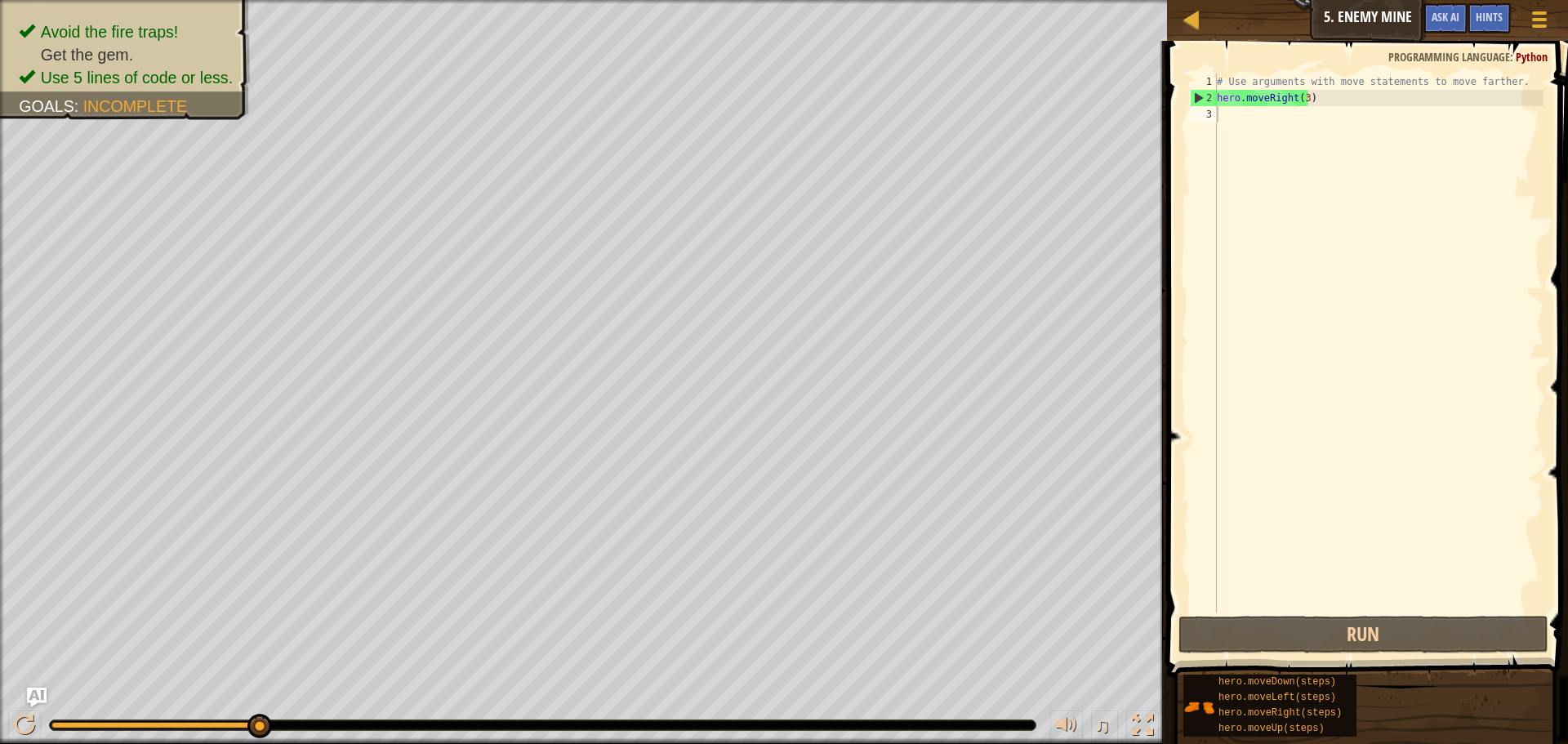
click at [1285, 132] on div "# Use arguments with move statements to move farther. hero . moveRight ( 3 )" at bounding box center [1379, 359] width 330 height 572
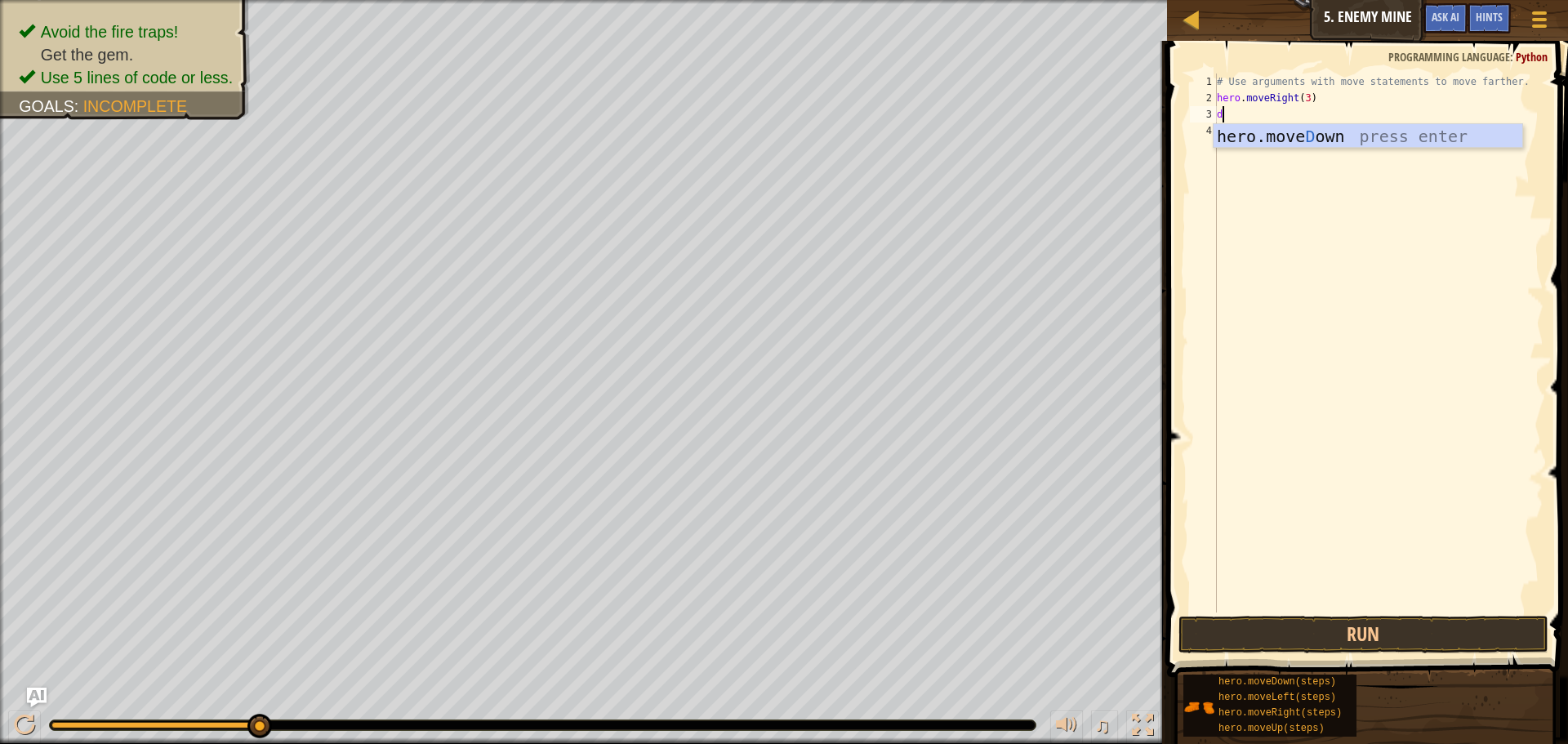
type textarea "do"
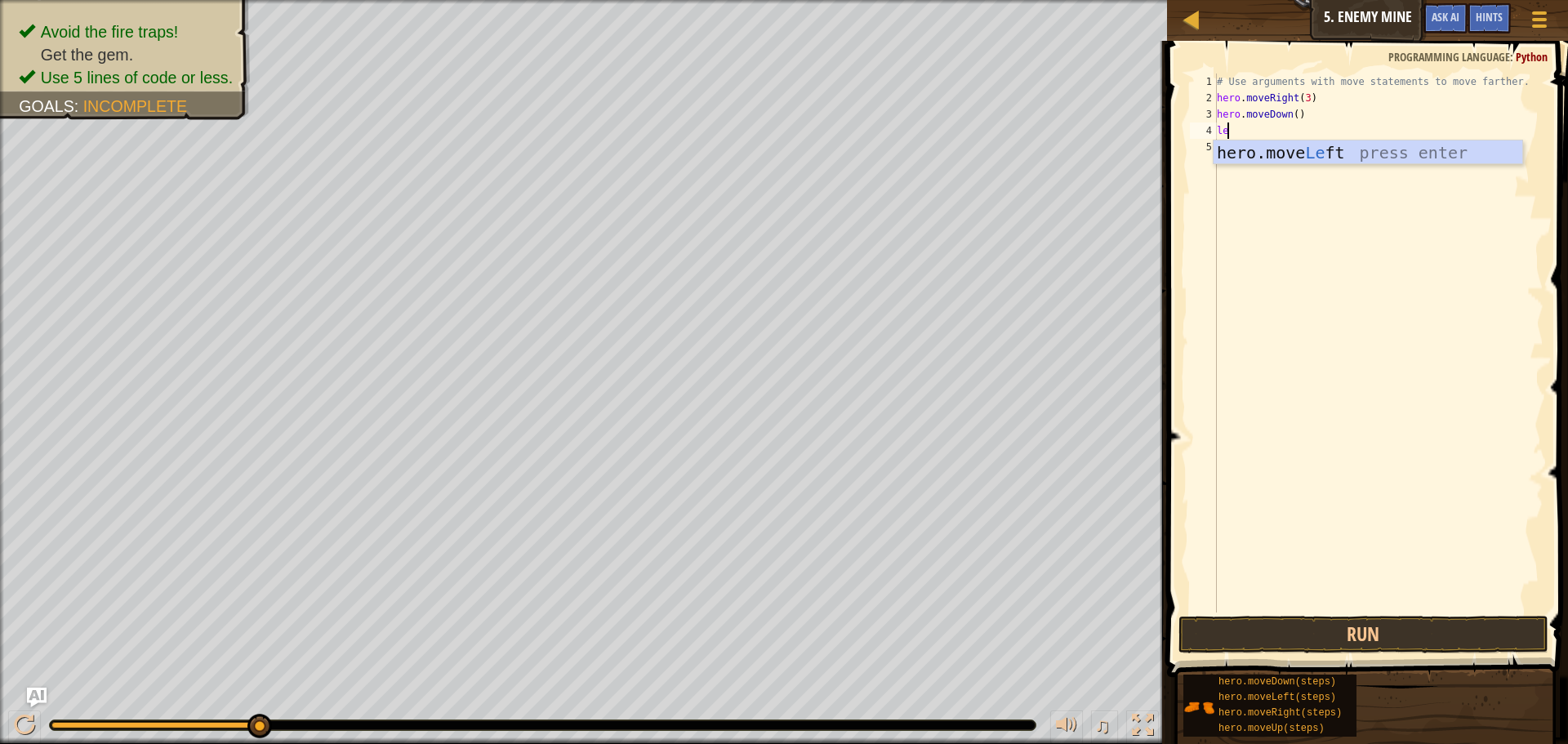
scroll to position [8, 1]
type textarea "left"
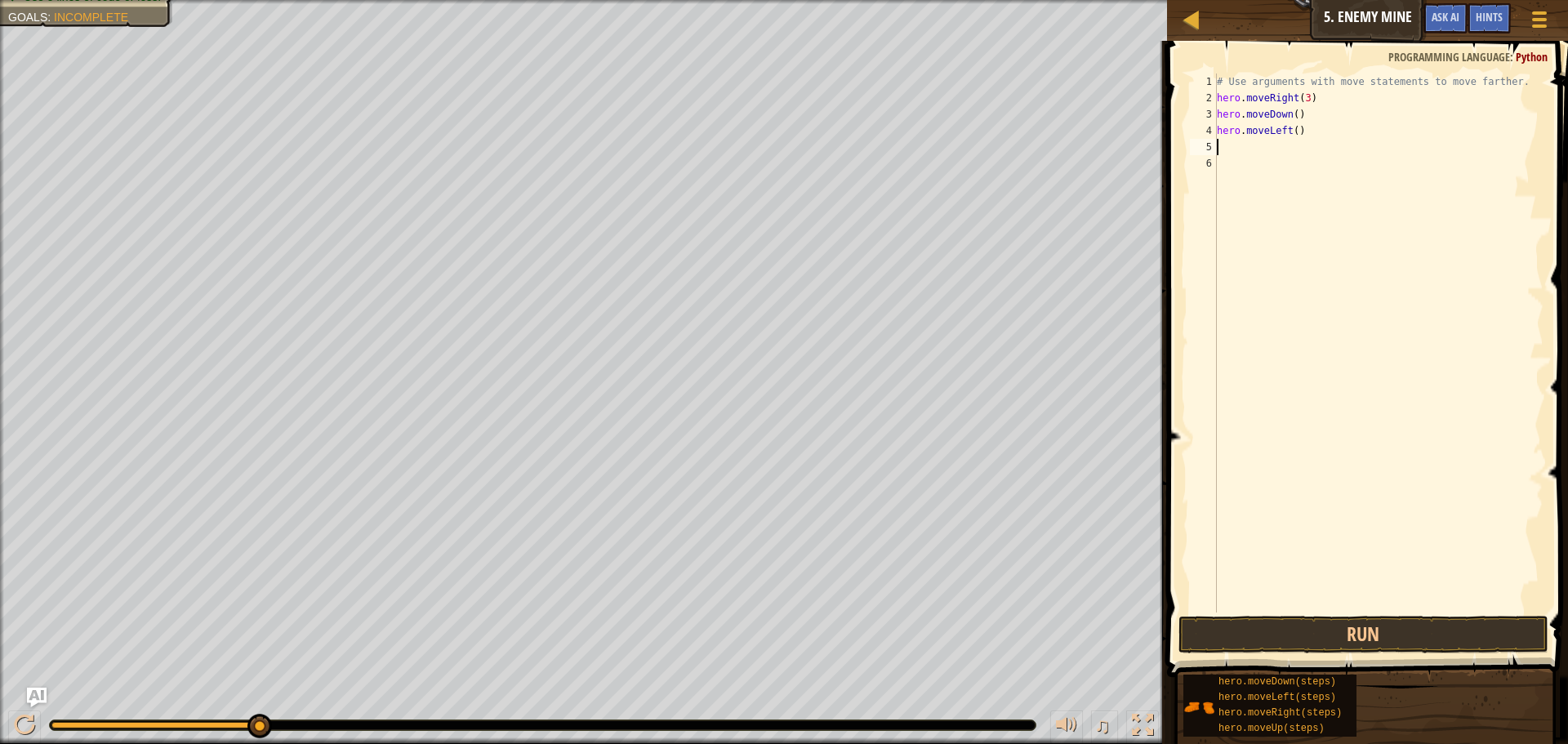
click at [1291, 133] on div "# Use arguments with move statements to move farther. hero . moveRight ( 3 ) he…" at bounding box center [1379, 359] width 330 height 572
type textarea "hero.moveLeft(2)"
click at [1223, 145] on div "# Use arguments with move statements to move farther. hero . moveRight ( 3 ) he…" at bounding box center [1379, 359] width 330 height 572
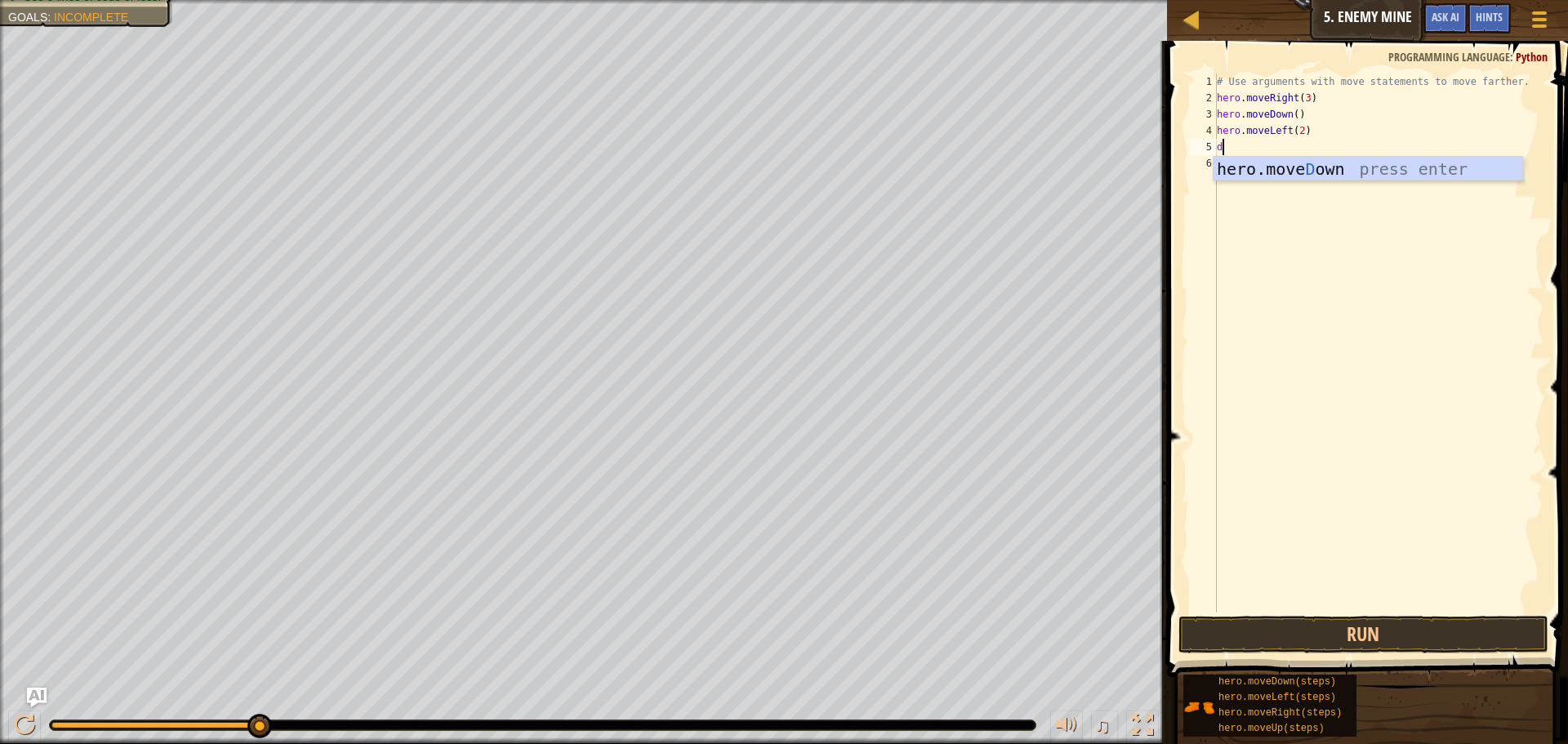
type textarea "do"
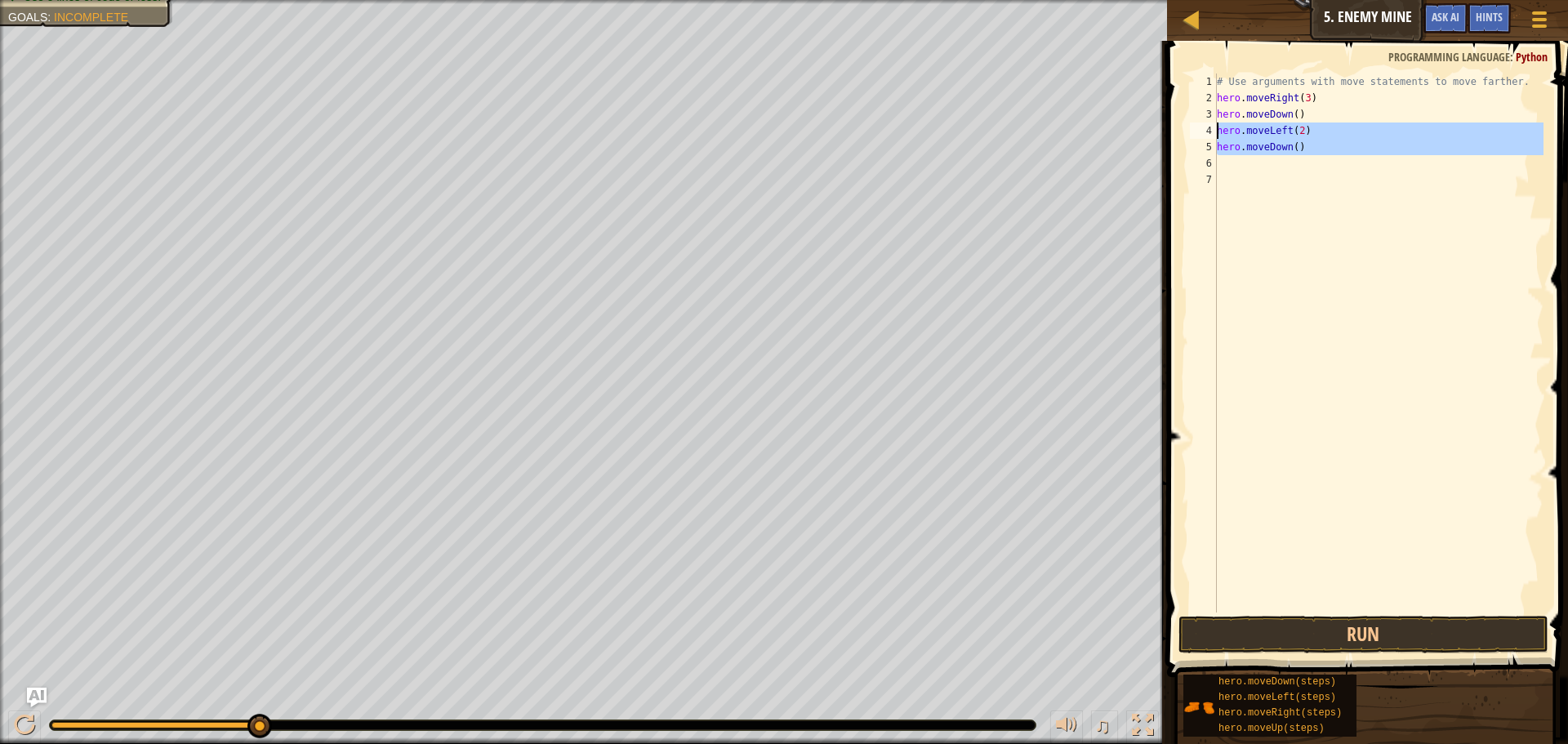
drag, startPoint x: 1308, startPoint y: 155, endPoint x: 1214, endPoint y: 137, distance: 95.7
click at [1214, 137] on div "1 2 3 4 5 6 7 # Use arguments with move statements to move farther. hero . move…" at bounding box center [1365, 343] width 357 height 539
type textarea "hero.moveLeft(2) hero.moveDown()"
click at [1301, 97] on div "# Use arguments with move statements to move farther. hero . moveRight ( 3 ) he…" at bounding box center [1379, 359] width 330 height 572
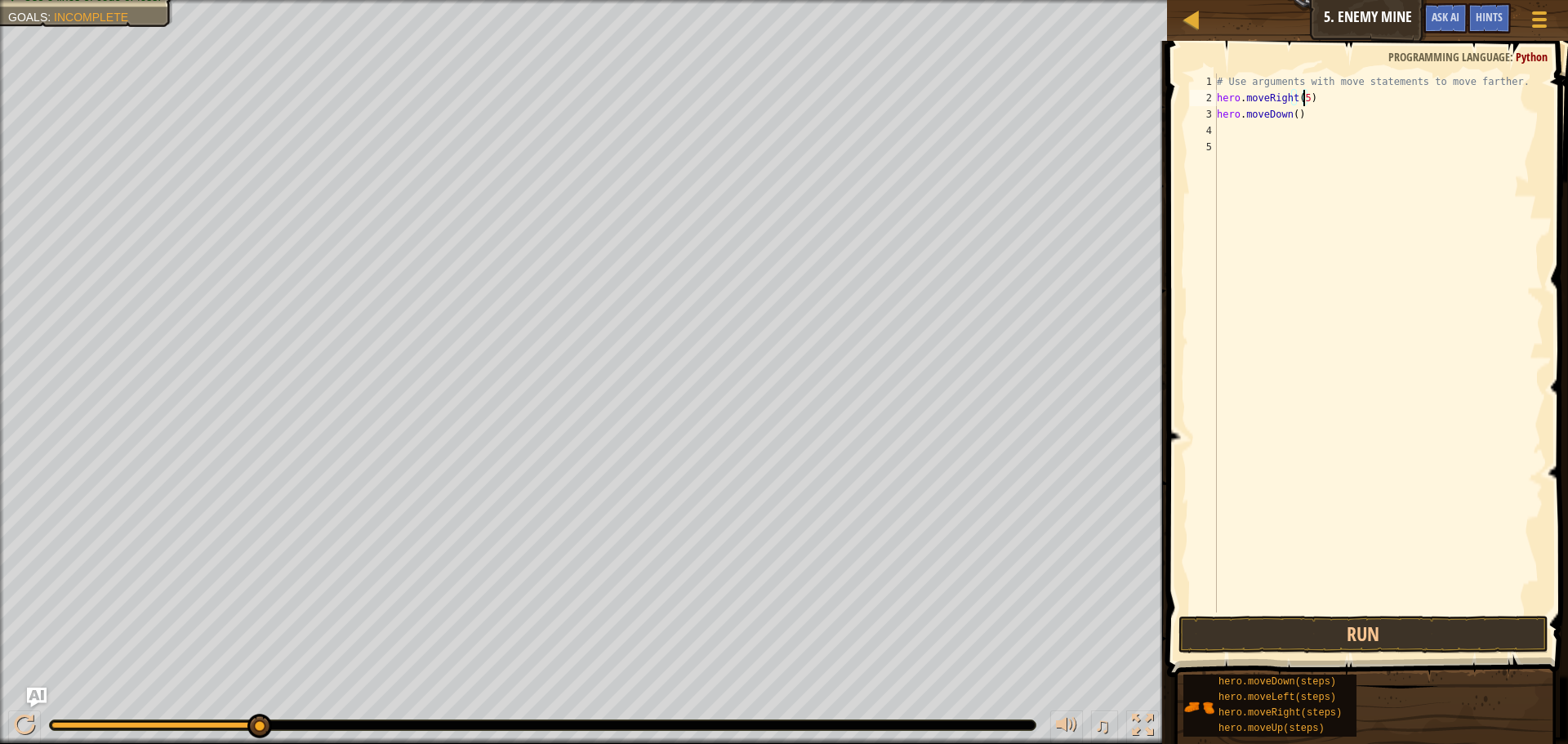
click at [1297, 119] on div "# Use arguments with move statements to move farther. hero . moveRight ( 5 ) he…" at bounding box center [1379, 359] width 330 height 572
click at [1292, 117] on div "# Use arguments with move statements to move farther. hero . moveRight ( 5 ) he…" at bounding box center [1379, 359] width 330 height 572
type textarea "hero.moveDown(3)"
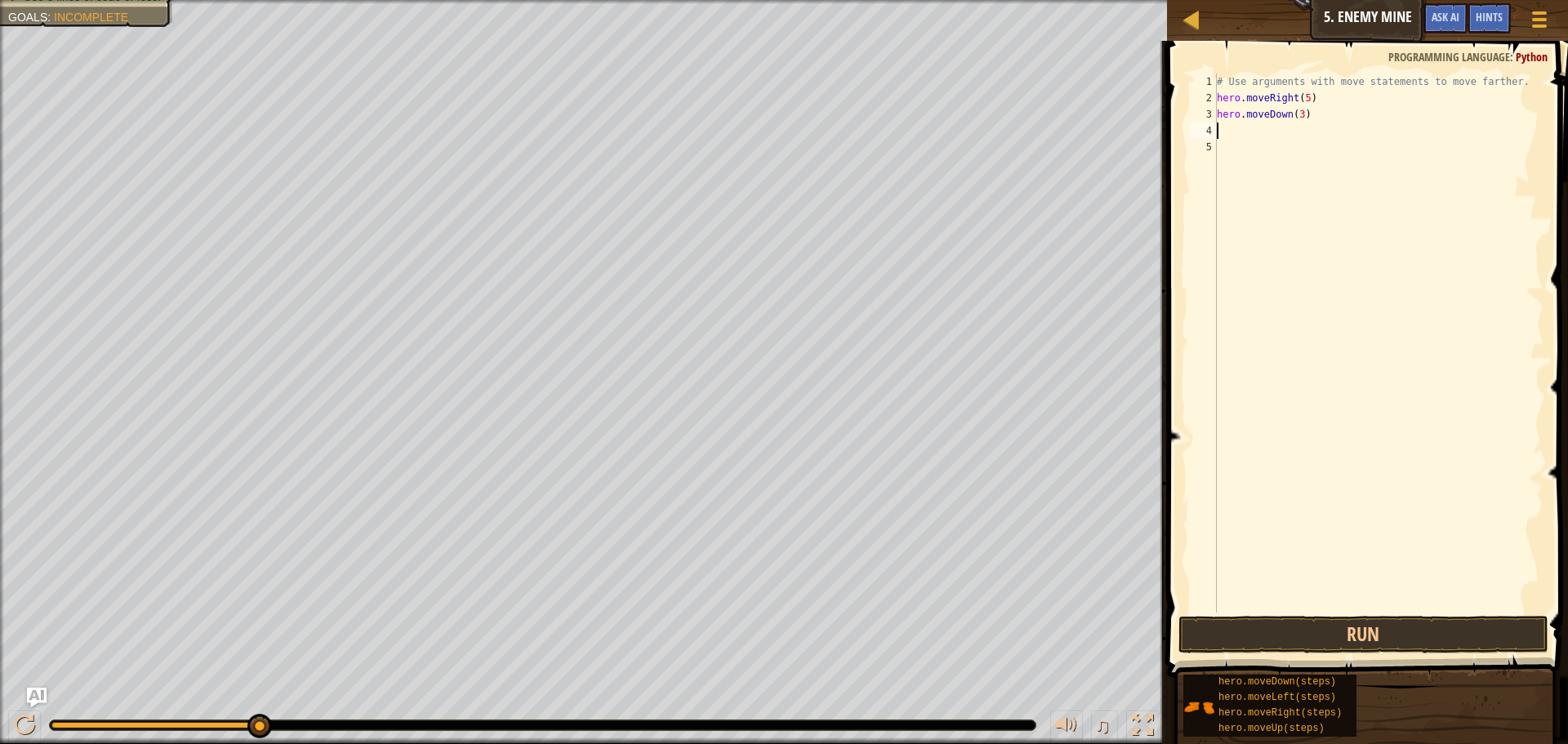
click at [1217, 130] on div "# Use arguments with move statements to move farther. hero . moveRight ( 5 ) he…" at bounding box center [1379, 359] width 330 height 572
click at [1351, 625] on button "Run" at bounding box center [1363, 635] width 370 height 38
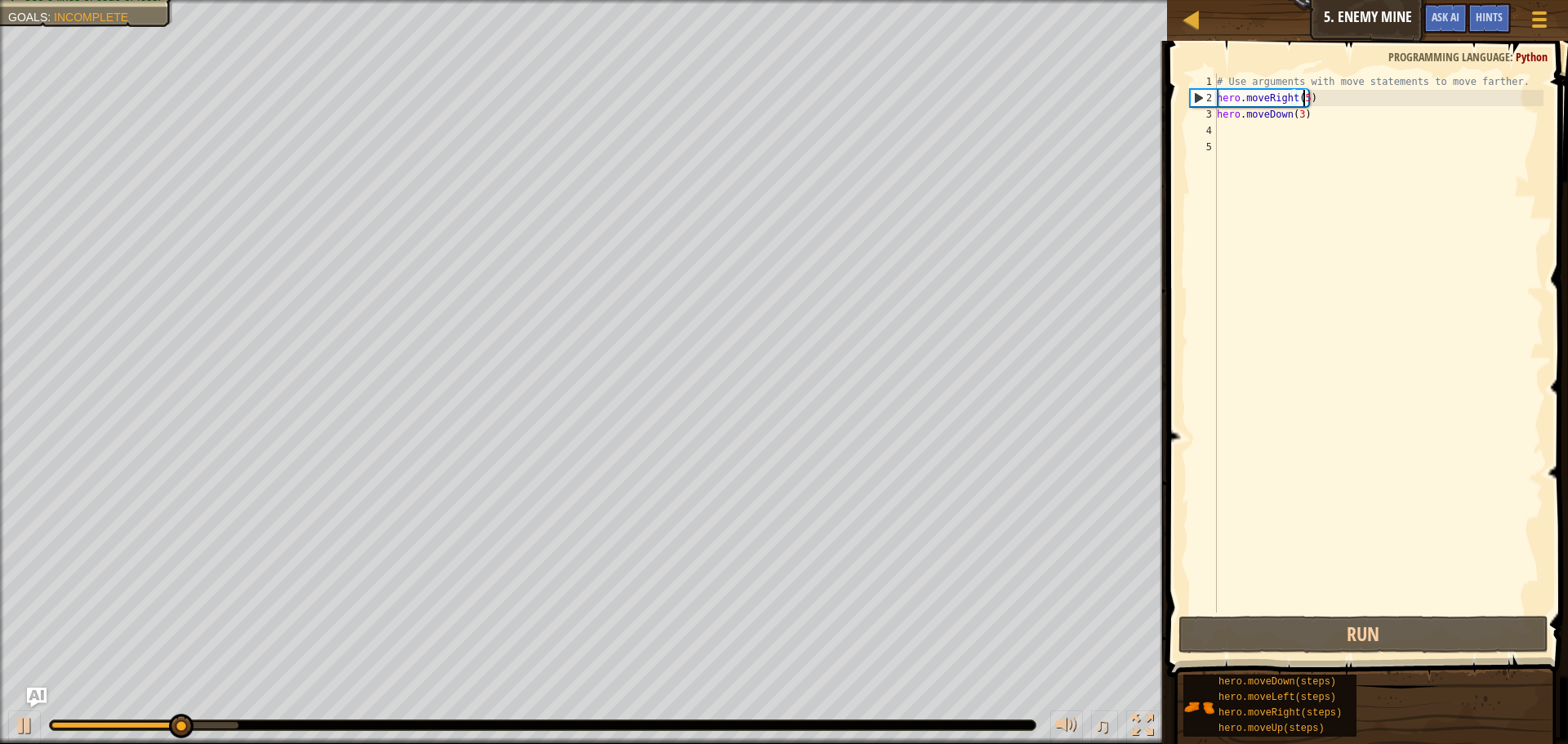
click at [1305, 99] on div "# Use arguments with move statements to move farther. hero . moveRight ( 5 ) he…" at bounding box center [1379, 359] width 330 height 572
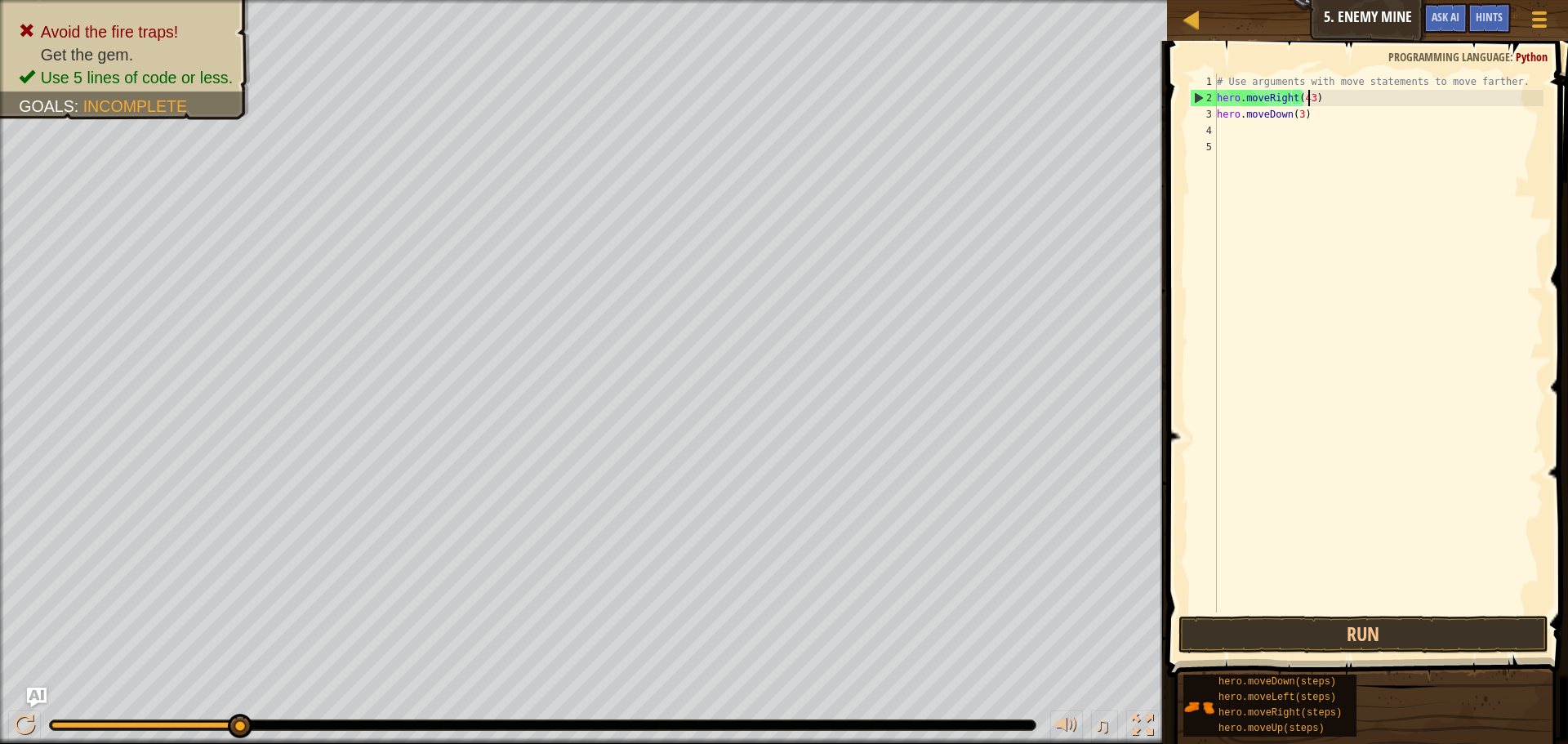
scroll to position [8, 8]
type textarea "hero.moveRight(4)"
click at [1490, 624] on button "Run" at bounding box center [1363, 635] width 370 height 38
